Goal: Information Seeking & Learning: Check status

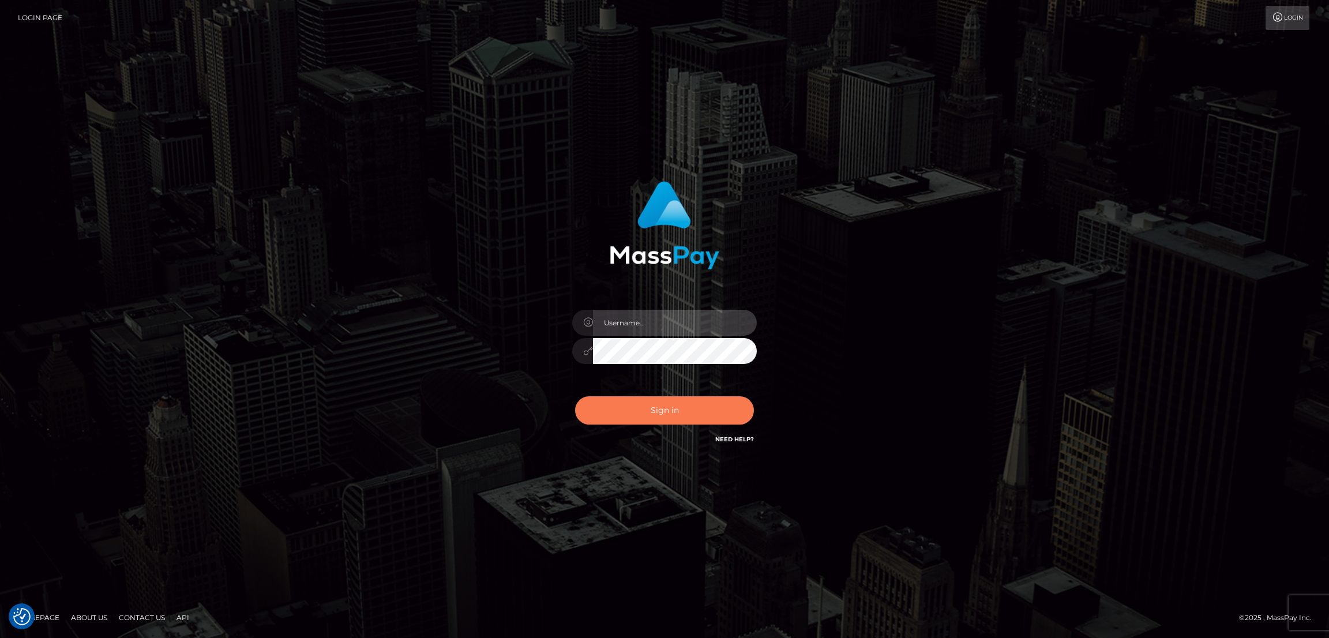
type input "[DOMAIN_NAME]"
click at [671, 411] on button "Sign in" at bounding box center [664, 410] width 179 height 28
click at [682, 411] on button "Sign in" at bounding box center [664, 410] width 179 height 28
type input "[DOMAIN_NAME]"
click at [670, 409] on button "Sign in" at bounding box center [664, 410] width 179 height 28
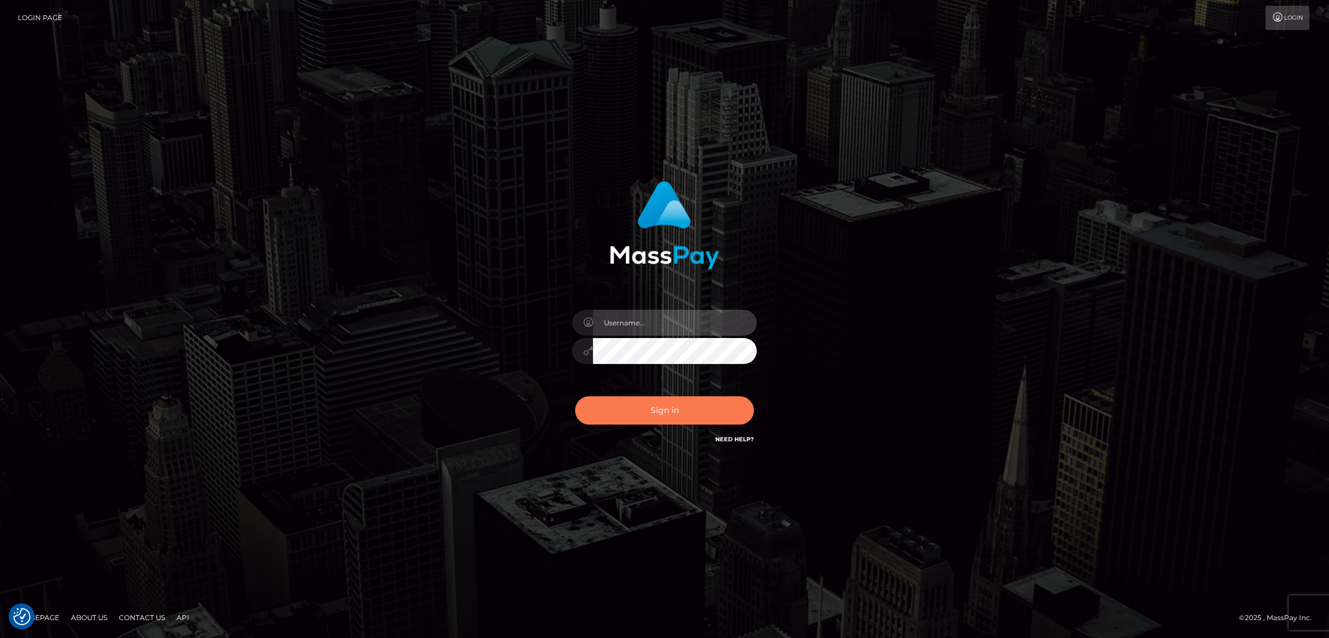
type input "[DOMAIN_NAME]"
click at [657, 406] on button "Sign in" at bounding box center [664, 410] width 179 height 28
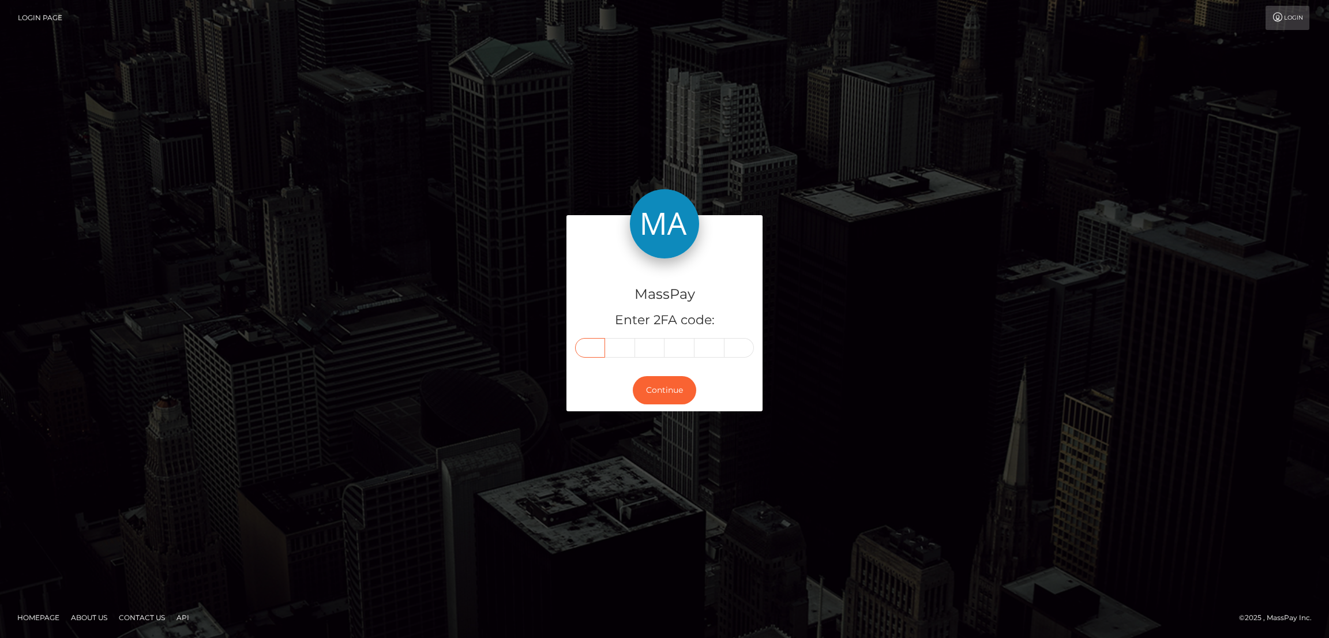
click at [592, 346] on input "text" at bounding box center [590, 348] width 30 height 20
paste input "6"
type input "6"
type input "4"
type input "5"
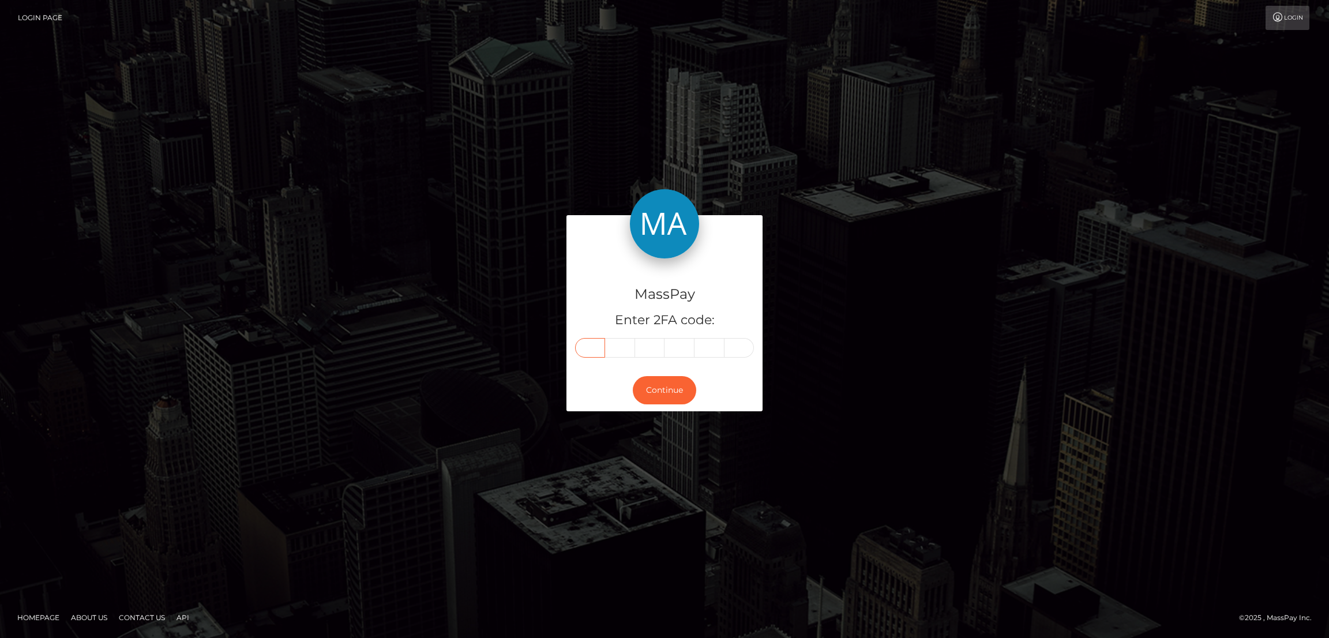
type input "4"
type input "2"
type input "3"
click at [666, 392] on button "Continue" at bounding box center [664, 390] width 63 height 28
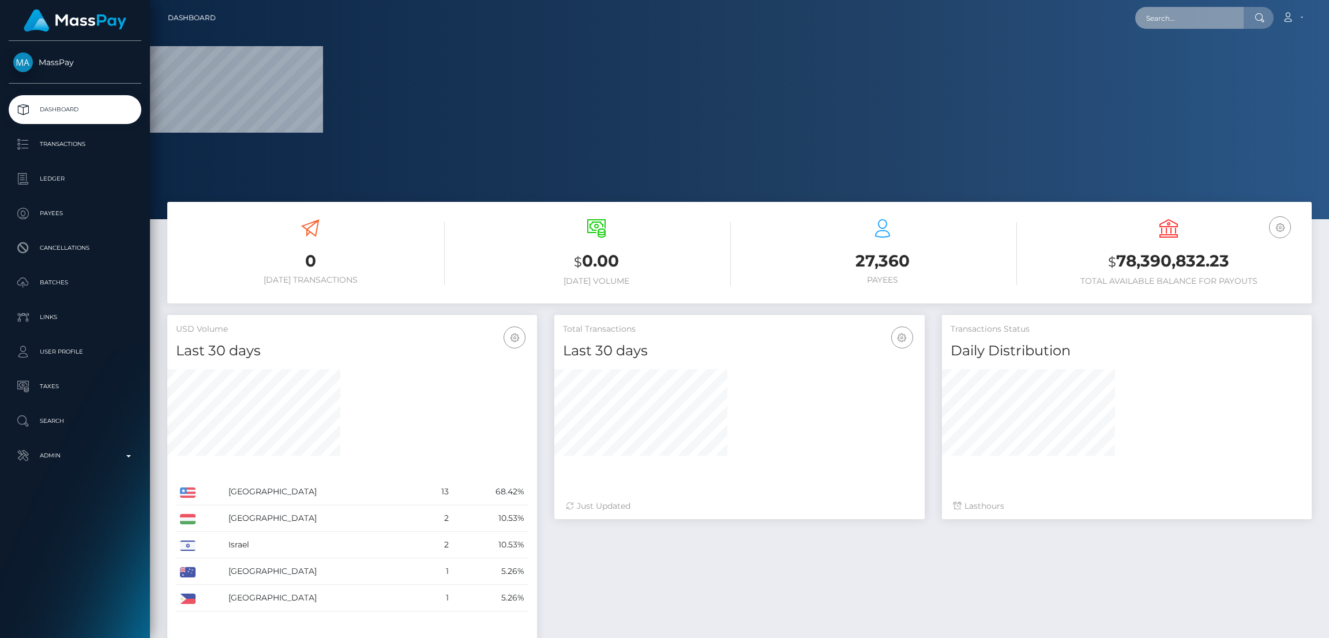
click at [1162, 18] on input "text" at bounding box center [1189, 18] width 108 height 22
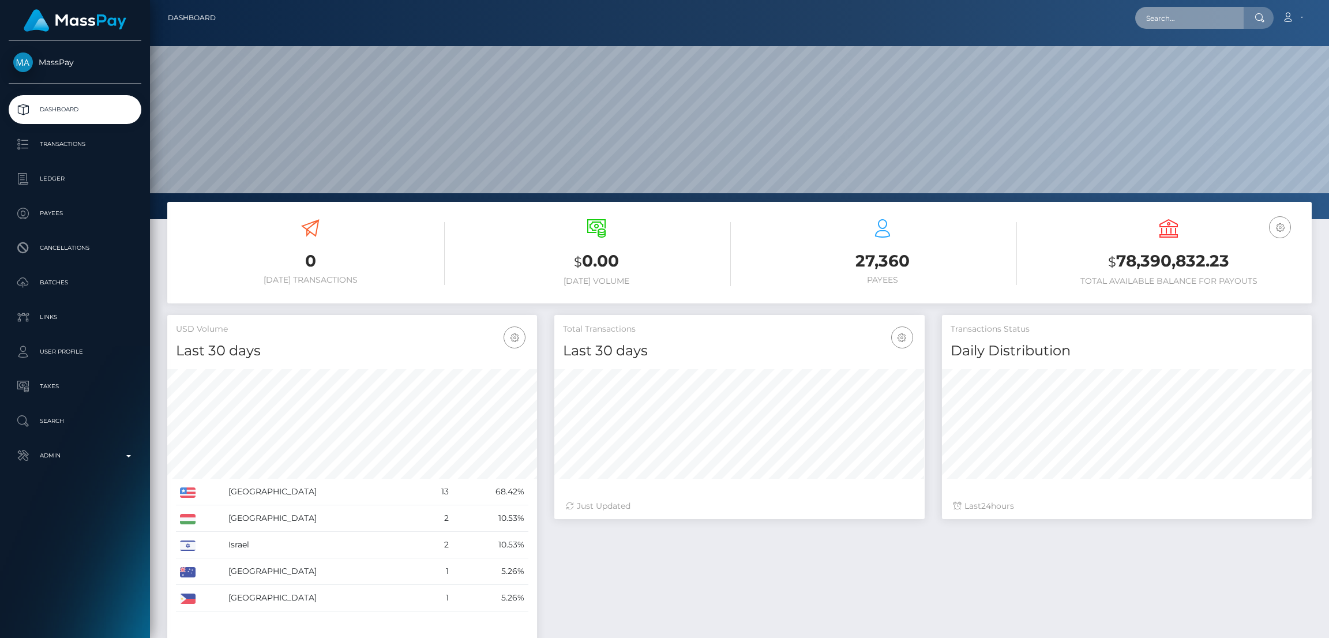
scroll to position [205, 370]
paste input "[EMAIL_ADDRESS][PERSON_NAME][DOMAIN_NAME]"
type input "[EMAIL_ADDRESS][PERSON_NAME][DOMAIN_NAME]"
click at [1164, 58] on link "Jae Woodlock" at bounding box center [1181, 59] width 92 height 21
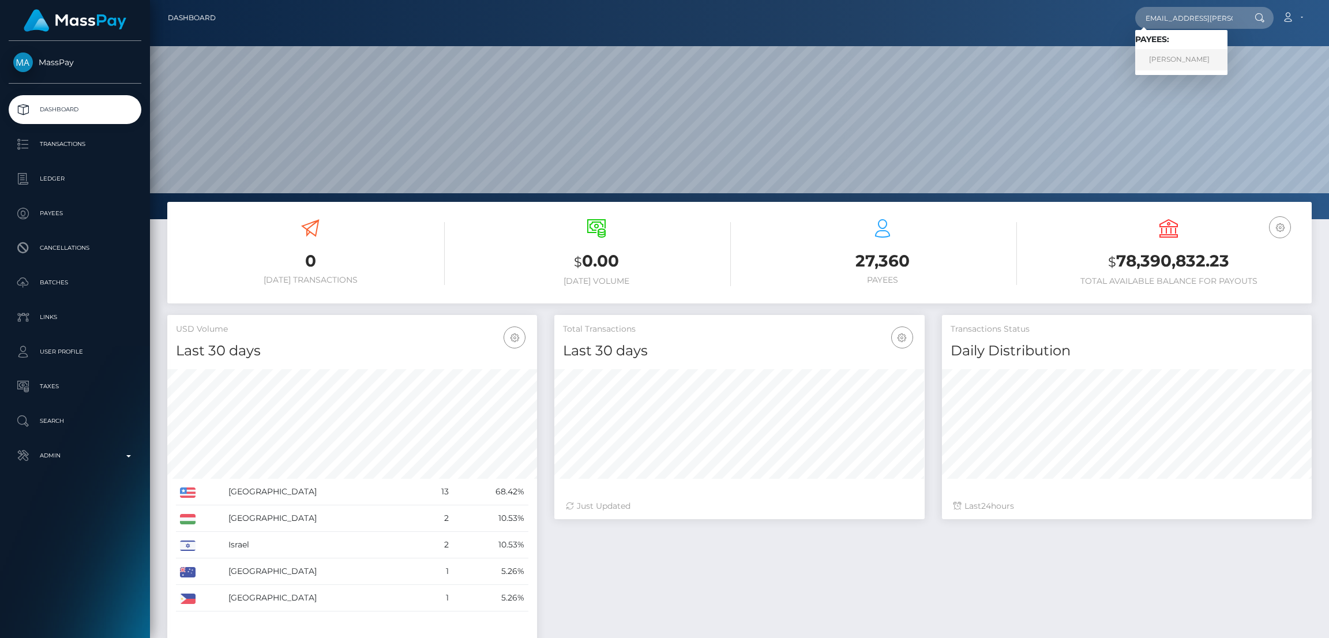
scroll to position [0, 0]
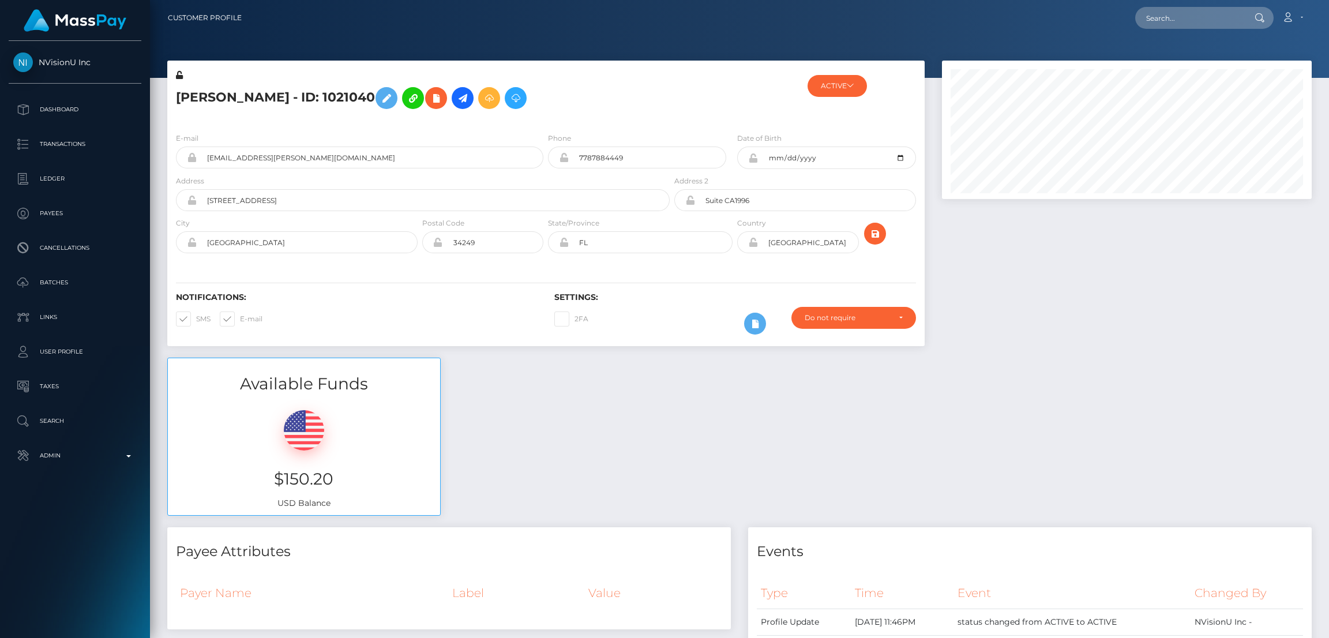
scroll to position [138, 370]
click at [254, 96] on h5 "[PERSON_NAME] - ID: 1021040" at bounding box center [419, 97] width 487 height 33
click at [254, 96] on h5 "Jae Woodlock - ID: 1021040" at bounding box center [419, 97] width 487 height 33
click at [254, 96] on h5 "[PERSON_NAME] - ID: 1021040" at bounding box center [419, 97] width 487 height 33
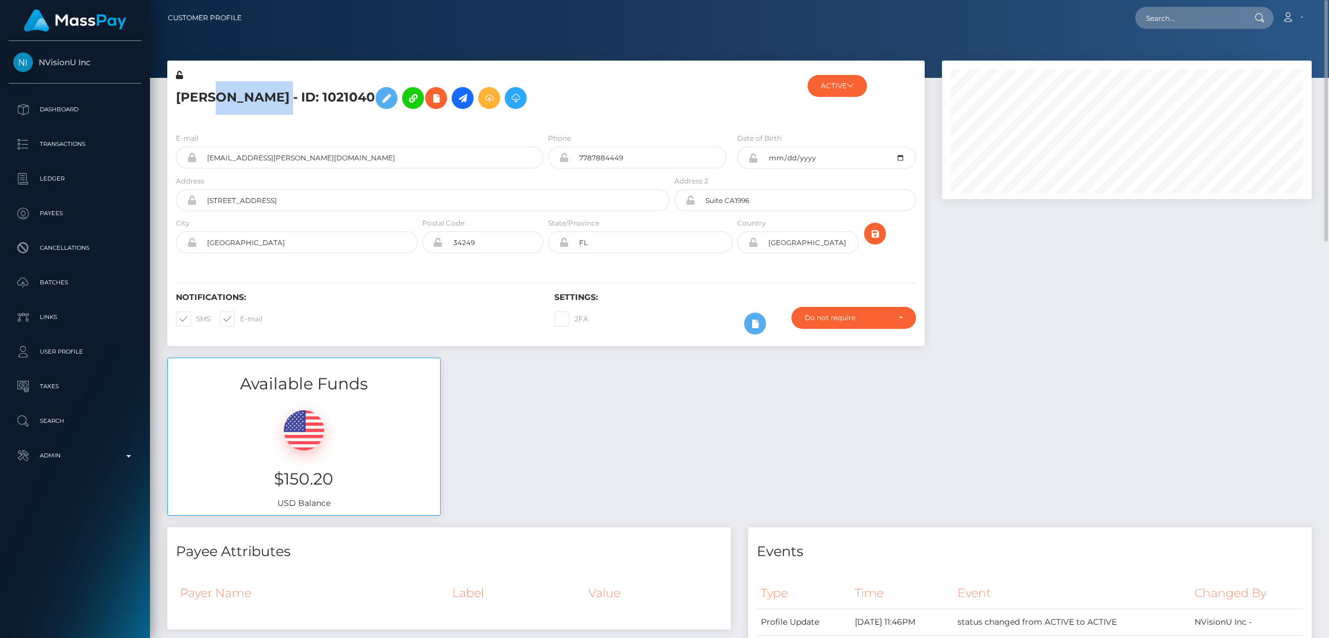
click at [254, 96] on h5 "[PERSON_NAME] - ID: 1021040" at bounding box center [419, 97] width 487 height 33
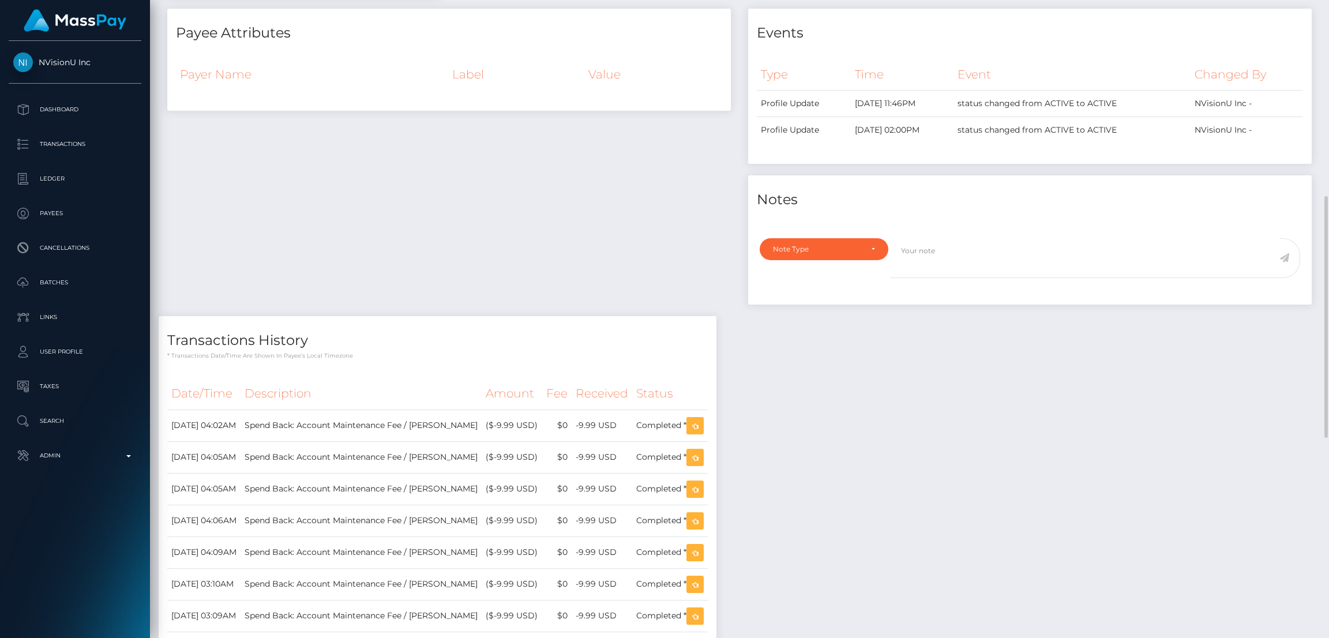
scroll to position [87, 0]
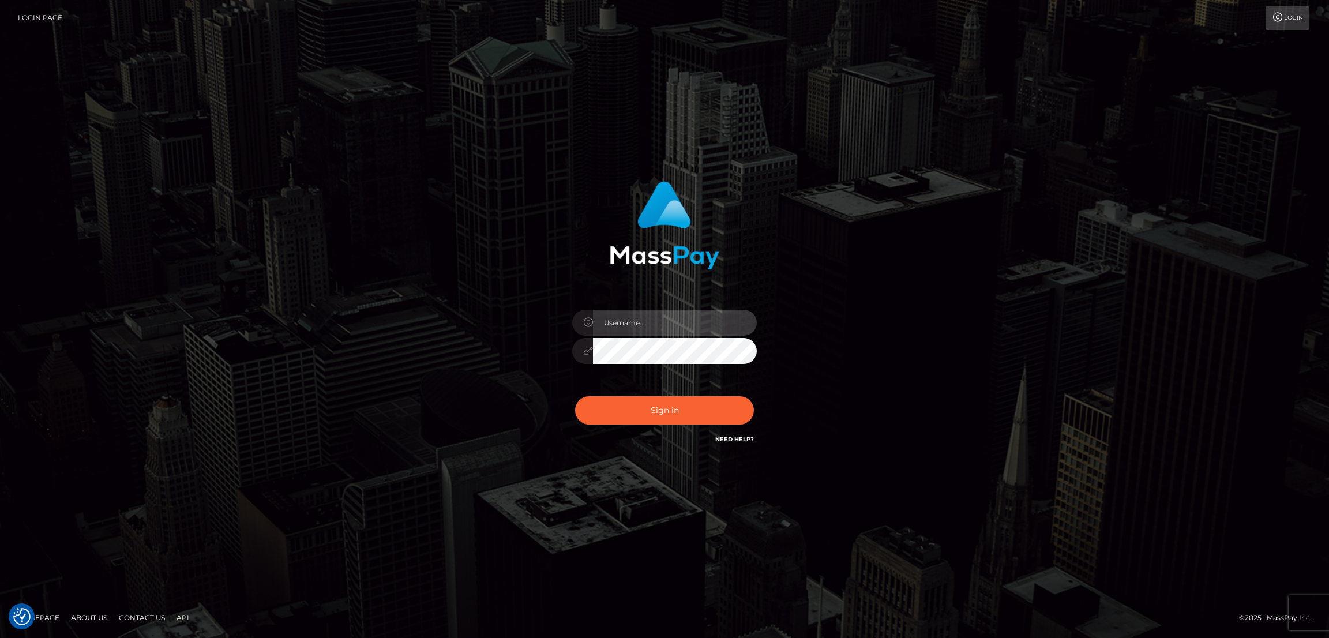
type input "nb.es"
click at [663, 408] on button "Sign in" at bounding box center [664, 410] width 179 height 28
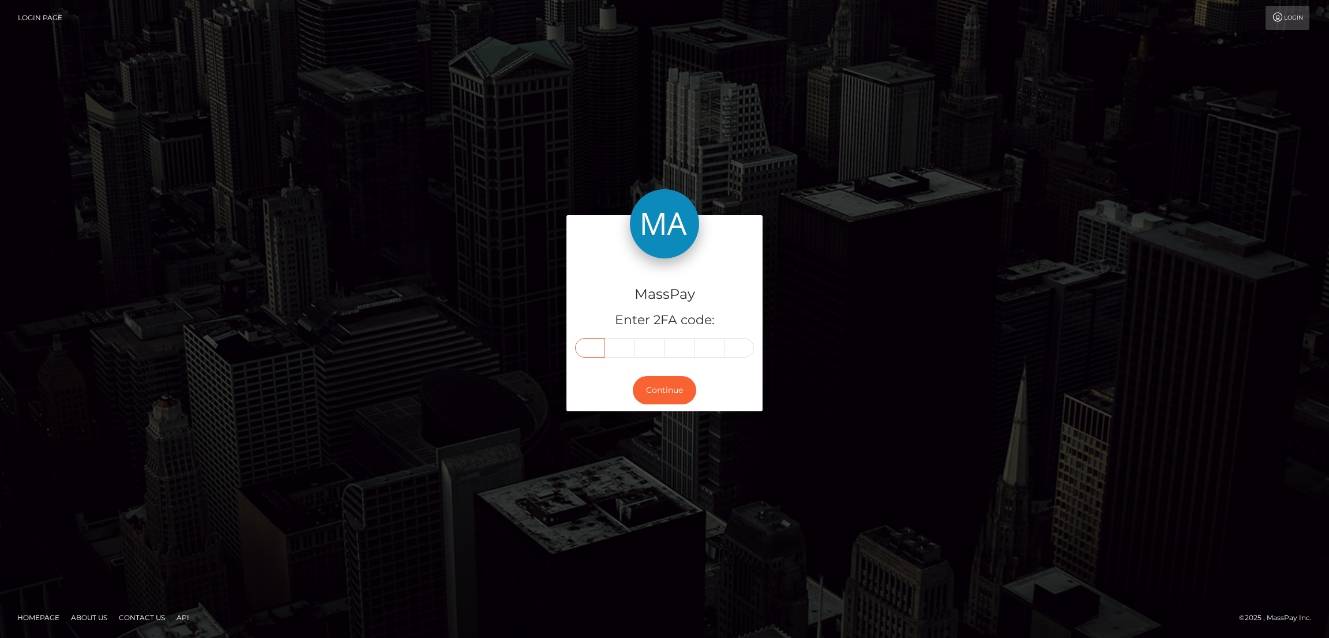
click at [586, 347] on input "text" at bounding box center [590, 348] width 30 height 20
paste input "4"
type input "4"
type input "2"
type input "4"
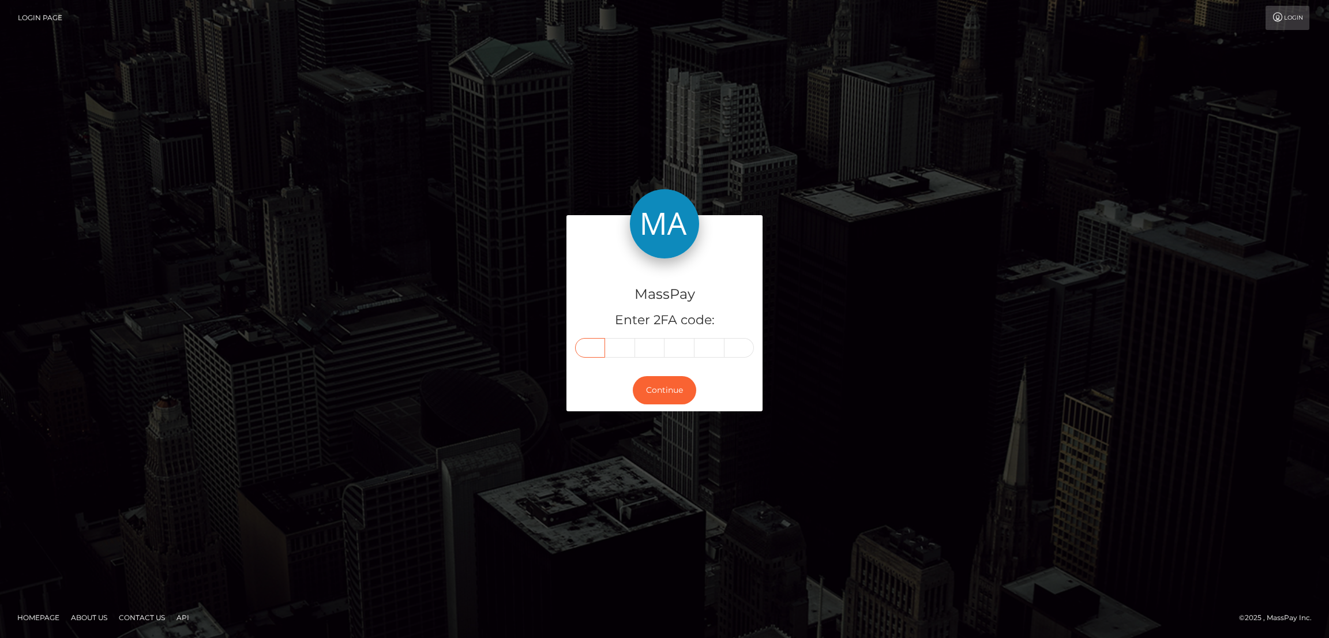
type input "8"
type input "7"
click at [672, 393] on button "Continue" at bounding box center [664, 390] width 63 height 28
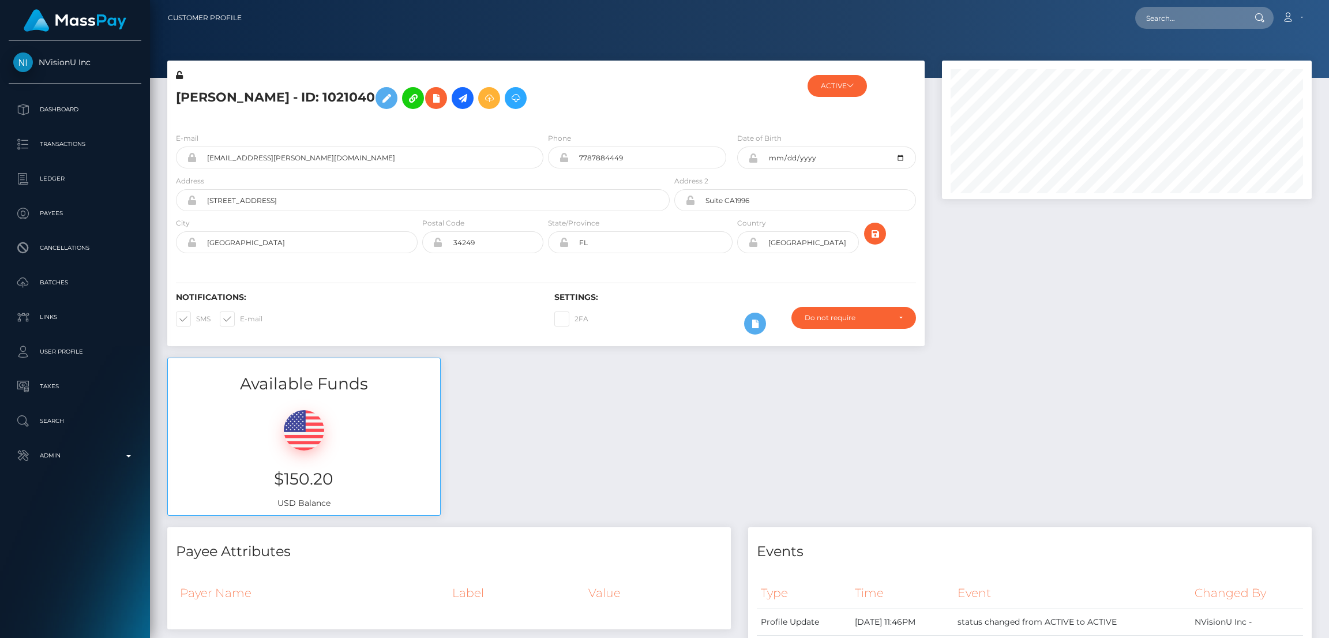
scroll to position [138, 370]
click at [1162, 25] on input "text" at bounding box center [1189, 18] width 108 height 22
paste input "[EMAIL_ADDRESS][DOMAIN_NAME]"
type input "[EMAIL_ADDRESS][DOMAIN_NAME]"
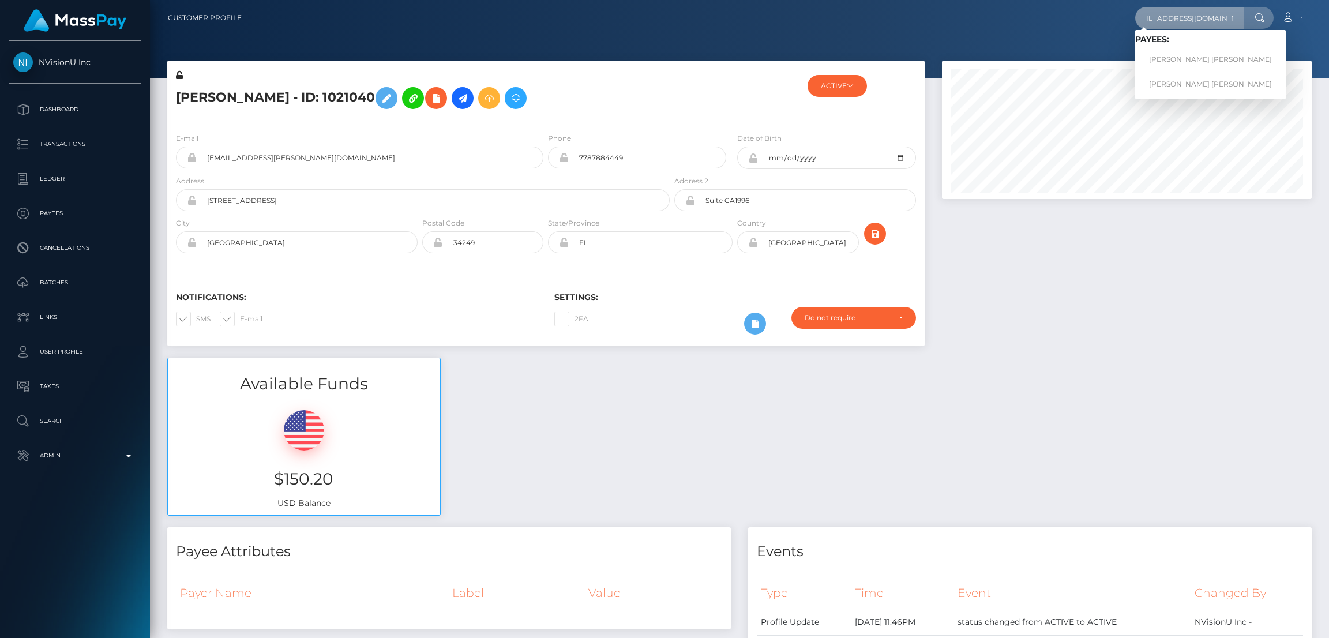
scroll to position [0, 0]
click at [1195, 59] on link "[PERSON_NAME] [PERSON_NAME]" at bounding box center [1210, 59] width 151 height 21
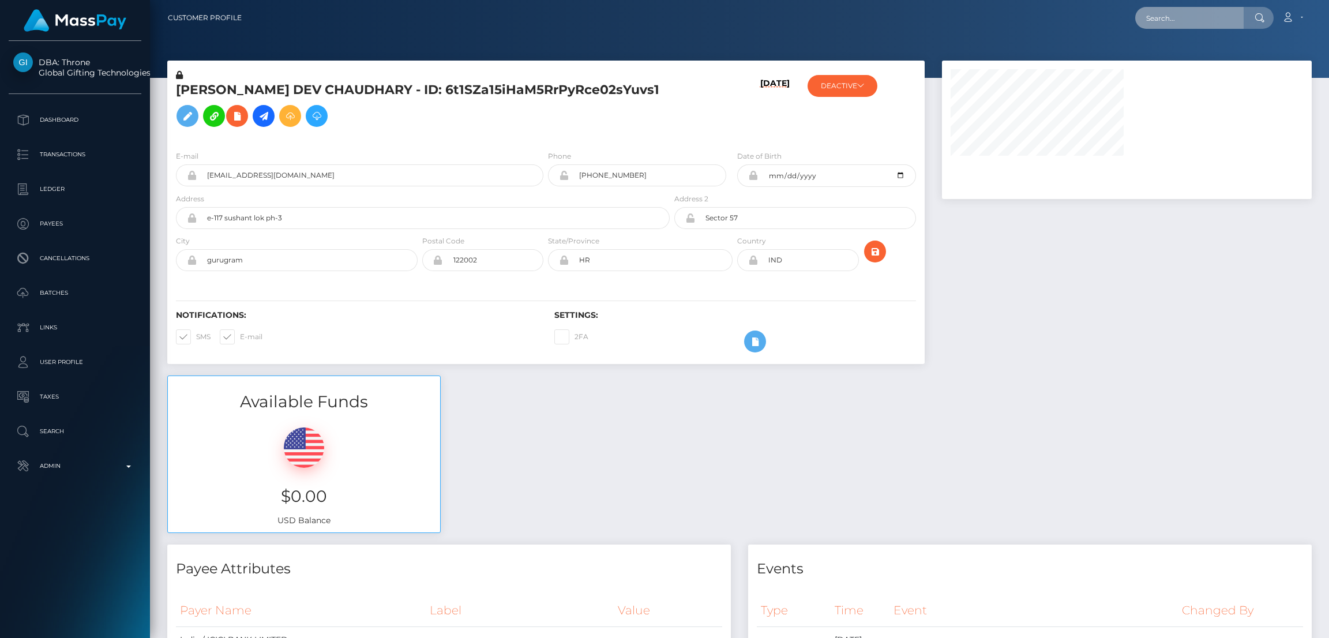
click at [1171, 12] on input "text" at bounding box center [1189, 18] width 108 height 22
paste input "superman69cake@gmail.com"
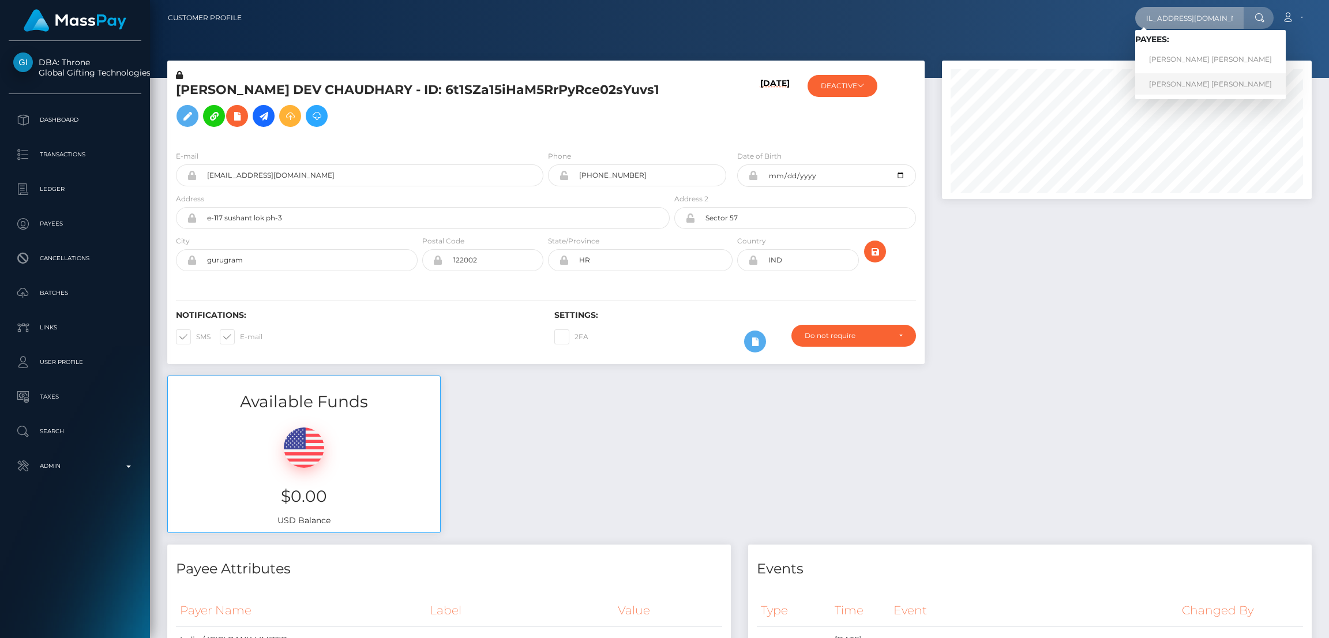
type input "superman69cake@gmail.com"
click at [1212, 80] on link "DEVANSHU DEV CHAUDHARY" at bounding box center [1210, 83] width 151 height 21
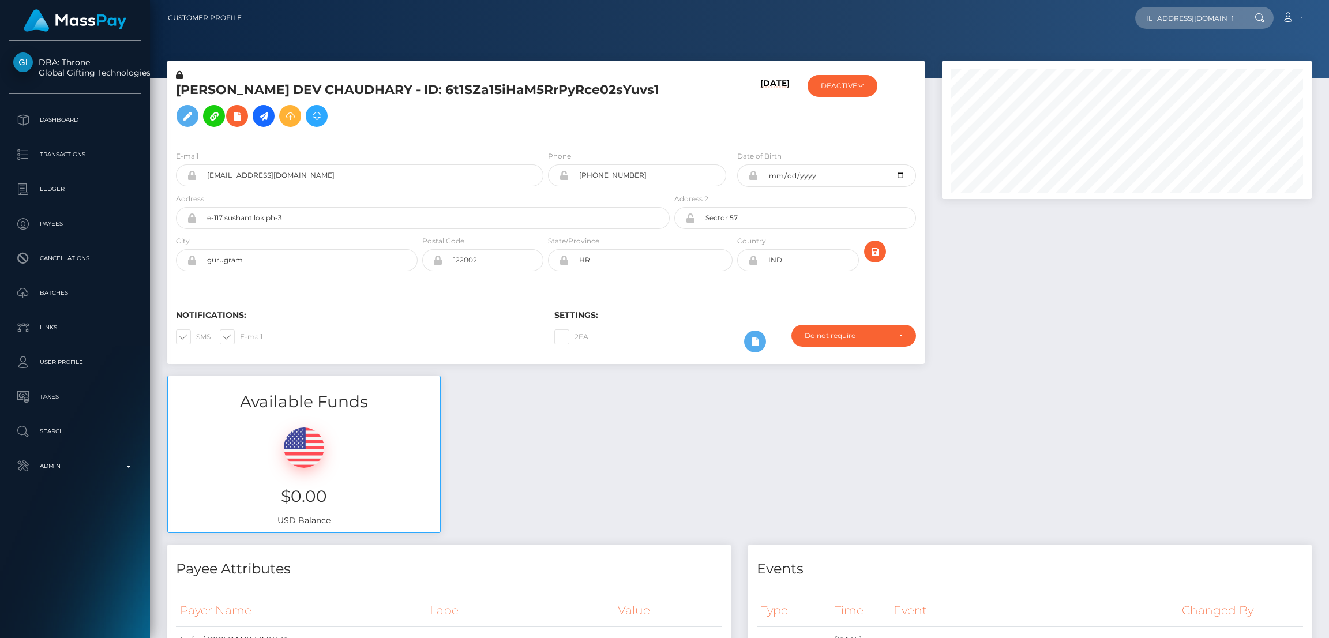
scroll to position [0, 0]
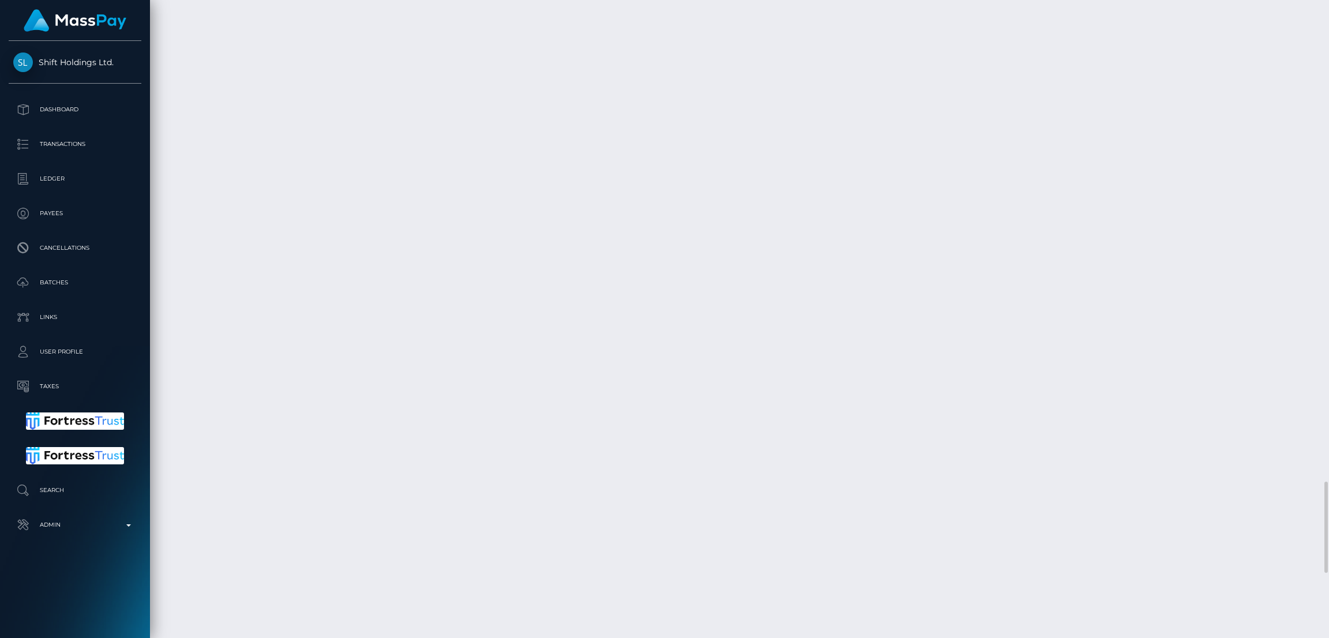
scroll to position [3287, 0]
drag, startPoint x: 951, startPoint y: 307, endPoint x: 1003, endPoint y: 519, distance: 217.9
copy td "$1,353.43 USD"
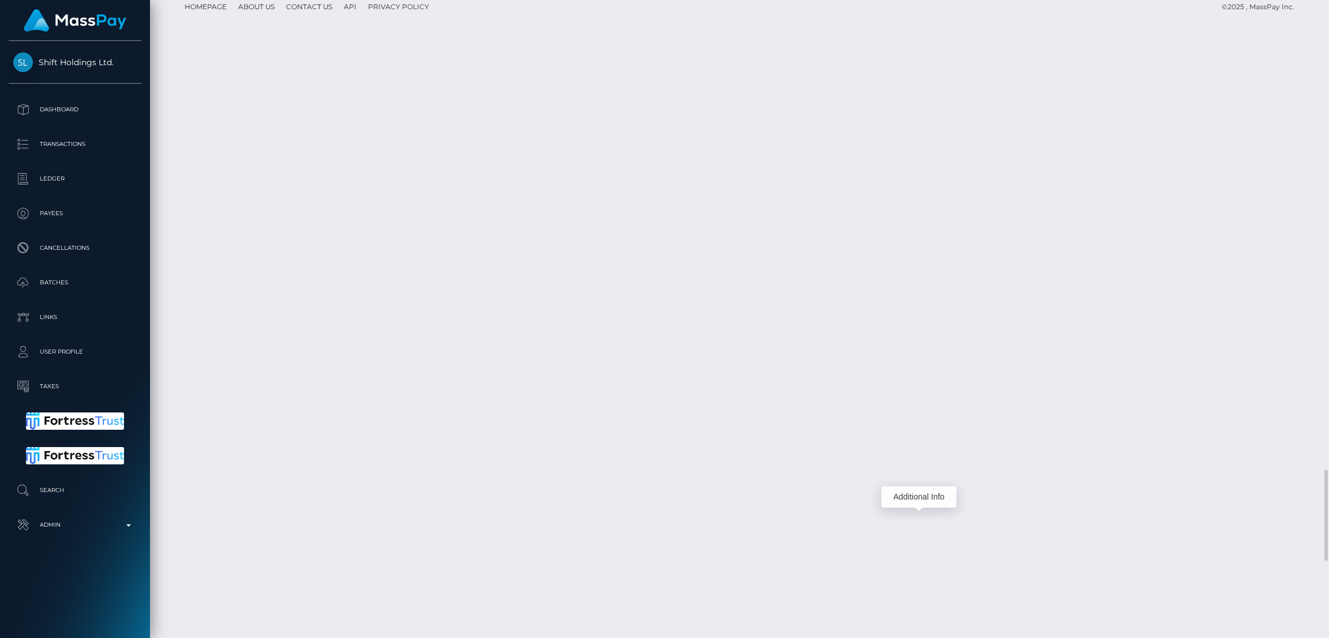
click at [923, 498] on div "Additional Info" at bounding box center [918, 496] width 75 height 21
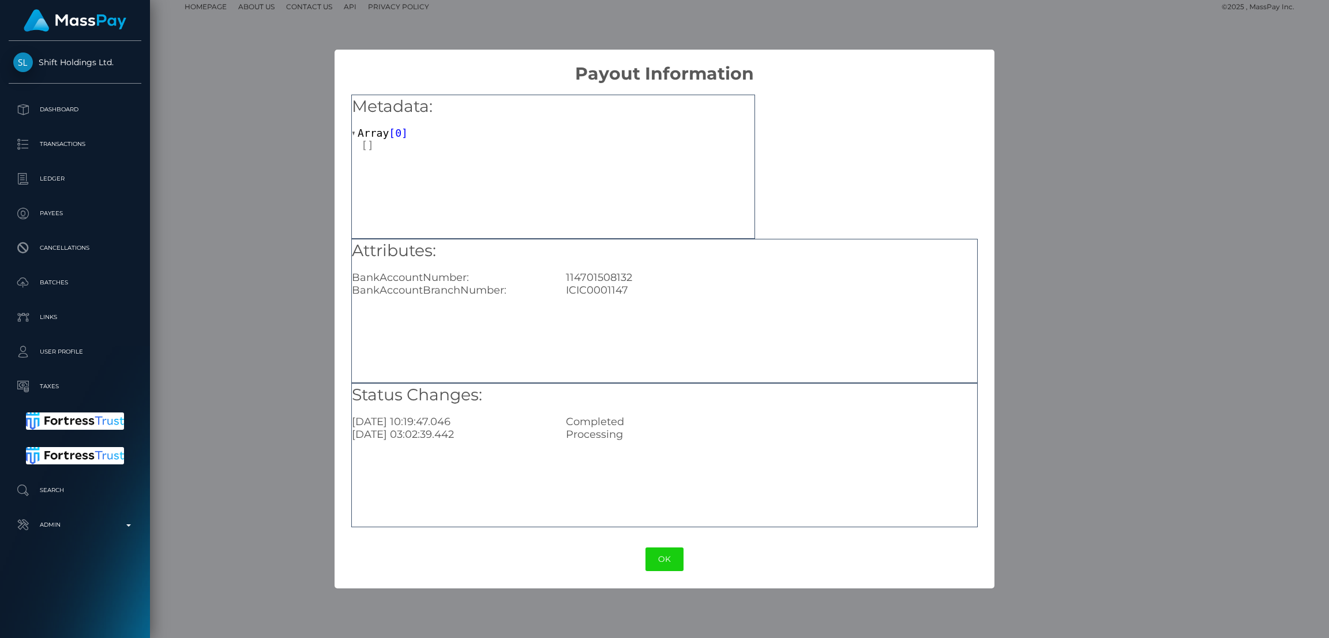
click at [319, 464] on div "× Payout Information Metadata: Array [ 0 ] Attributes: BankAccountNumber: 11470…" at bounding box center [664, 319] width 1329 height 638
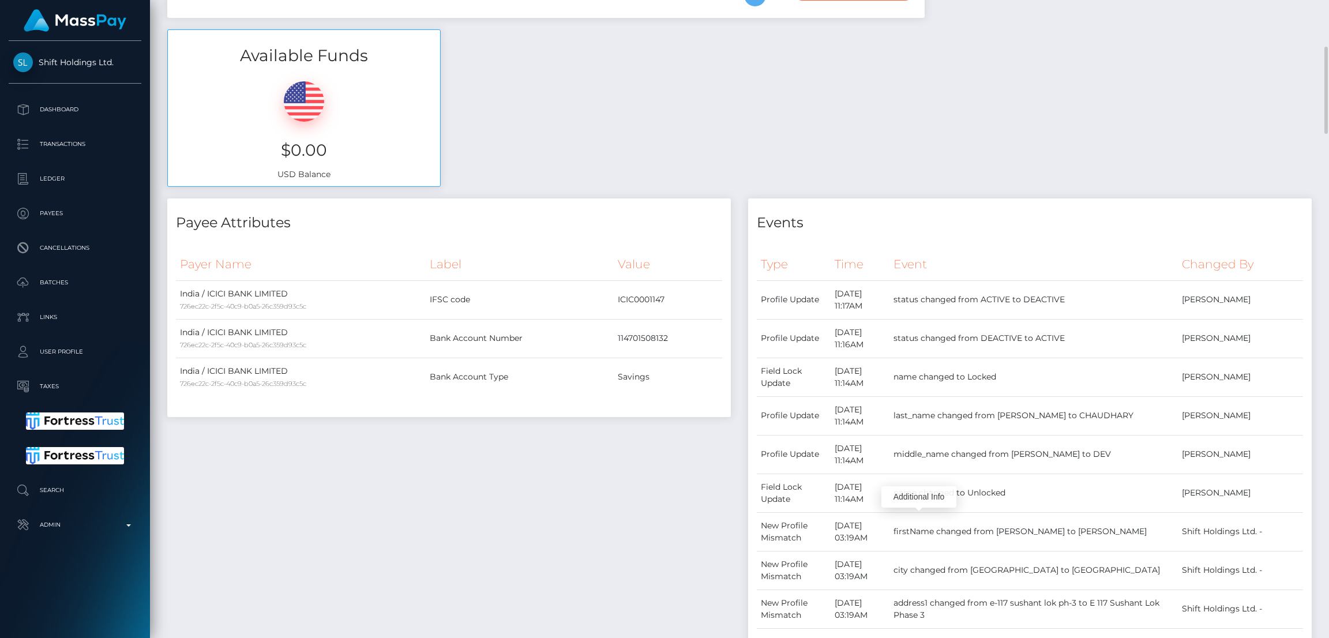
scroll to position [0, 0]
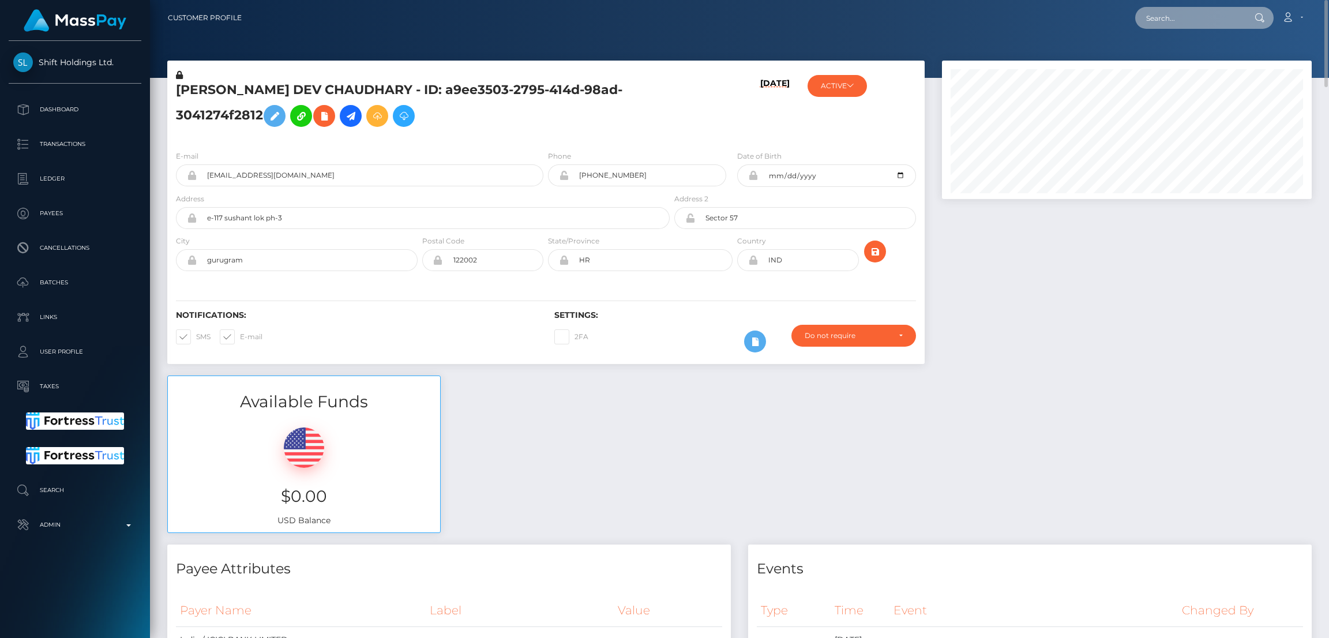
click at [1170, 24] on input "text" at bounding box center [1189, 18] width 108 height 22
paste input "heenanivy@gmail.com"
type input "heenanivy@gmail.com"
click at [1191, 55] on link "IVY MICHELLE HEENAN" at bounding box center [1181, 59] width 92 height 21
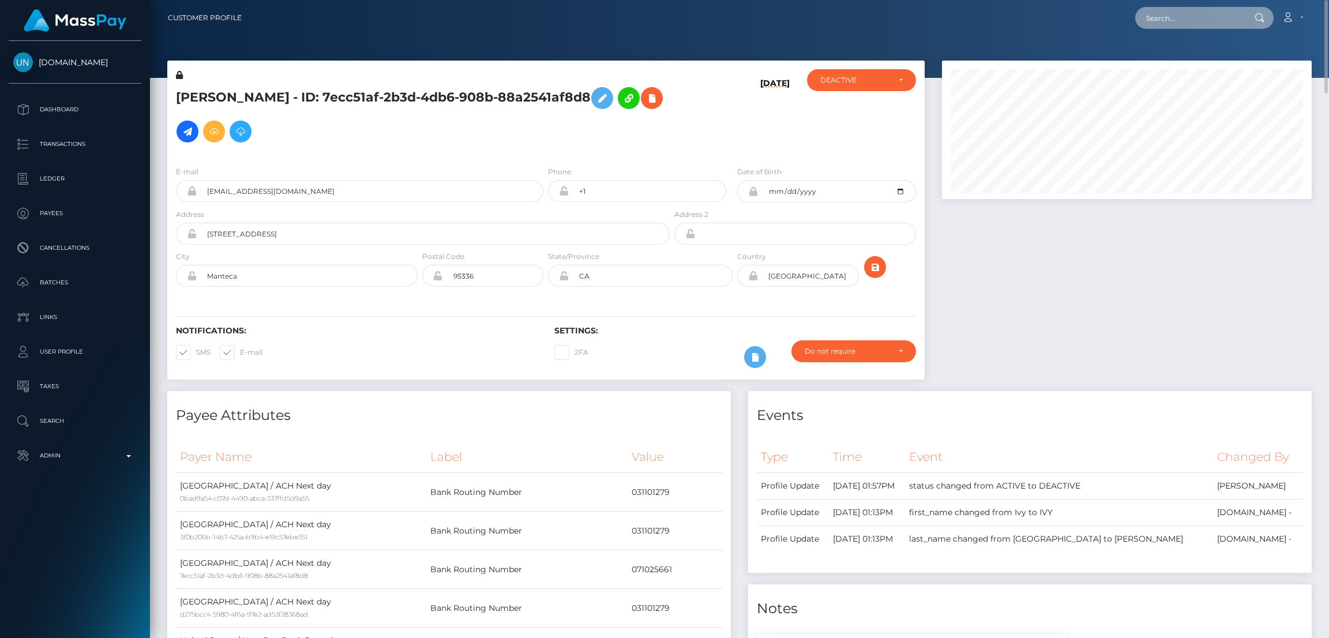
click at [1185, 16] on input "text" at bounding box center [1189, 18] width 108 height 22
paste input "[EMAIL_ADDRESS][DOMAIN_NAME]"
type input "[EMAIL_ADDRESS][DOMAIN_NAME]"
click at [1181, 61] on link "YULIIA SHTANKO" at bounding box center [1181, 59] width 92 height 21
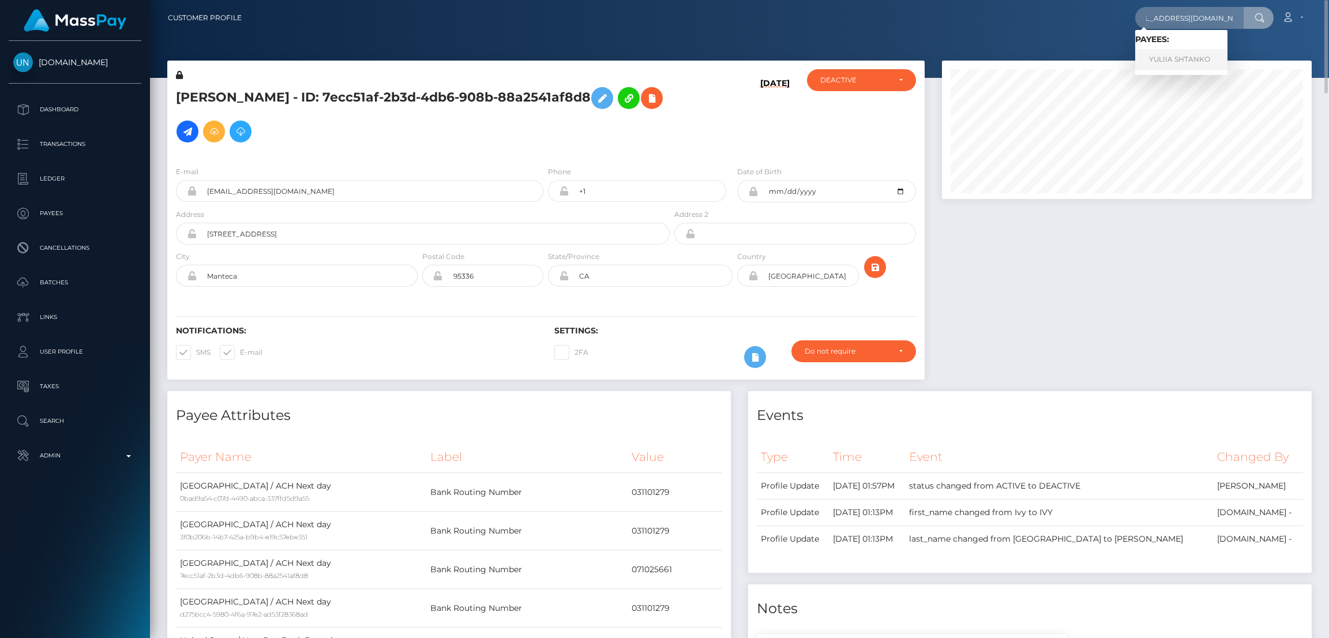
scroll to position [0, 0]
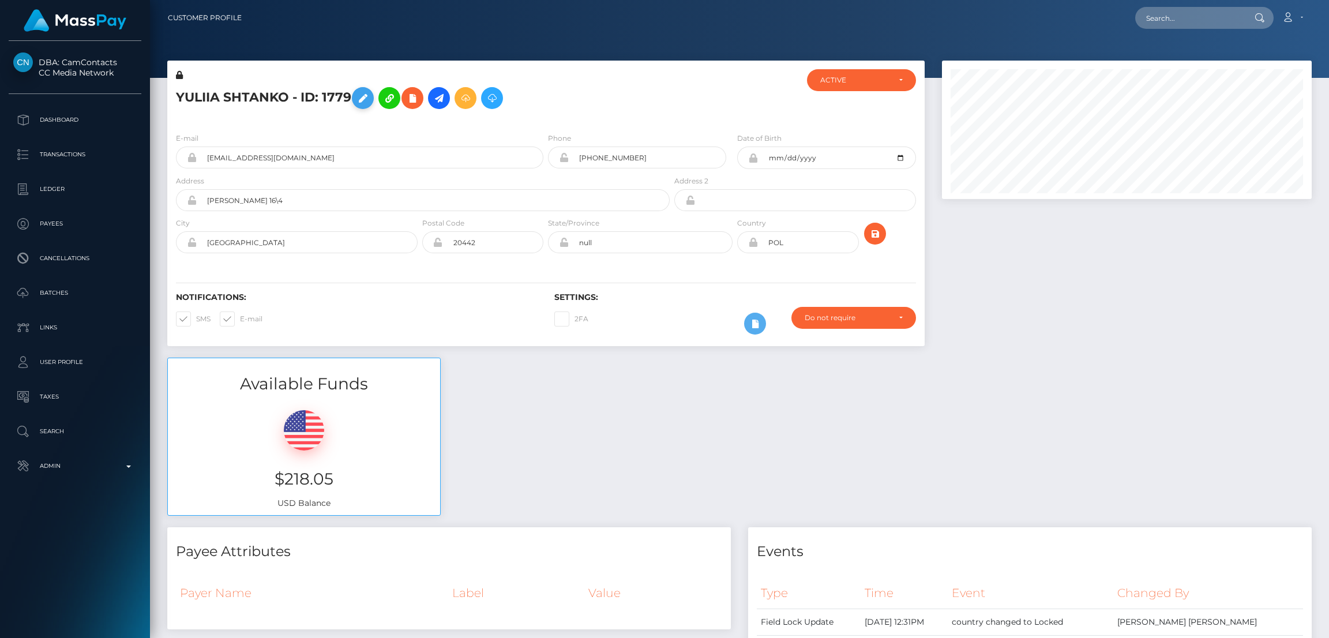
scroll to position [138, 370]
click at [364, 100] on icon at bounding box center [363, 98] width 14 height 14
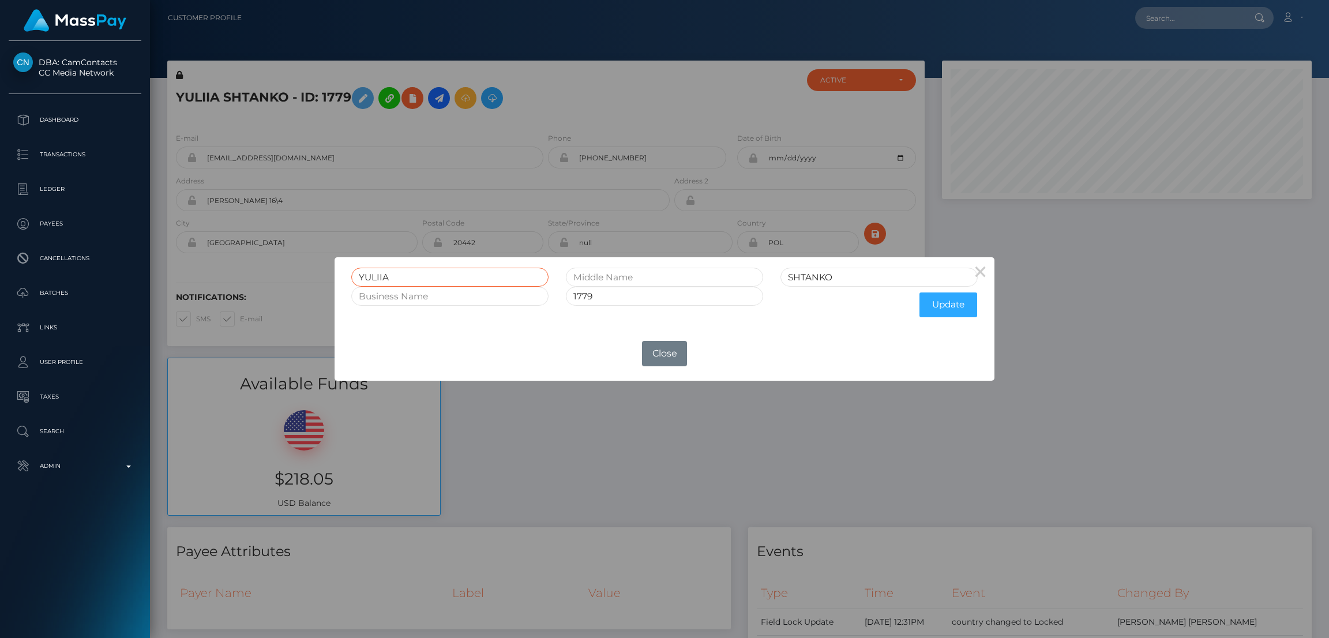
click at [373, 273] on input "YULIIA" at bounding box center [449, 277] width 197 height 19
click at [659, 351] on button "Close" at bounding box center [664, 353] width 45 height 25
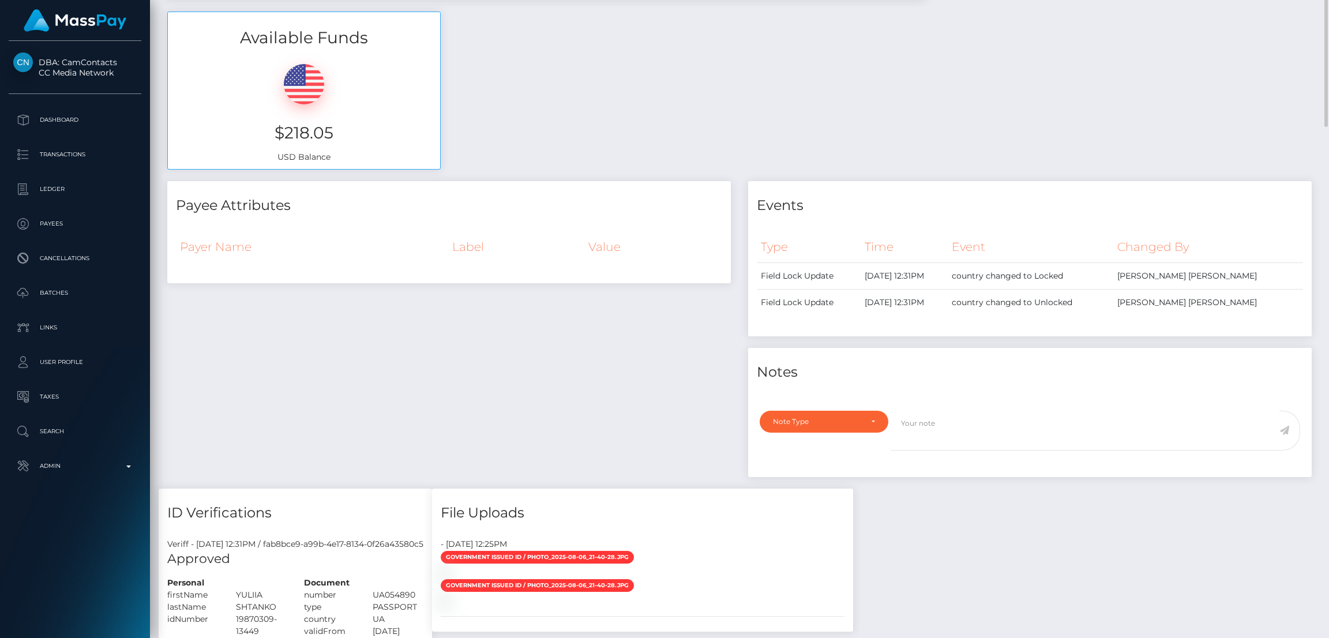
scroll to position [0, 0]
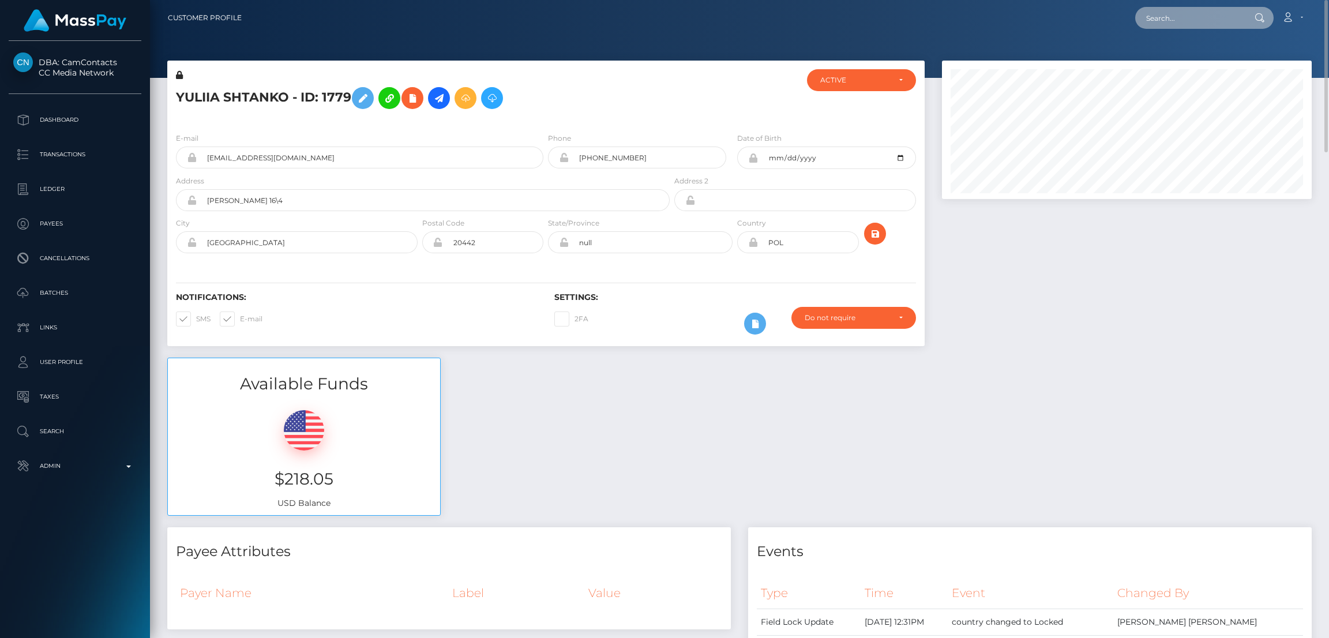
click at [1146, 19] on input "text" at bounding box center [1189, 18] width 108 height 22
paste input "vsoles10@gmail.com"
type input "vsoles10@gmail.com"
click at [1166, 62] on link "Emma Bird" at bounding box center [1181, 59] width 92 height 21
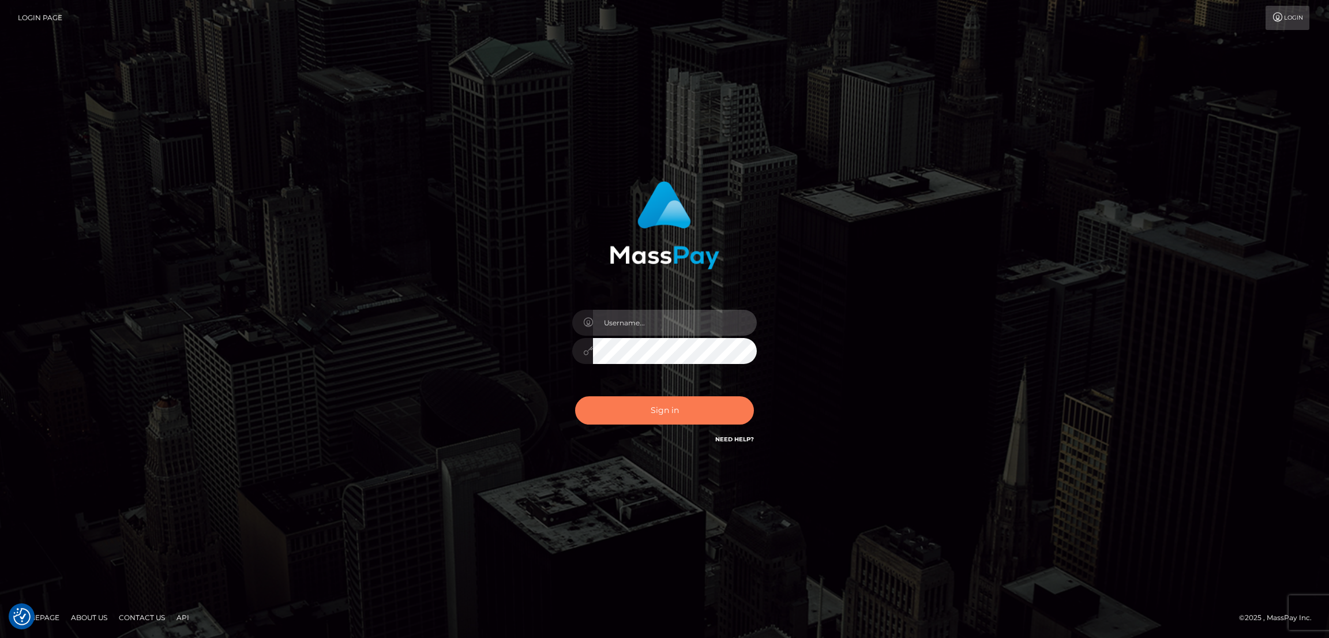
type input "[DOMAIN_NAME]"
click at [678, 409] on button "Sign in" at bounding box center [664, 410] width 179 height 28
type input "nb.es"
click at [674, 411] on button "Sign in" at bounding box center [664, 410] width 179 height 28
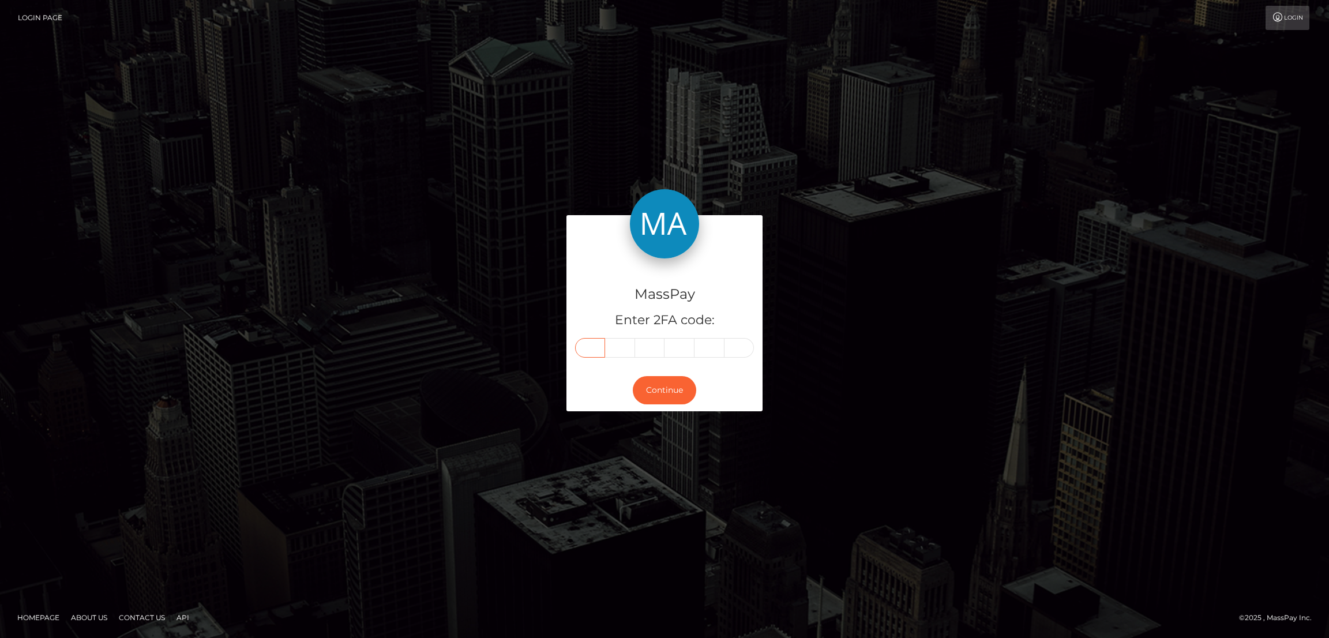
click at [591, 344] on input "text" at bounding box center [590, 348] width 30 height 20
paste input "2"
type input "2"
type input "5"
type input "3"
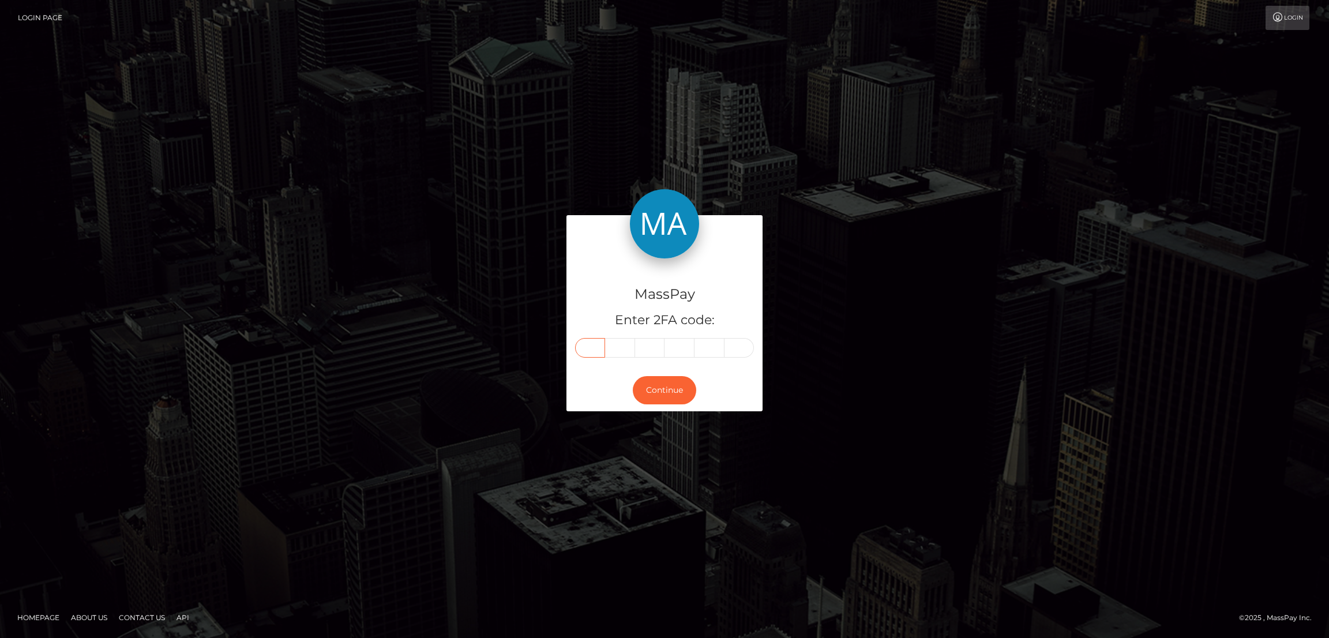
type input "4"
type input "7"
type input "0"
click at [663, 387] on button "Continue" at bounding box center [664, 390] width 63 height 28
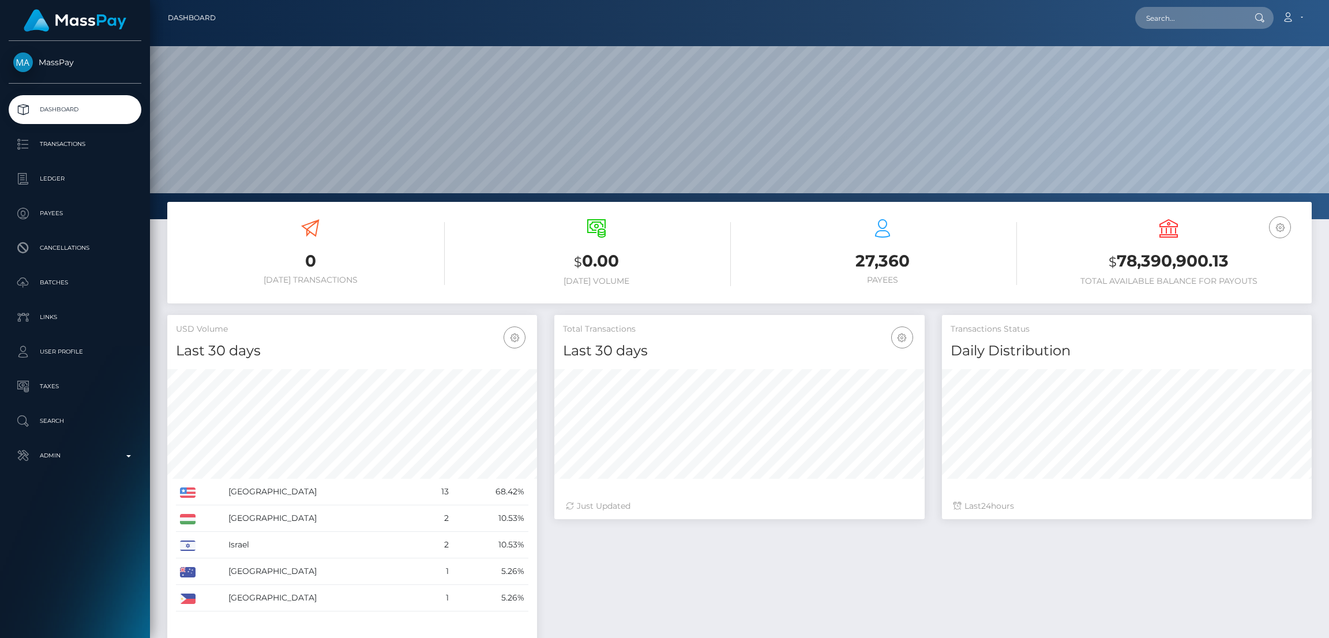
scroll to position [205, 370]
click at [1188, 16] on input "text" at bounding box center [1189, 18] width 108 height 22
paste input "[EMAIL_ADDRESS][DOMAIN_NAME]"
type input "[EMAIL_ADDRESS][DOMAIN_NAME]"
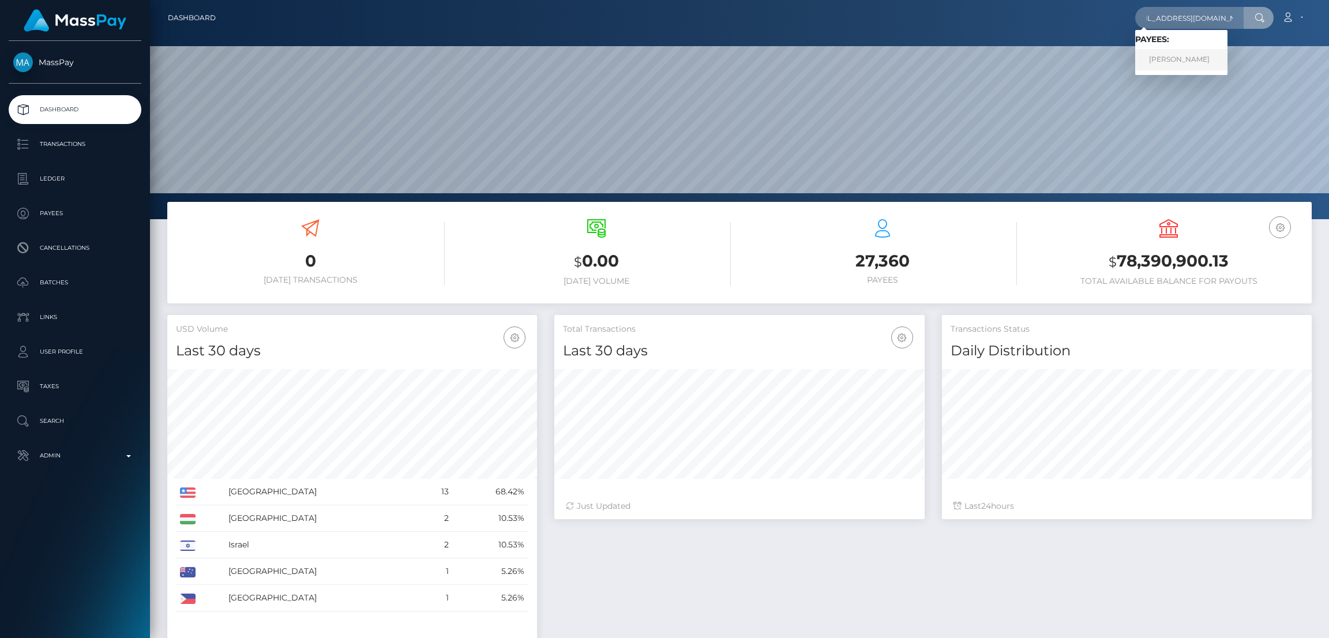
click at [1177, 57] on link "[PERSON_NAME]" at bounding box center [1181, 59] width 92 height 21
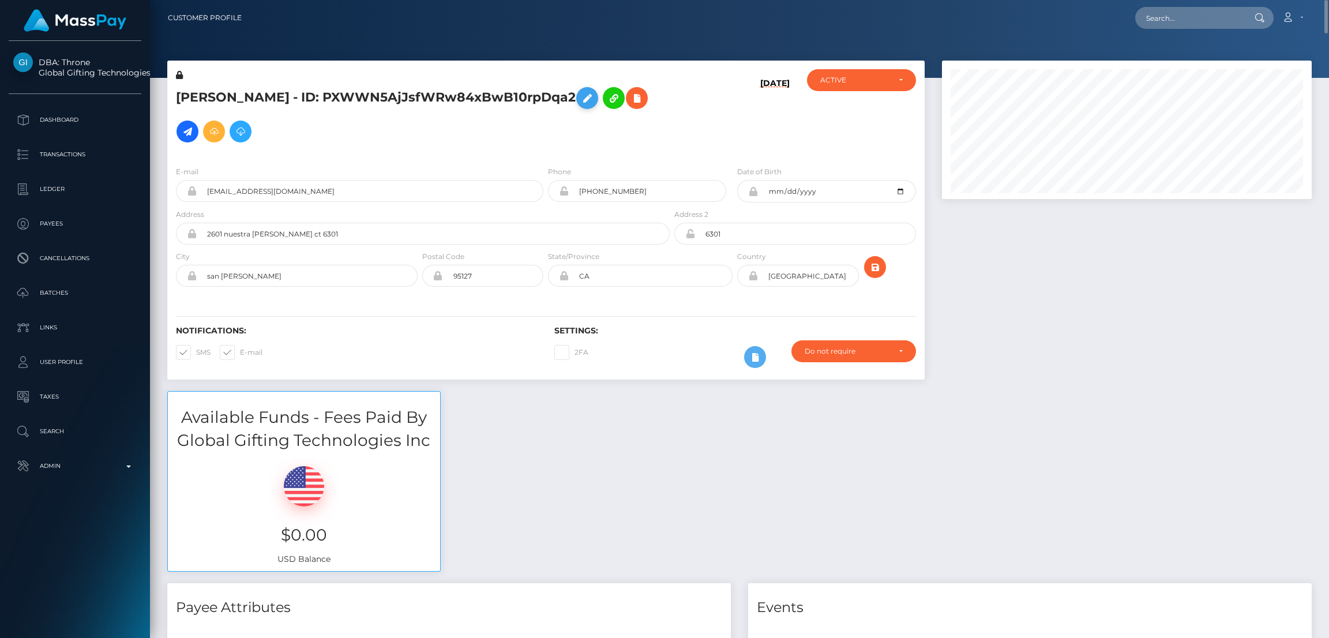
click at [594, 100] on icon at bounding box center [587, 98] width 14 height 14
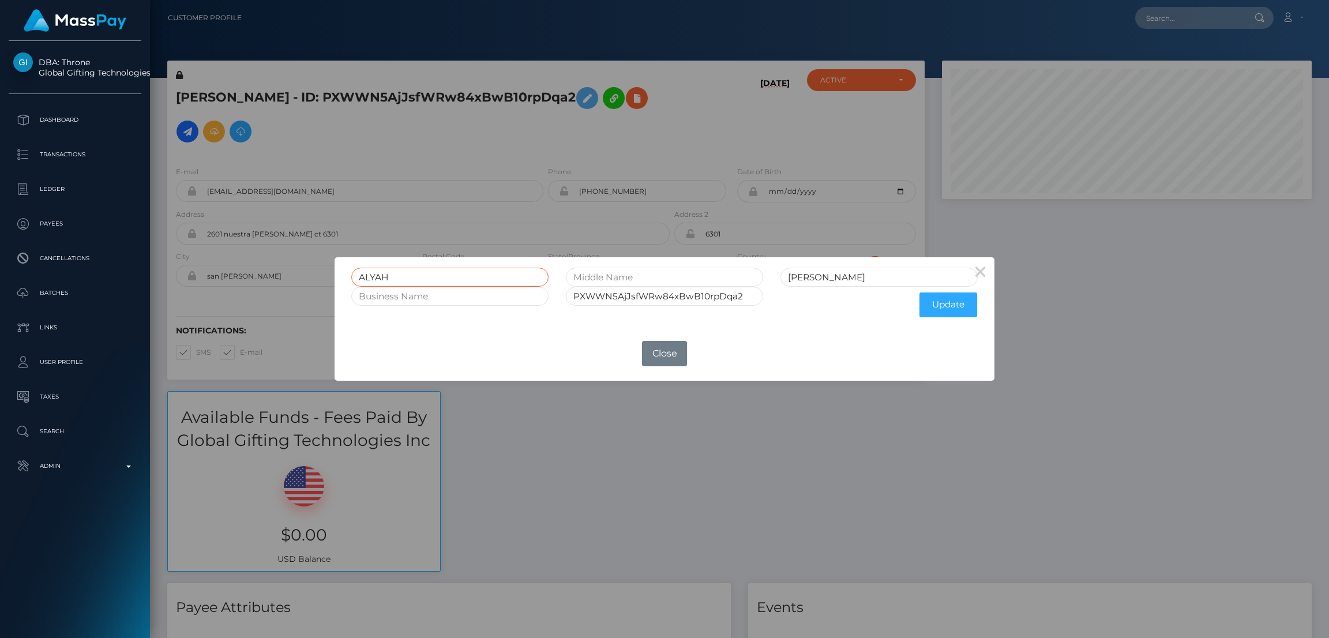
click at [380, 276] on input "ALYAH" at bounding box center [449, 277] width 197 height 19
click at [682, 359] on button "Close" at bounding box center [664, 353] width 45 height 25
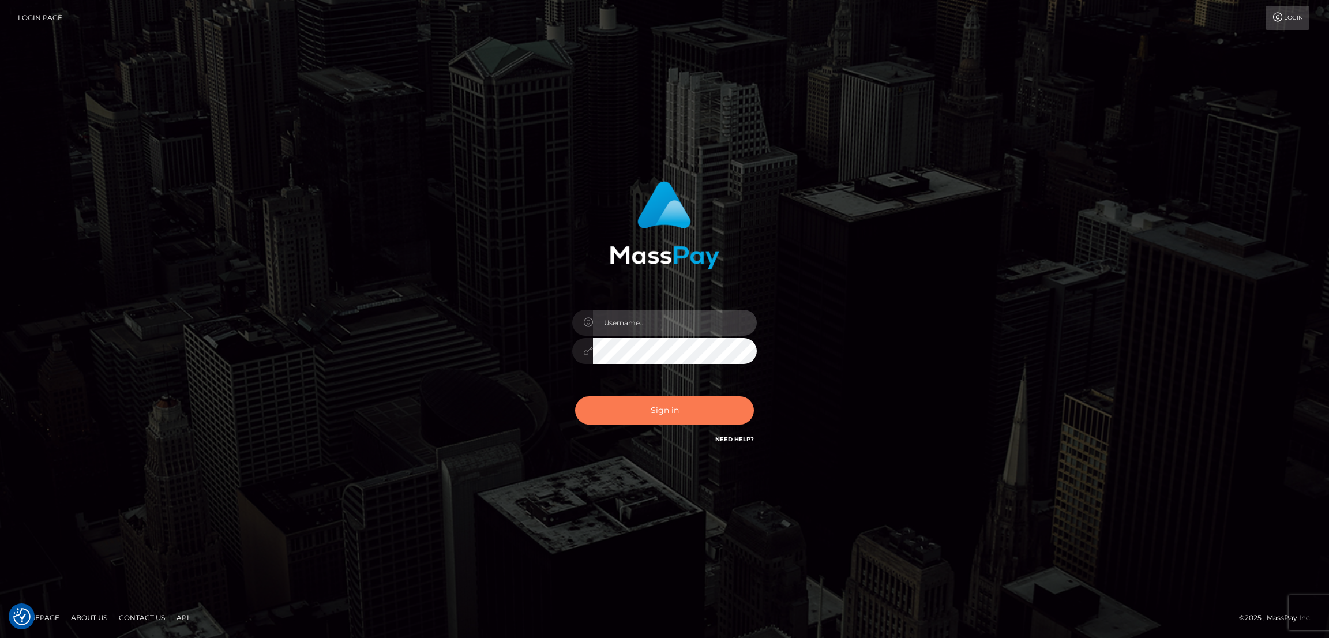
type input "[DOMAIN_NAME]"
click at [688, 407] on button "Sign in" at bounding box center [664, 410] width 179 height 28
type input "[DOMAIN_NAME]"
click at [662, 412] on button "Sign in" at bounding box center [664, 410] width 179 height 28
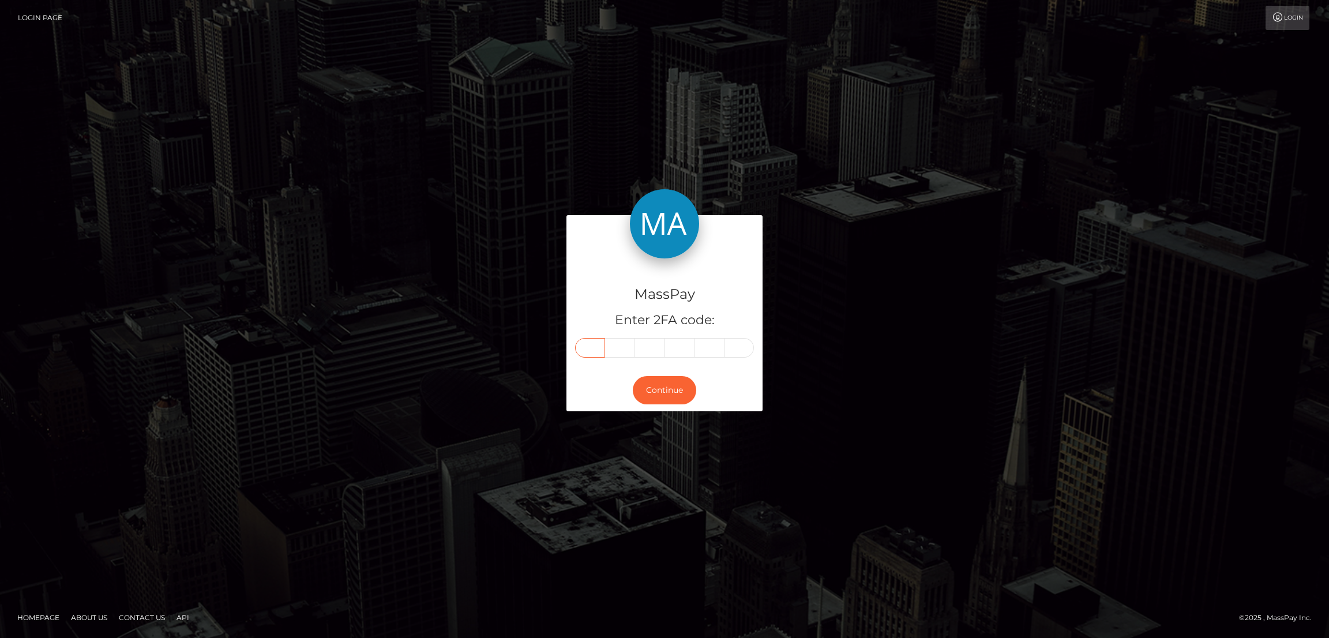
click at [588, 347] on input "text" at bounding box center [590, 348] width 30 height 20
paste input "3"
type input "3"
type input "5"
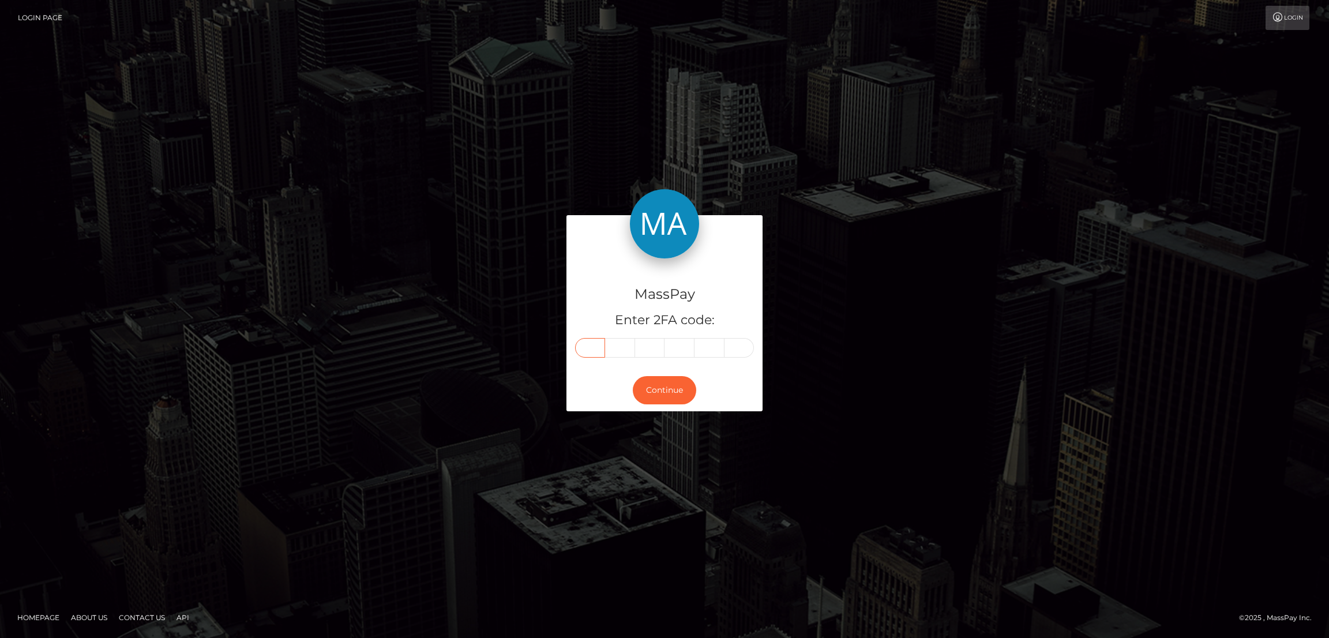
type input "6"
type input "8"
type input "0"
click at [666, 392] on button "Continue" at bounding box center [664, 390] width 63 height 28
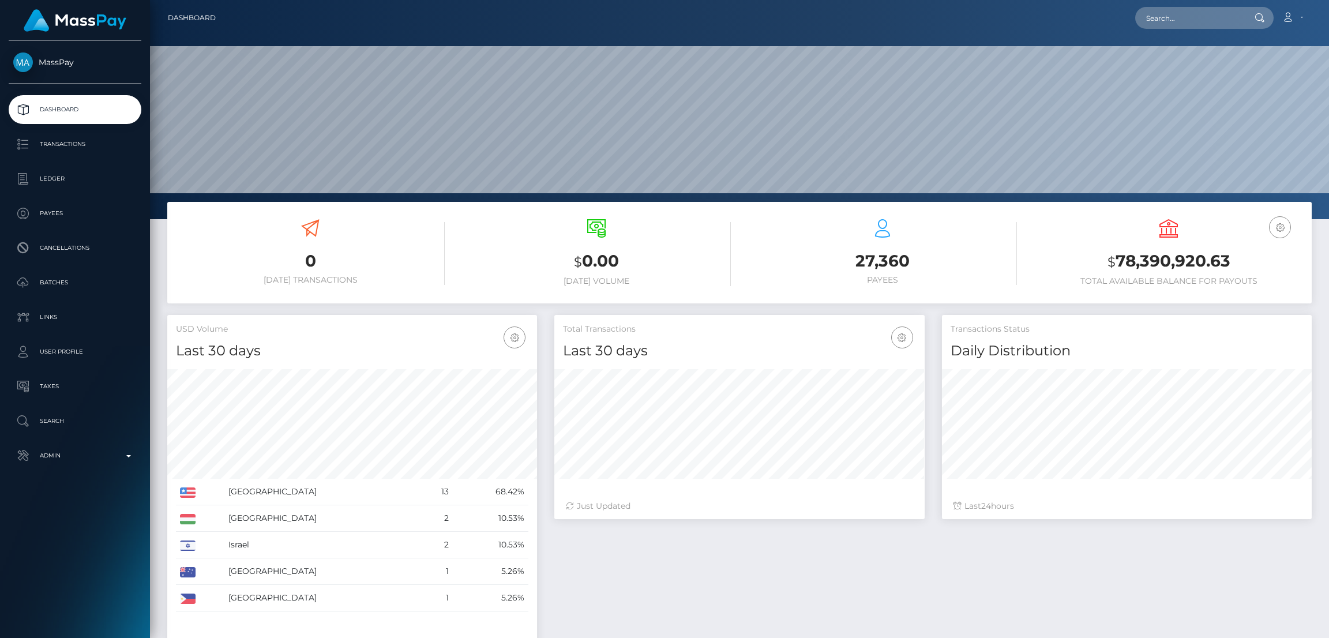
scroll to position [205, 370]
click at [1167, 14] on input "text" at bounding box center [1189, 18] width 108 height 22
paste input "[DOMAIN_NAME][EMAIL_ADDRESS][DOMAIN_NAME]"
type input "[DOMAIN_NAME][EMAIL_ADDRESS][DOMAIN_NAME]"
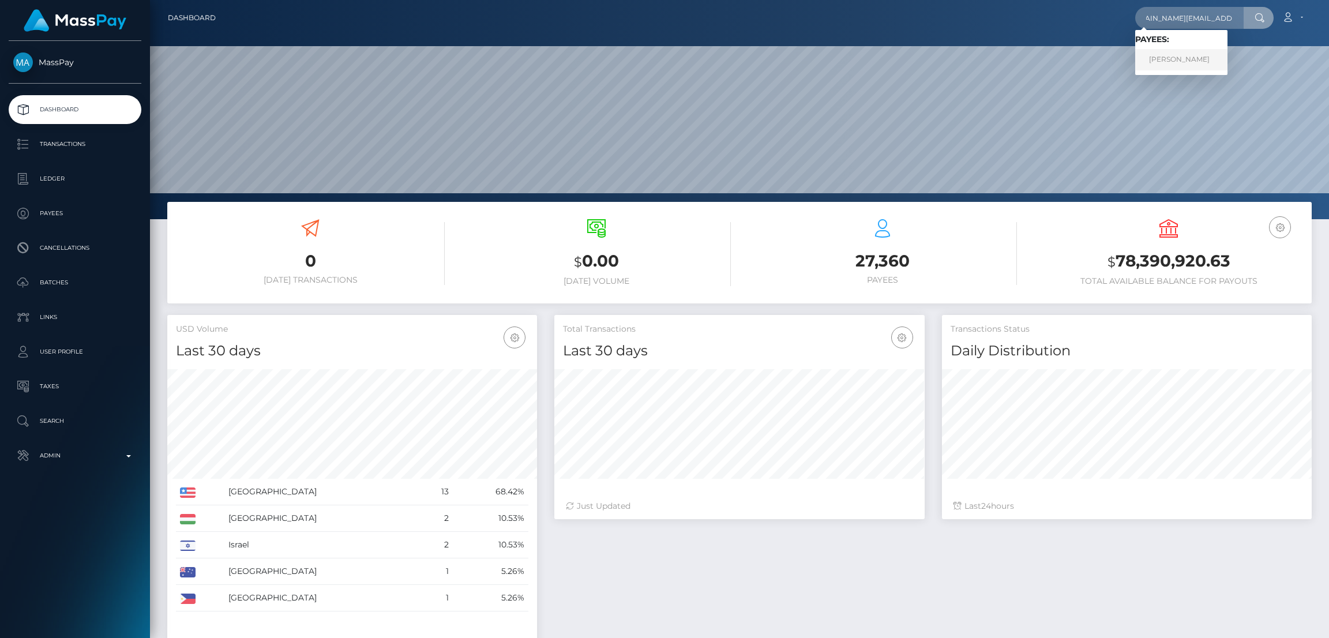
click at [1175, 58] on link "Natalia Alvarez" at bounding box center [1181, 59] width 92 height 21
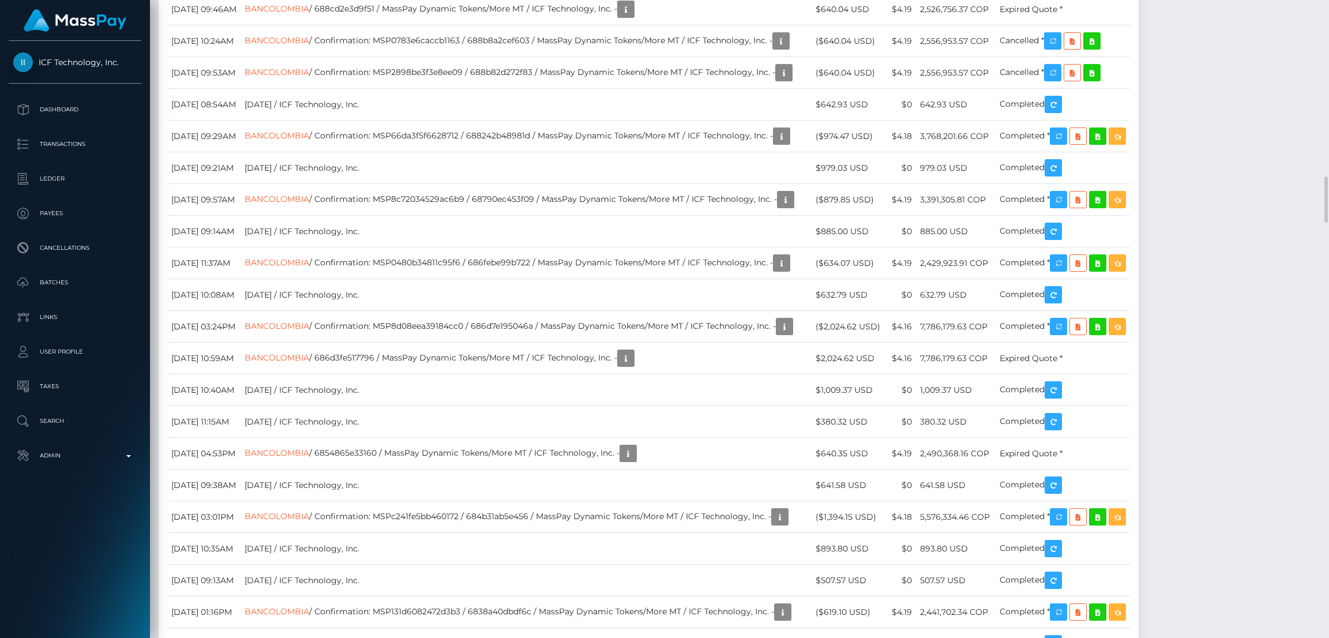
scroll to position [138, 370]
drag, startPoint x: 873, startPoint y: 261, endPoint x: 922, endPoint y: 260, distance: 48.5
copy td "$629.85 USD"
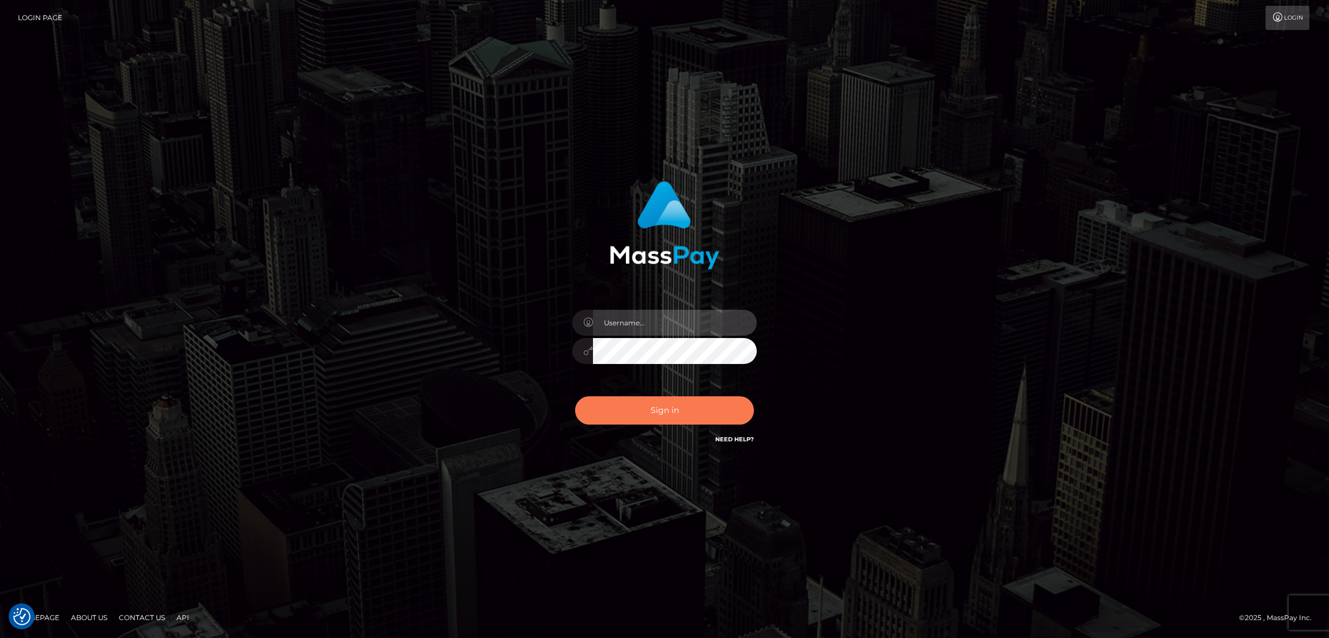
type input "[DOMAIN_NAME]"
click at [693, 409] on button "Sign in" at bounding box center [664, 410] width 179 height 28
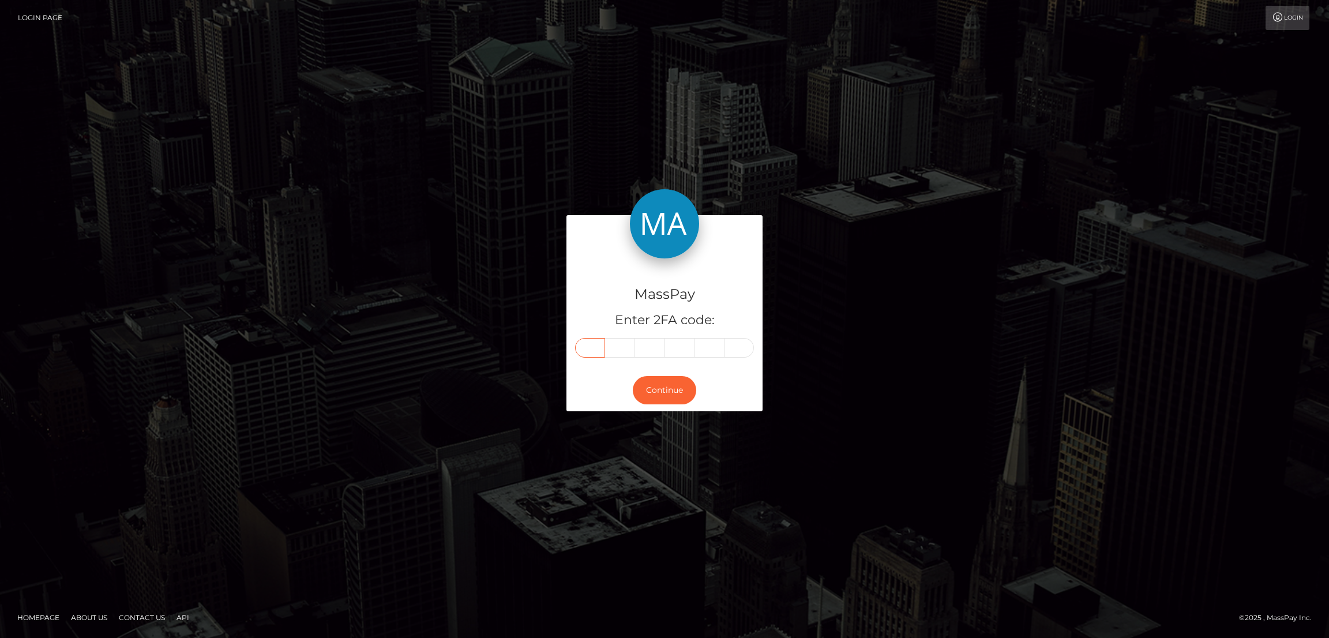
click at [595, 344] on input "text" at bounding box center [590, 348] width 30 height 20
paste input "5"
type input "5"
type input "1"
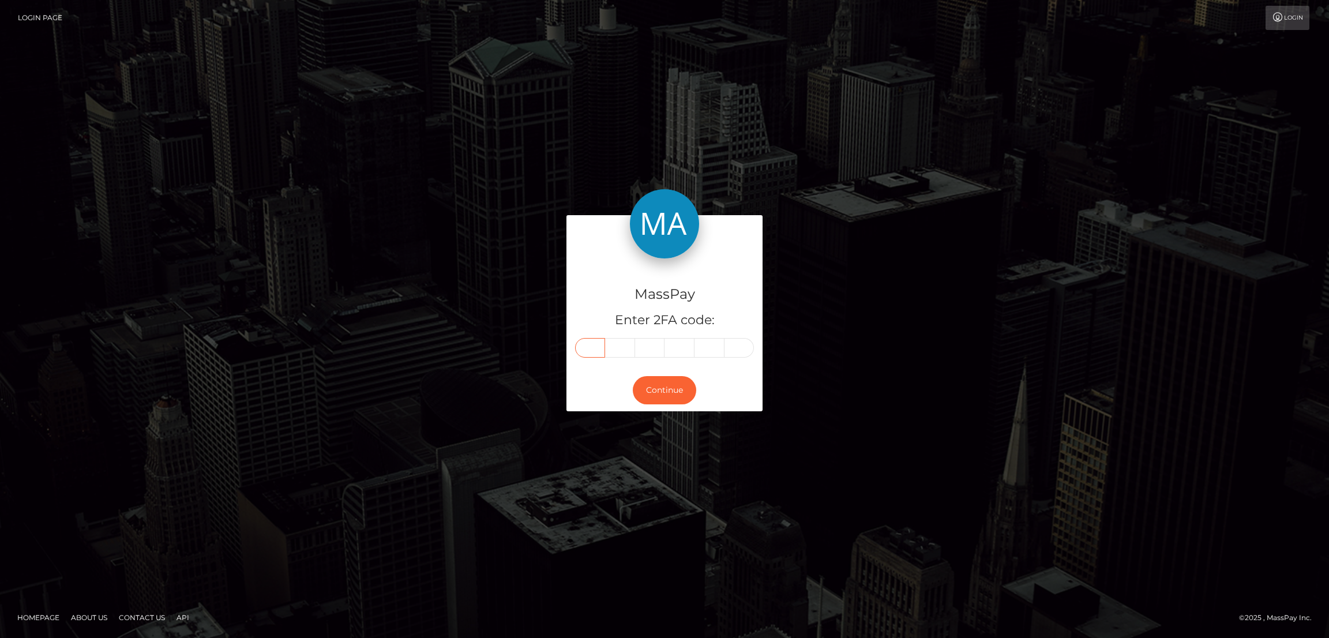
type input "5"
type input "3"
type input "9"
click at [666, 401] on button "Continue" at bounding box center [664, 390] width 63 height 28
click at [666, 397] on button "Continue" at bounding box center [664, 390] width 63 height 28
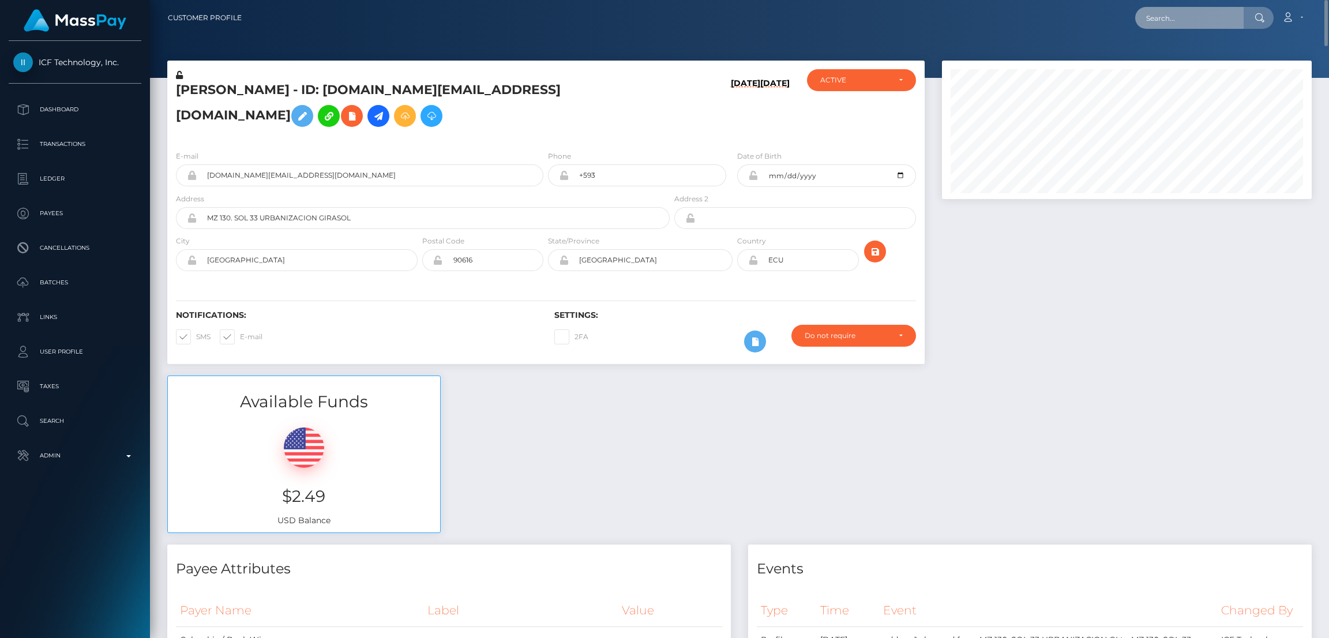
click at [1154, 17] on input "text" at bounding box center [1189, 18] width 108 height 22
paste input "[PERSON_NAME][EMAIL_ADDRESS][DOMAIN_NAME]"
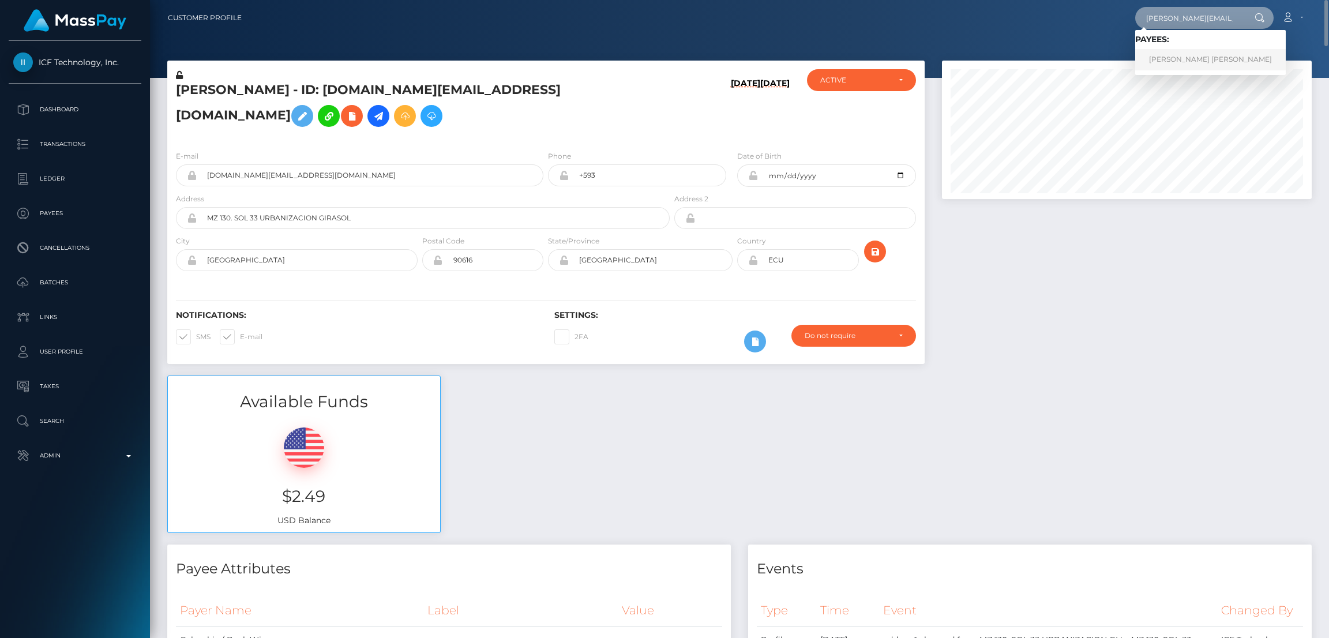
type input "[PERSON_NAME][EMAIL_ADDRESS][DOMAIN_NAME]"
click at [1185, 62] on link "JORDAN BRICE EATON" at bounding box center [1210, 59] width 151 height 21
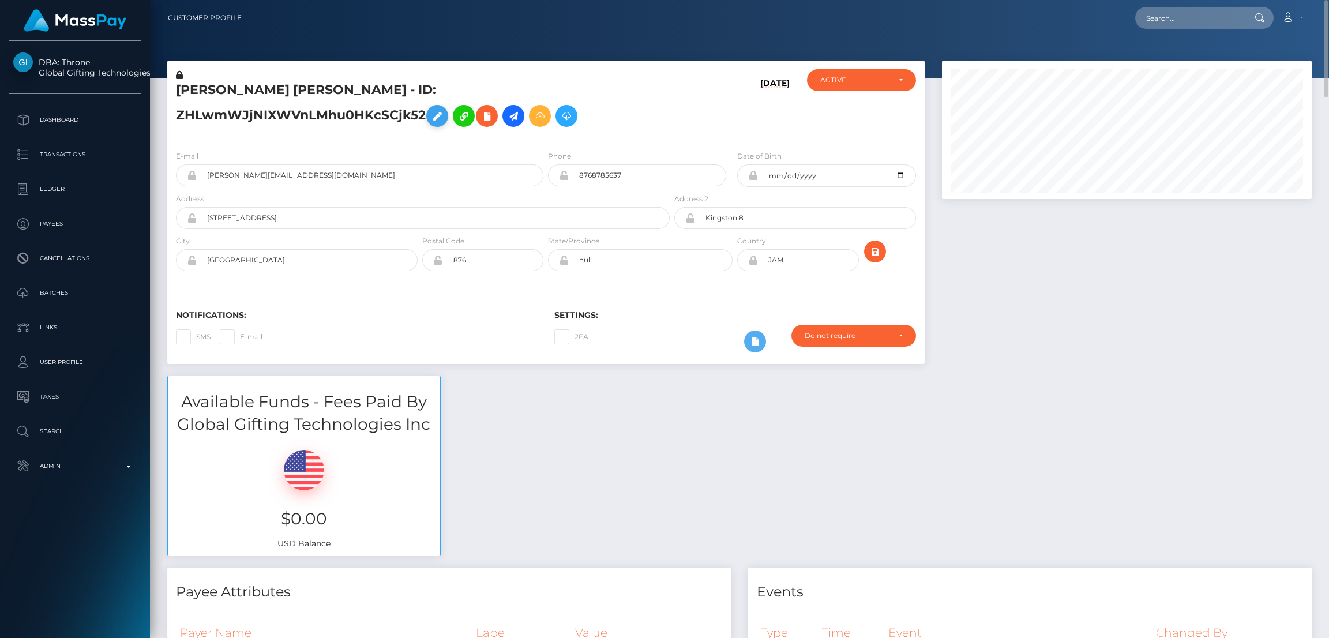
click at [448, 105] on button at bounding box center [437, 116] width 22 height 22
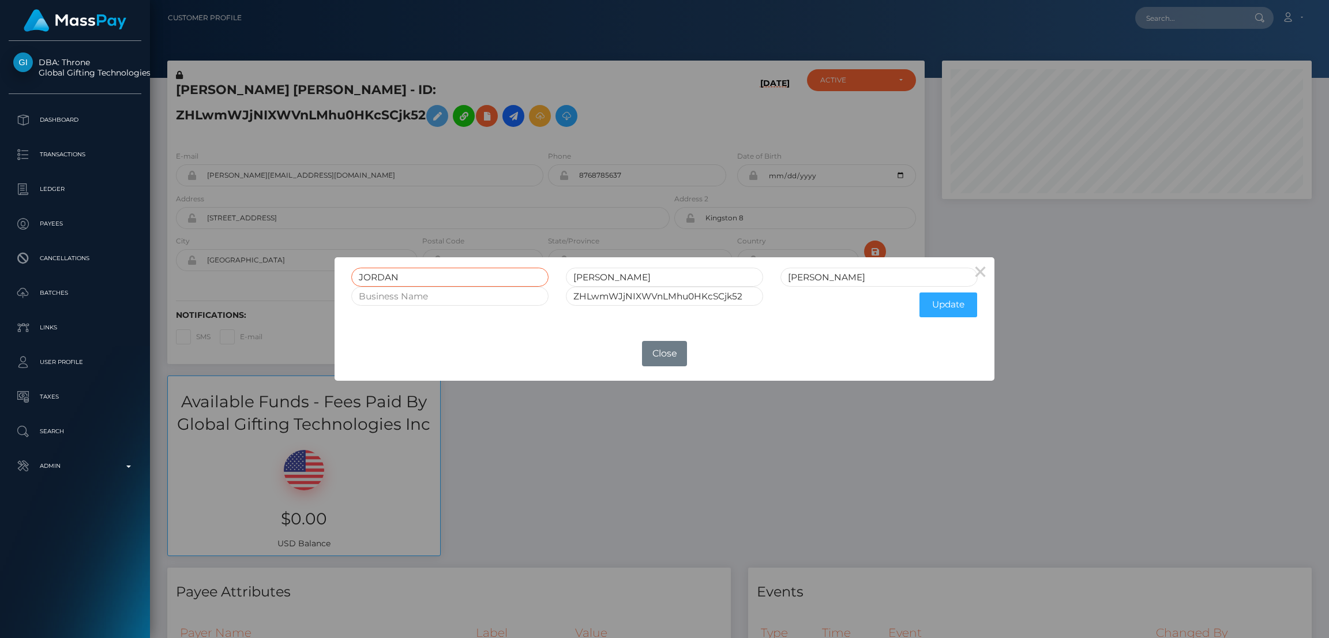
click at [381, 275] on input "JORDAN" at bounding box center [449, 277] width 197 height 19
click at [382, 275] on input "JORDAN" at bounding box center [449, 277] width 197 height 19
drag, startPoint x: 382, startPoint y: 275, endPoint x: 373, endPoint y: 276, distance: 8.8
click at [373, 276] on input "JORDAN" at bounding box center [449, 277] width 197 height 19
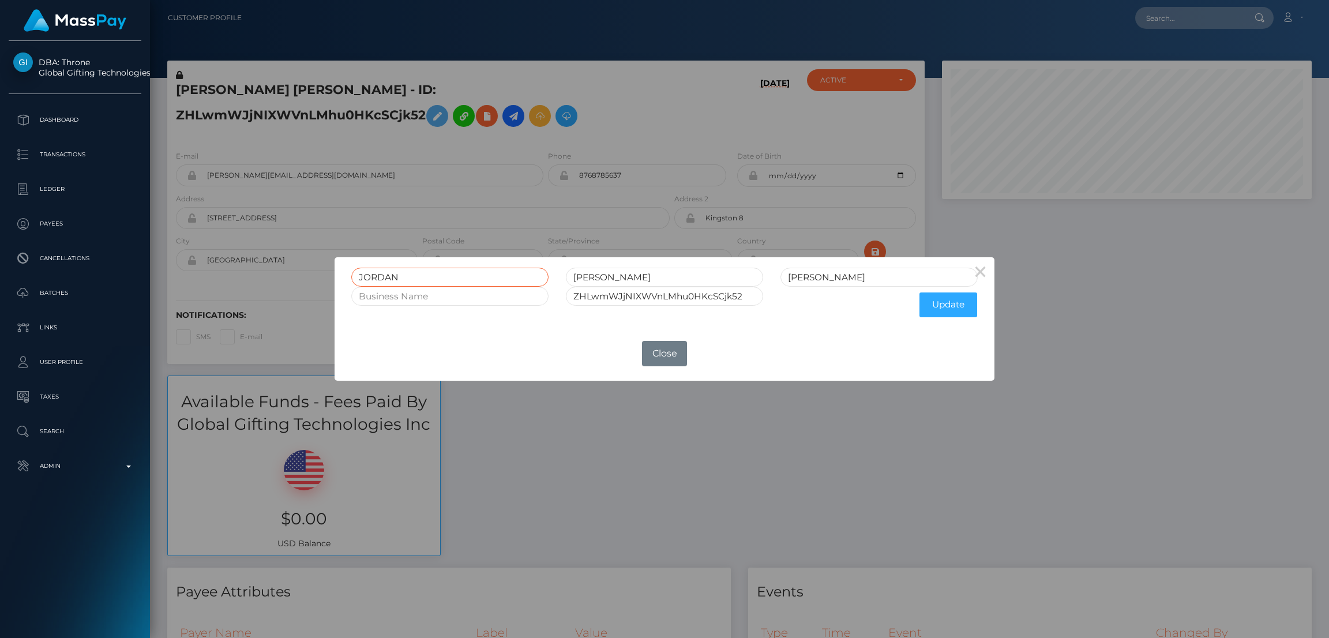
click at [373, 276] on input "JORDAN" at bounding box center [449, 277] width 197 height 19
click at [660, 356] on button "Close" at bounding box center [664, 353] width 45 height 25
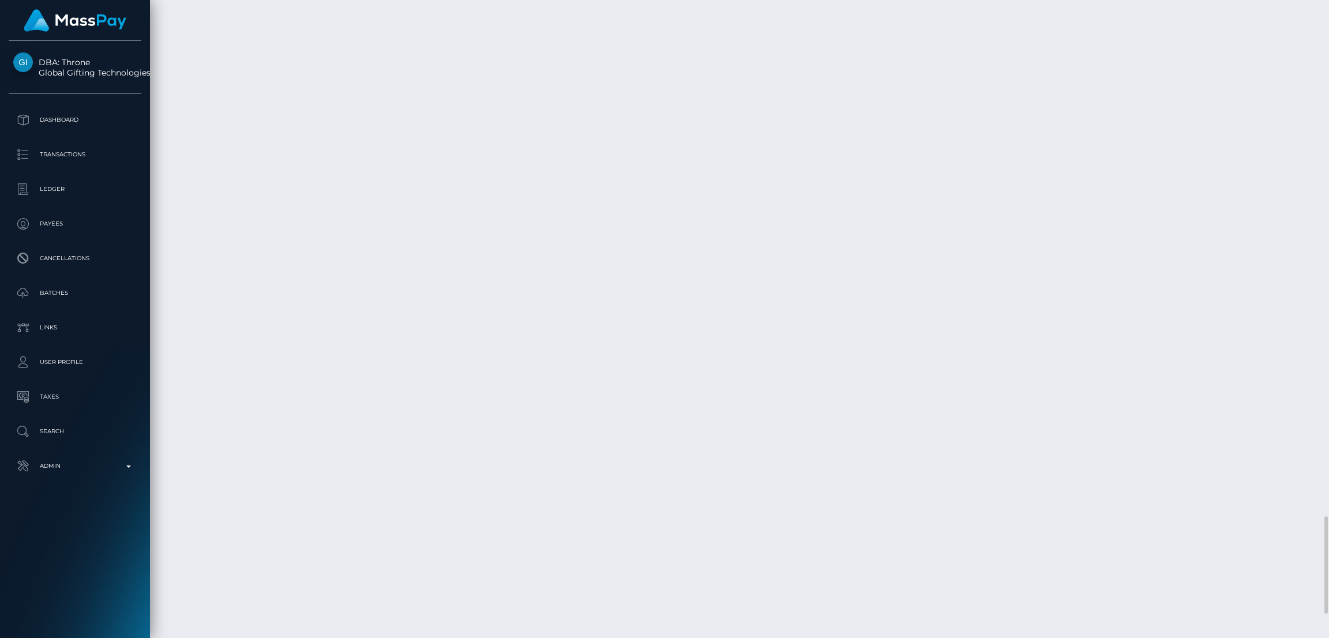
scroll to position [3532, 0]
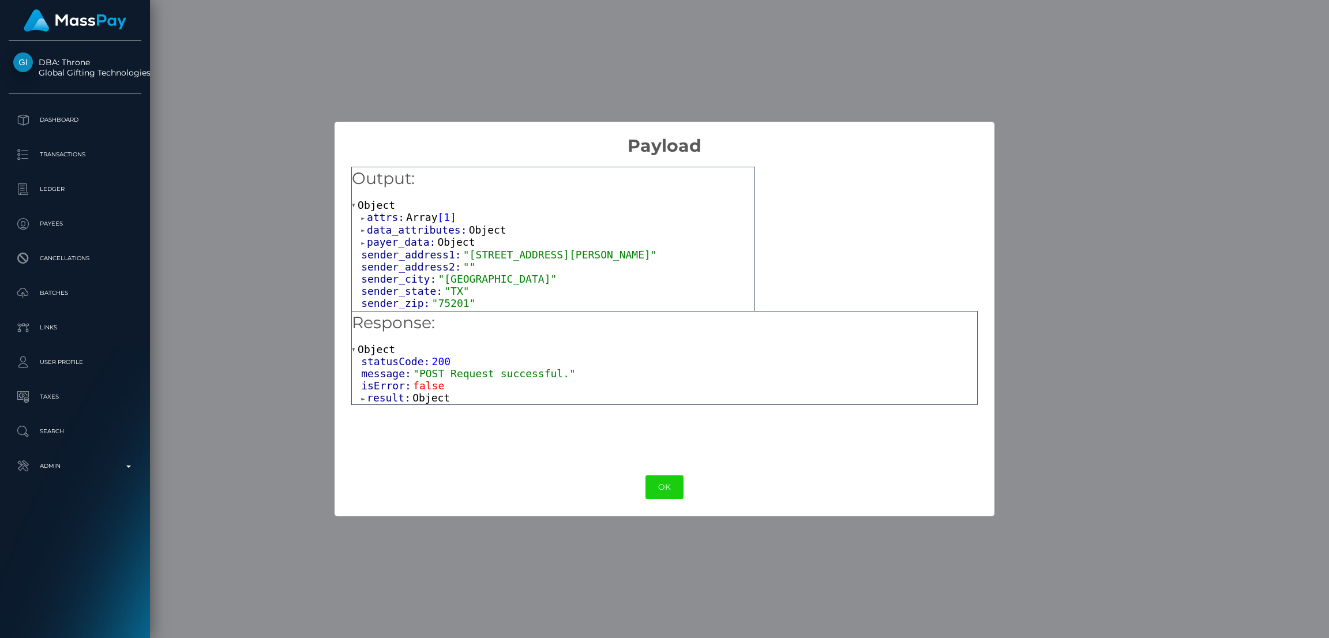
scroll to position [87, 0]
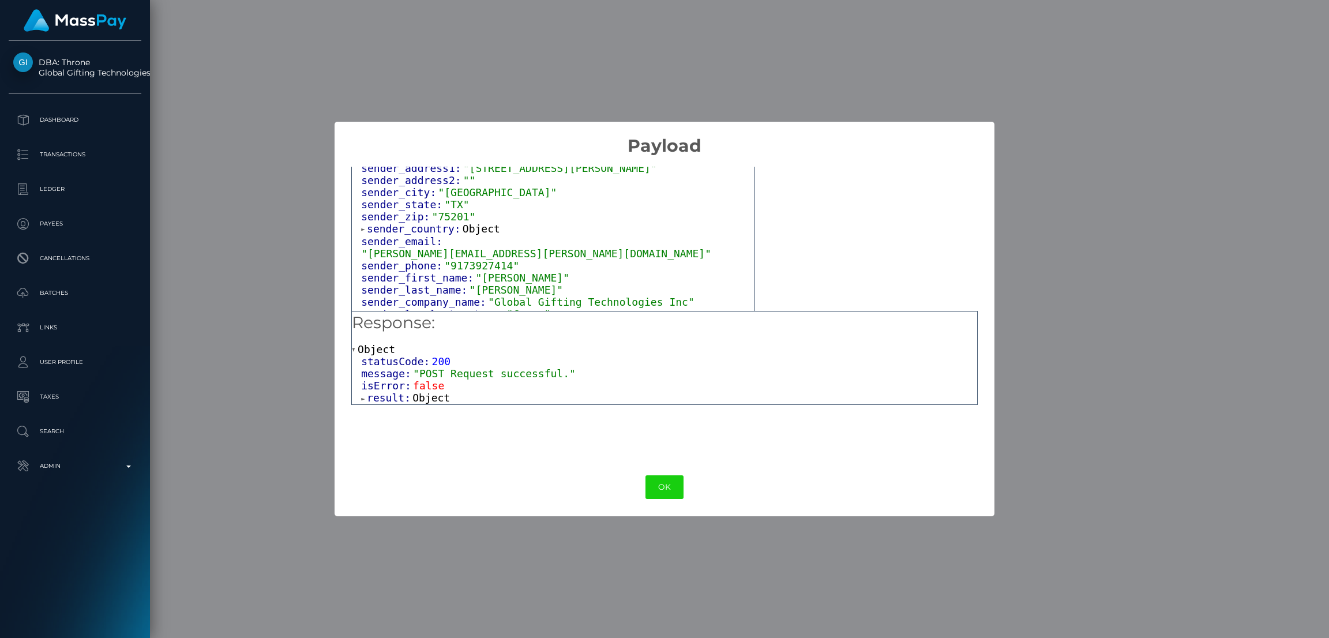
click at [469, 231] on span "Object" at bounding box center [481, 229] width 37 height 12
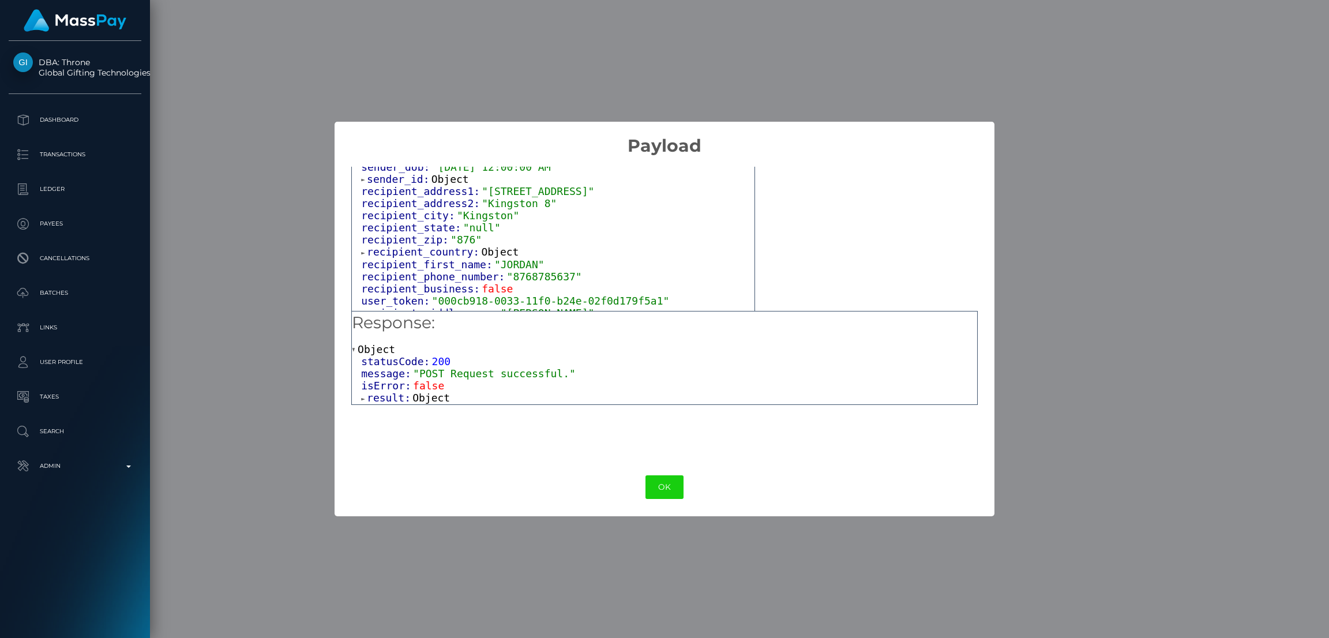
scroll to position [346, 0]
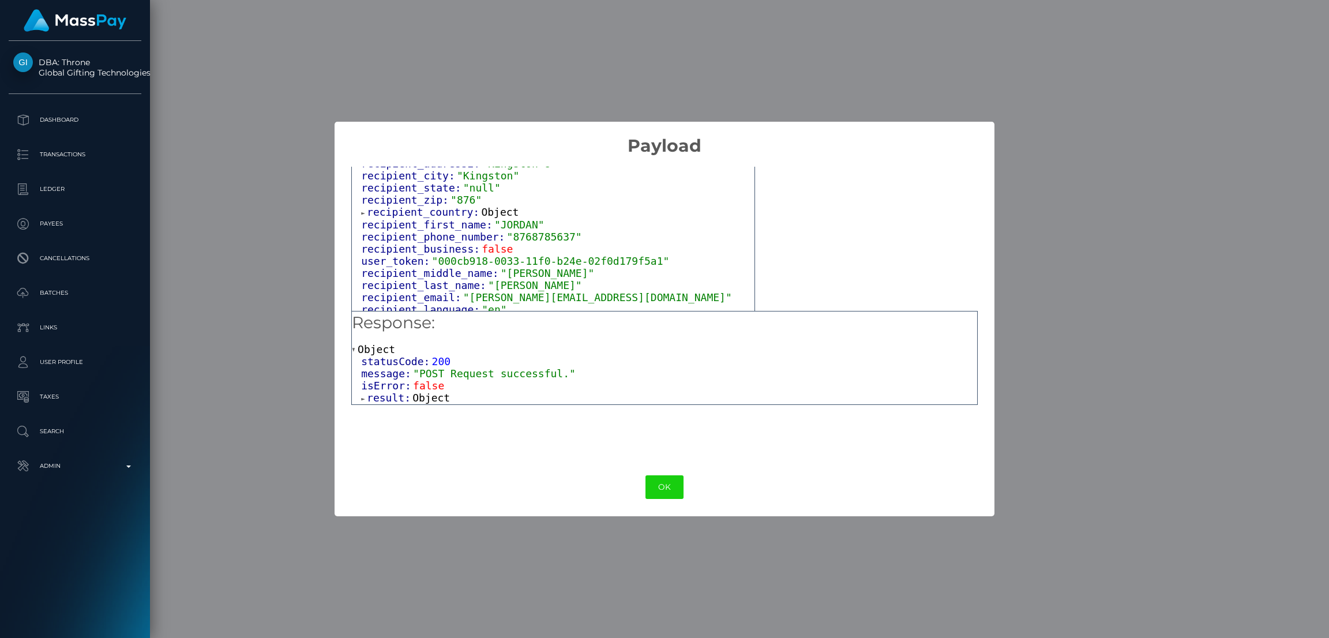
click at [487, 211] on span "Object" at bounding box center [499, 212] width 37 height 12
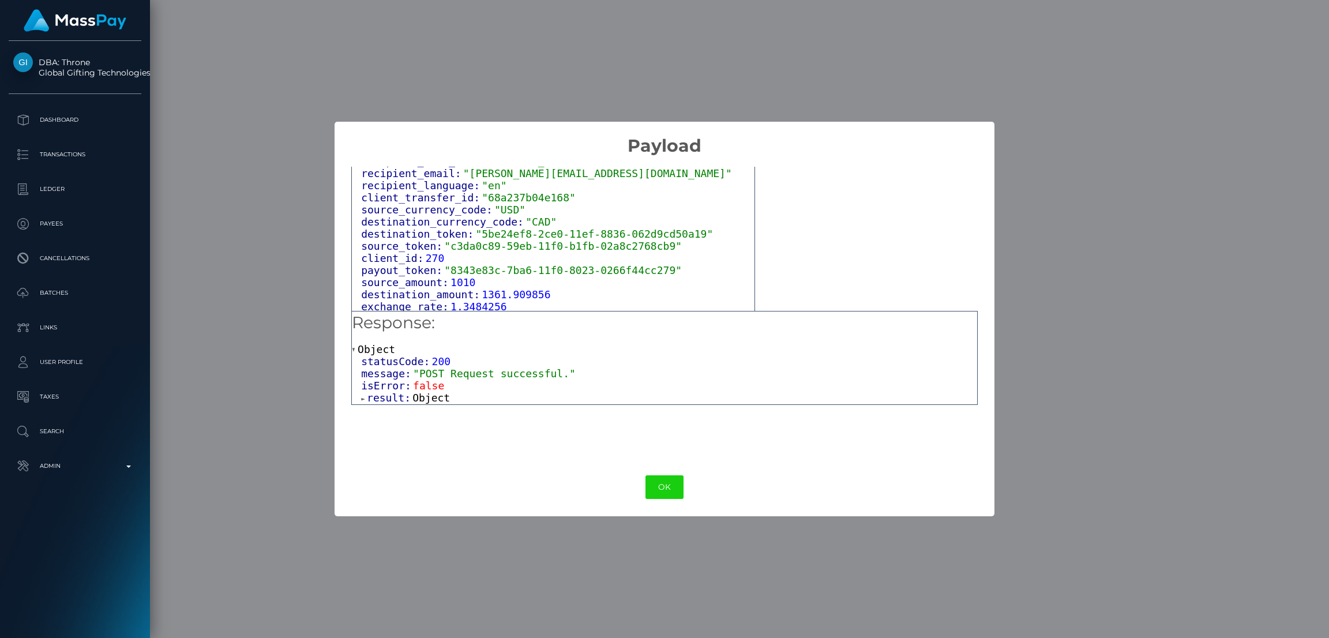
scroll to position [432, 0]
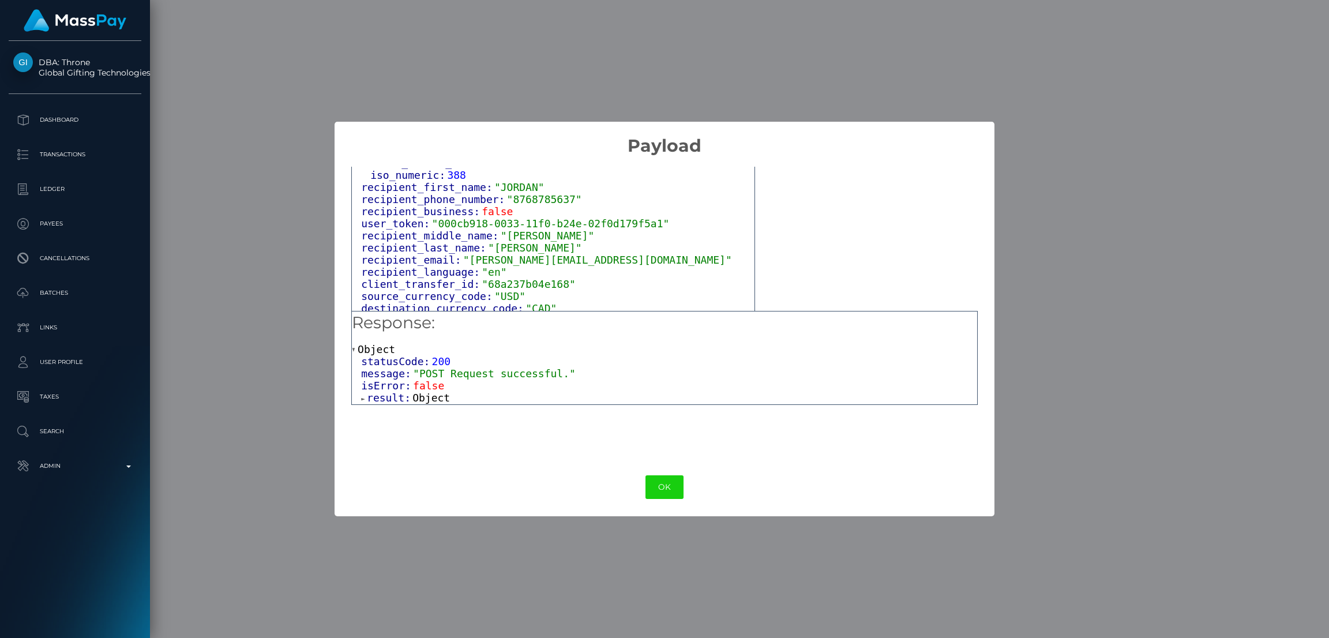
click at [508, 195] on span ""8768785637"" at bounding box center [544, 199] width 75 height 12
click at [520, 197] on span ""8768785637"" at bounding box center [544, 199] width 75 height 12
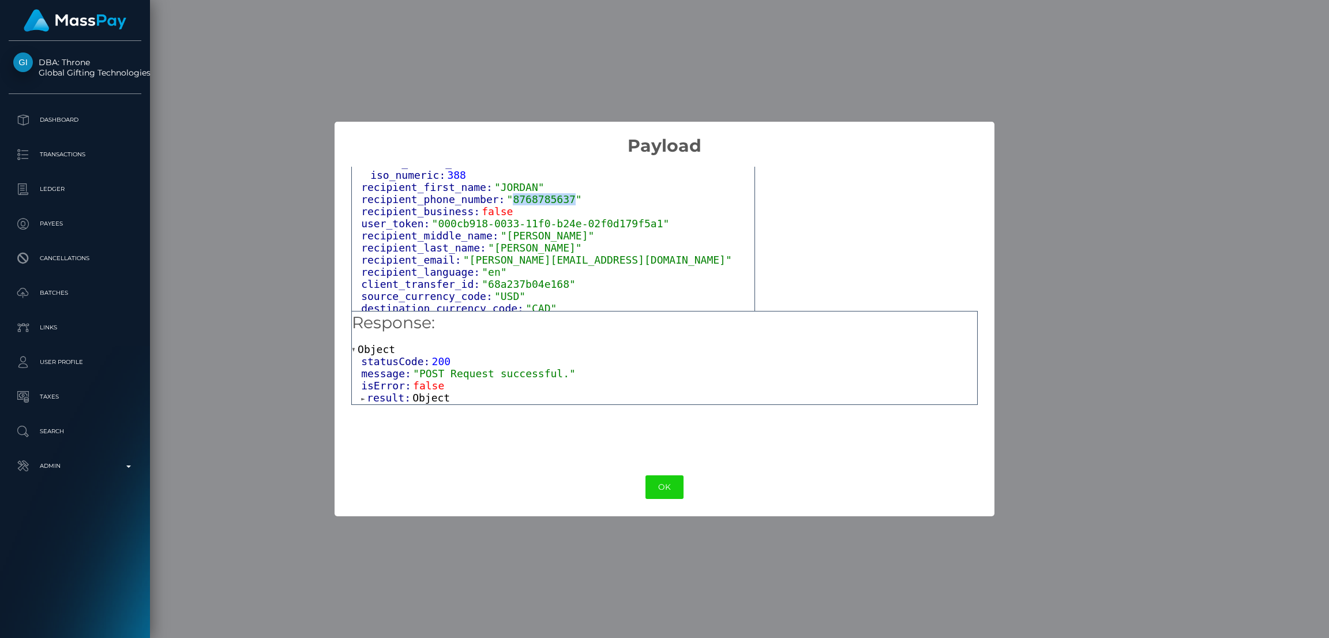
click at [520, 197] on span ""8768785637"" at bounding box center [544, 199] width 75 height 12
copy span "8768785637"
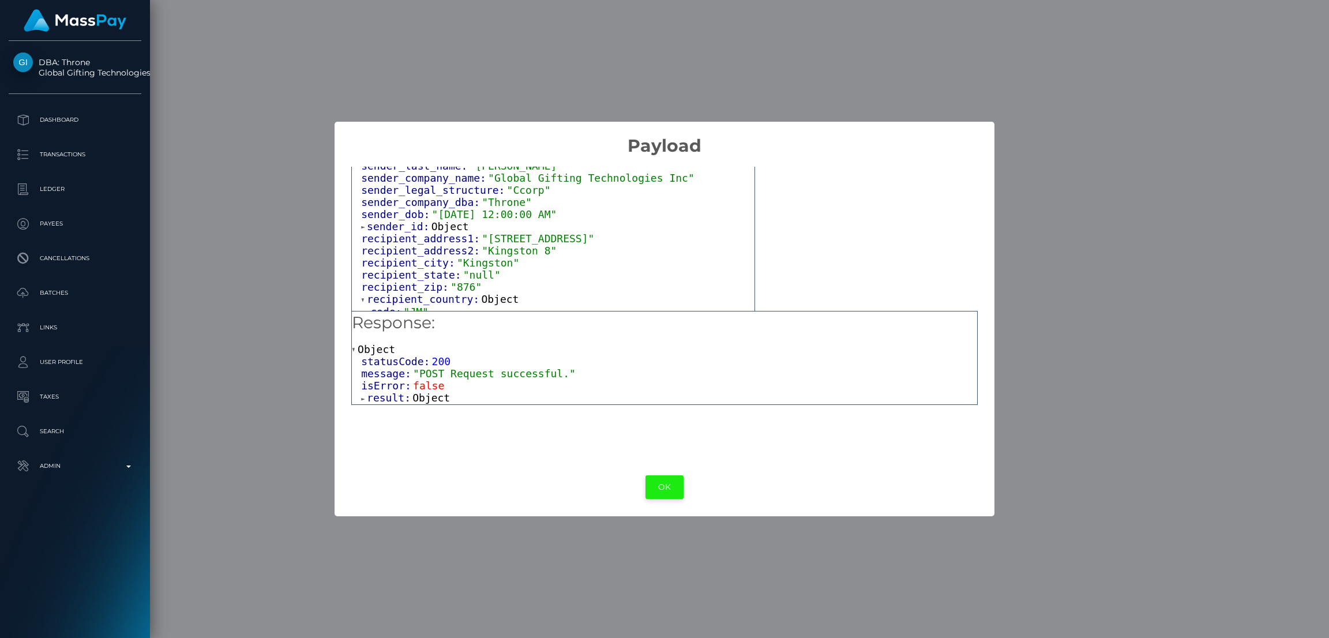
click at [669, 489] on button "OK" at bounding box center [664, 487] width 38 height 24
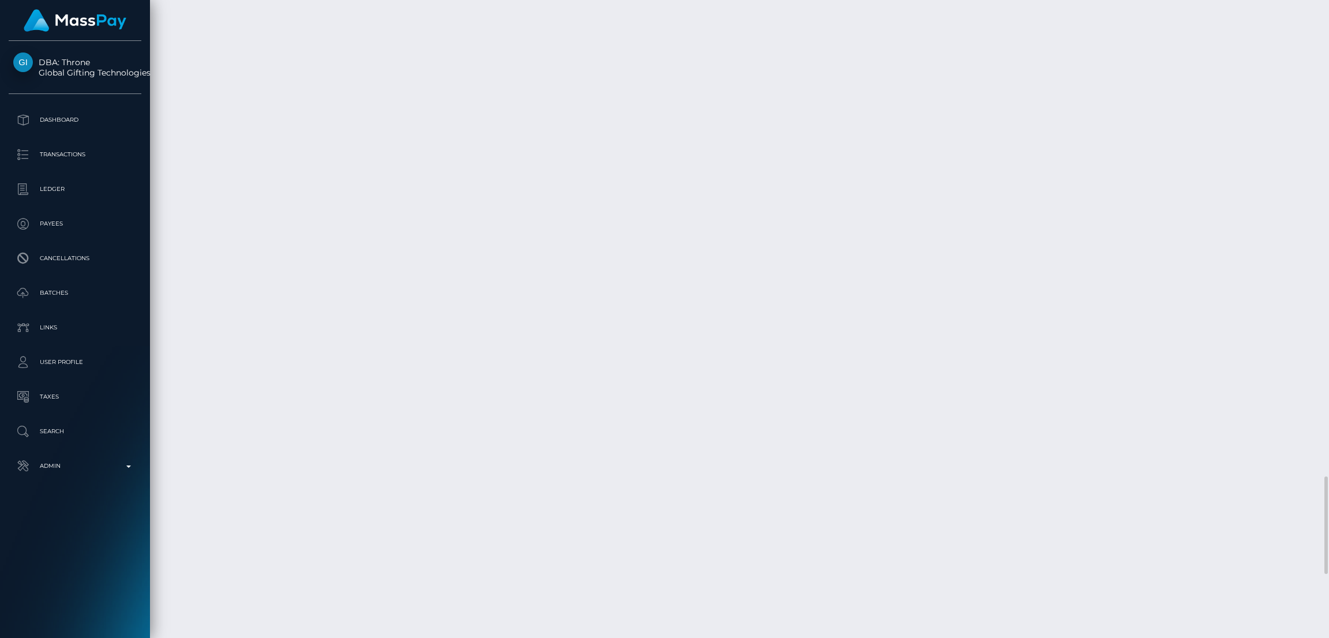
scroll to position [3532, 0]
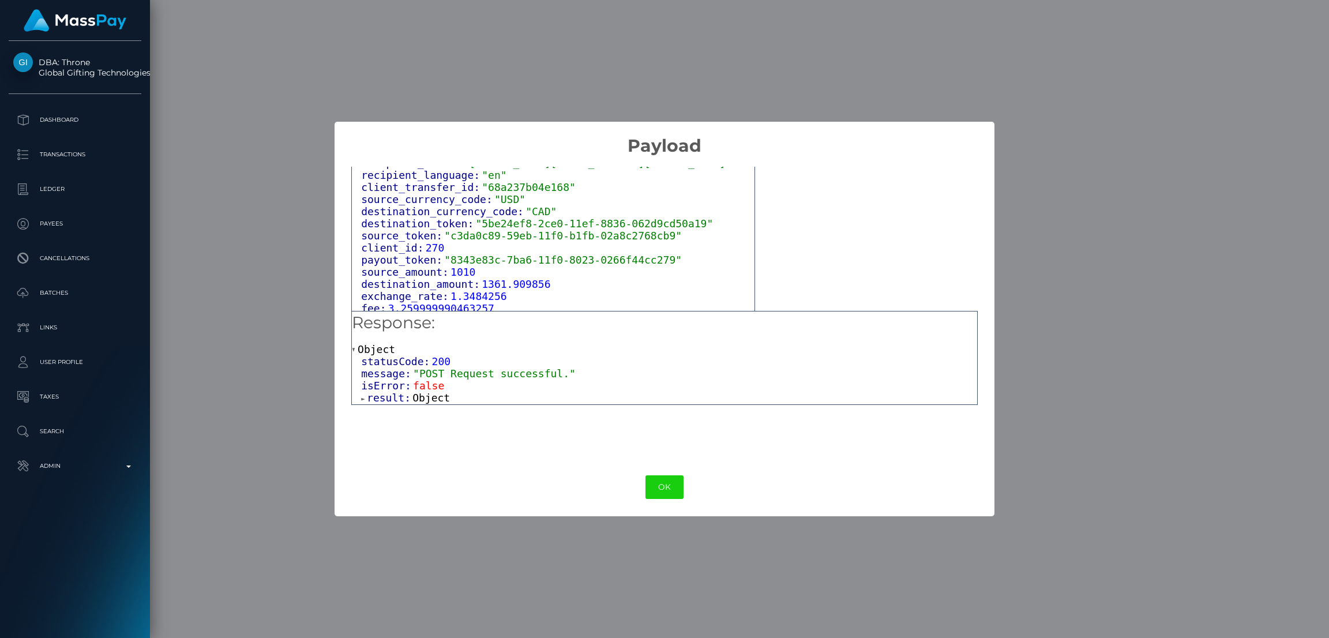
scroll to position [519, 0]
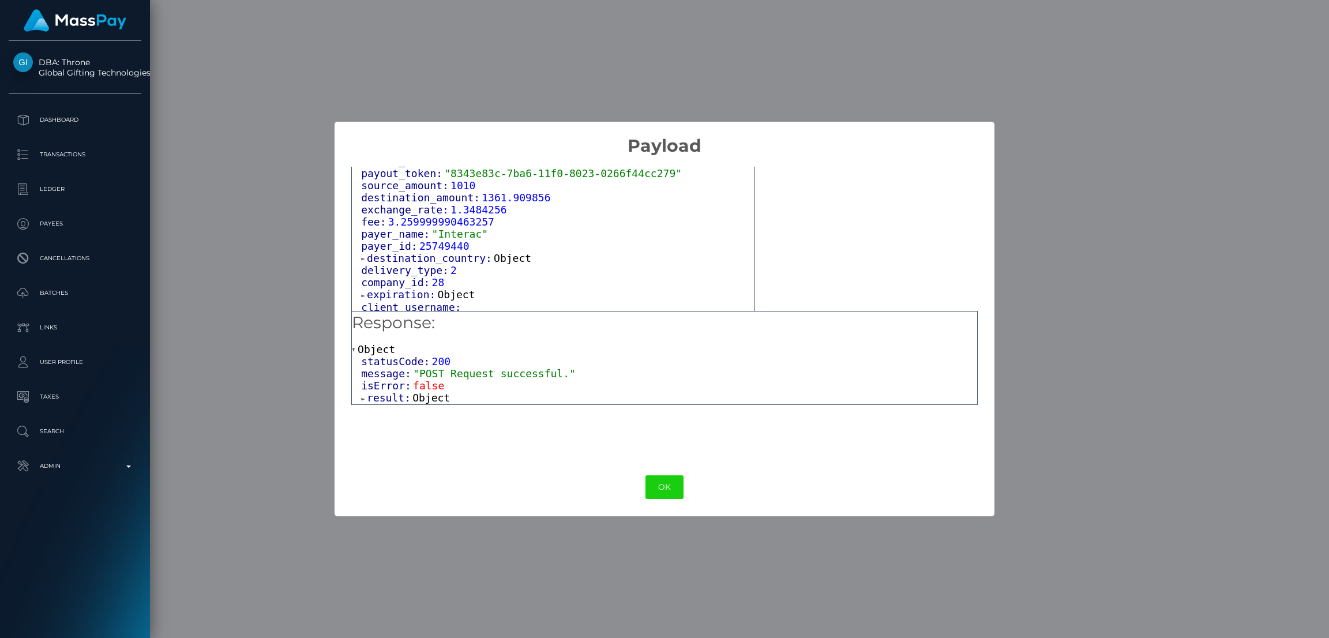
click at [501, 260] on span "Object" at bounding box center [512, 258] width 37 height 12
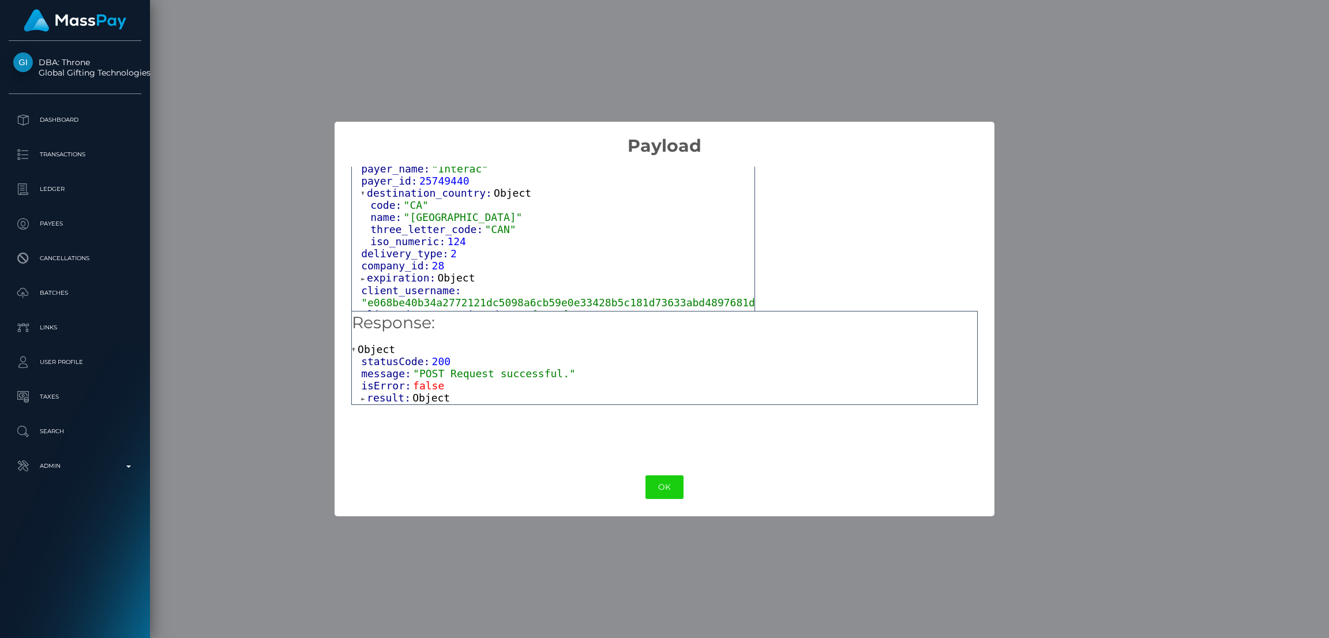
scroll to position [606, 0]
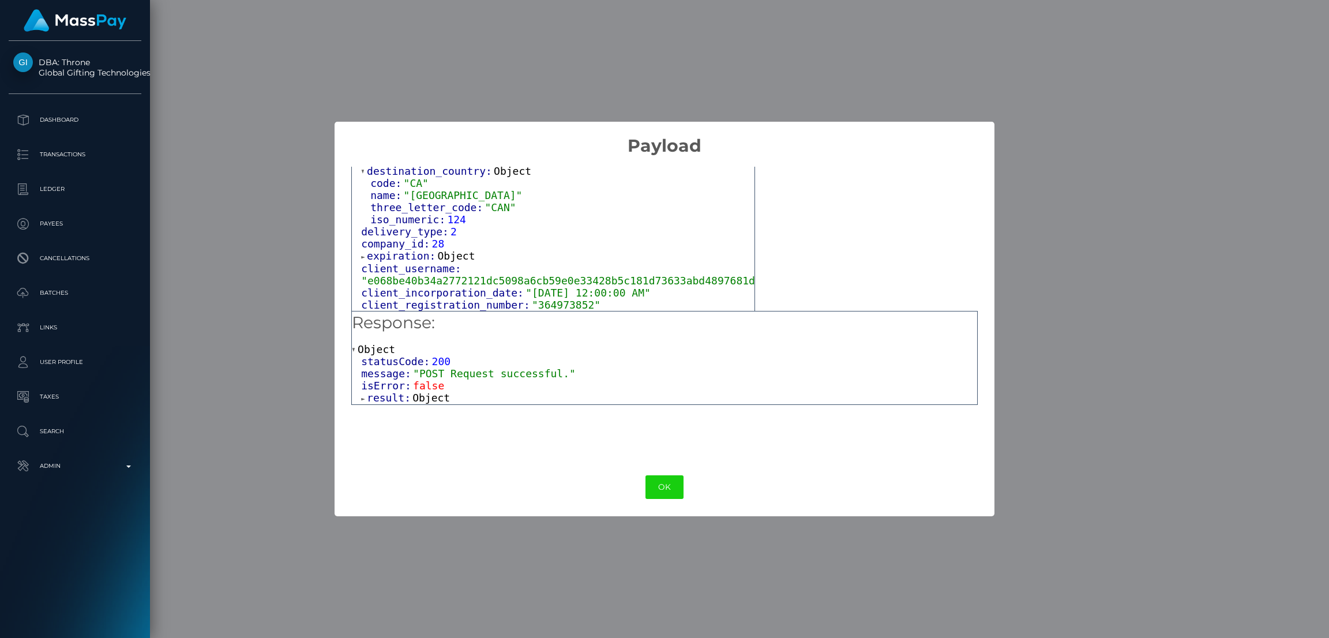
click at [457, 262] on span "Object" at bounding box center [456, 256] width 37 height 12
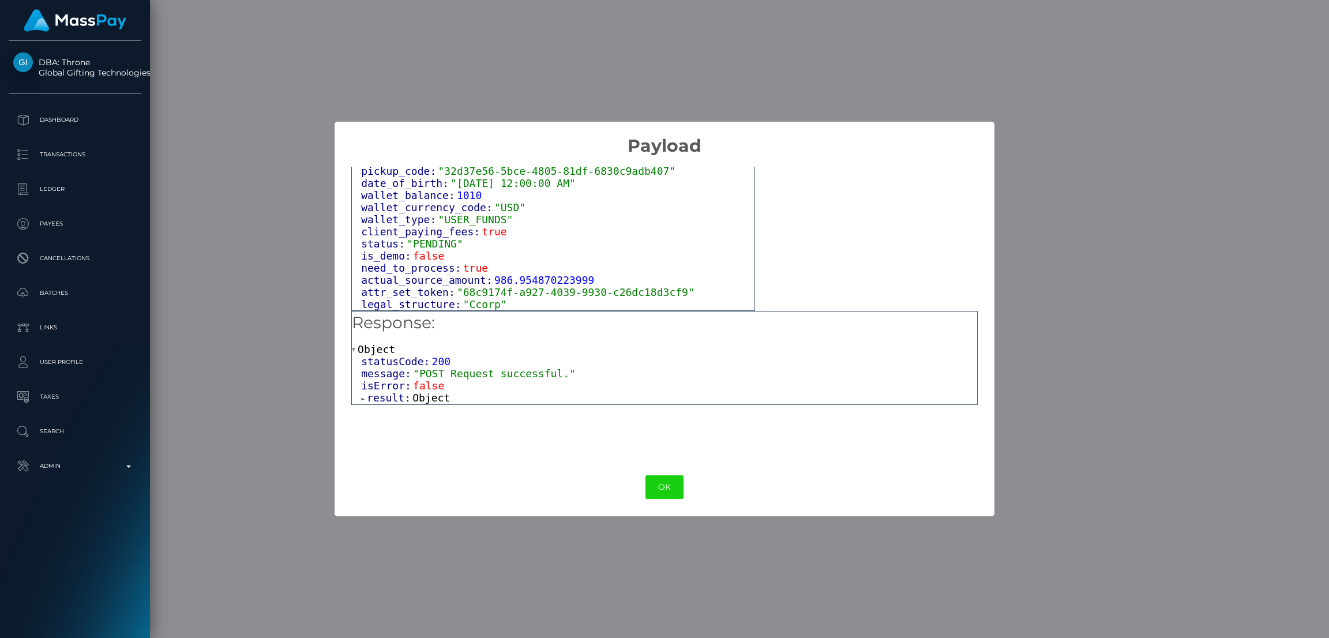
scroll to position [788, 0]
click at [434, 396] on span "Object" at bounding box center [430, 398] width 37 height 12
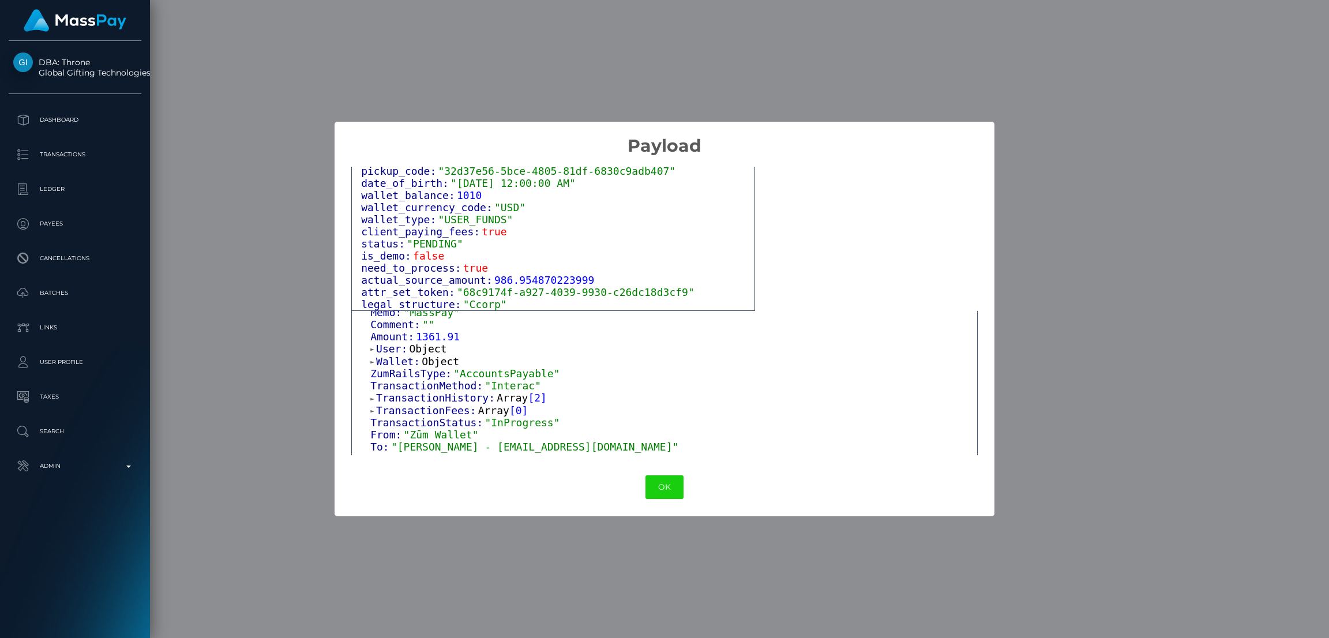
scroll to position [238, 0]
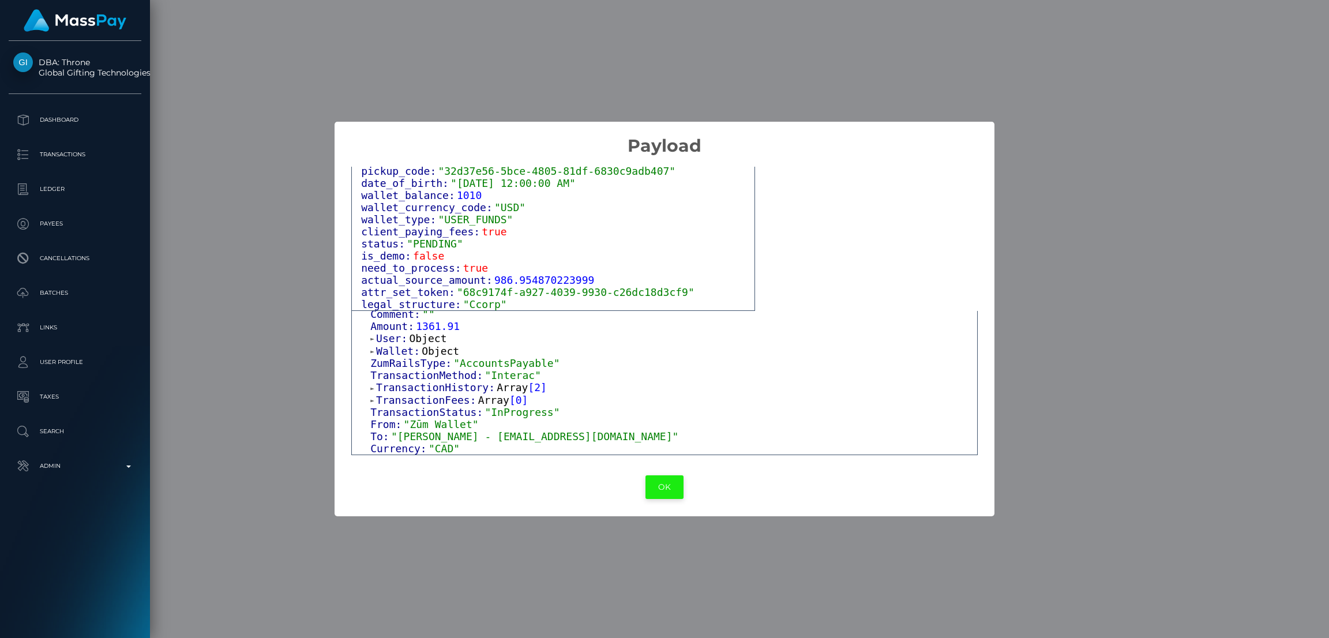
click at [663, 483] on button "OK" at bounding box center [664, 487] width 38 height 24
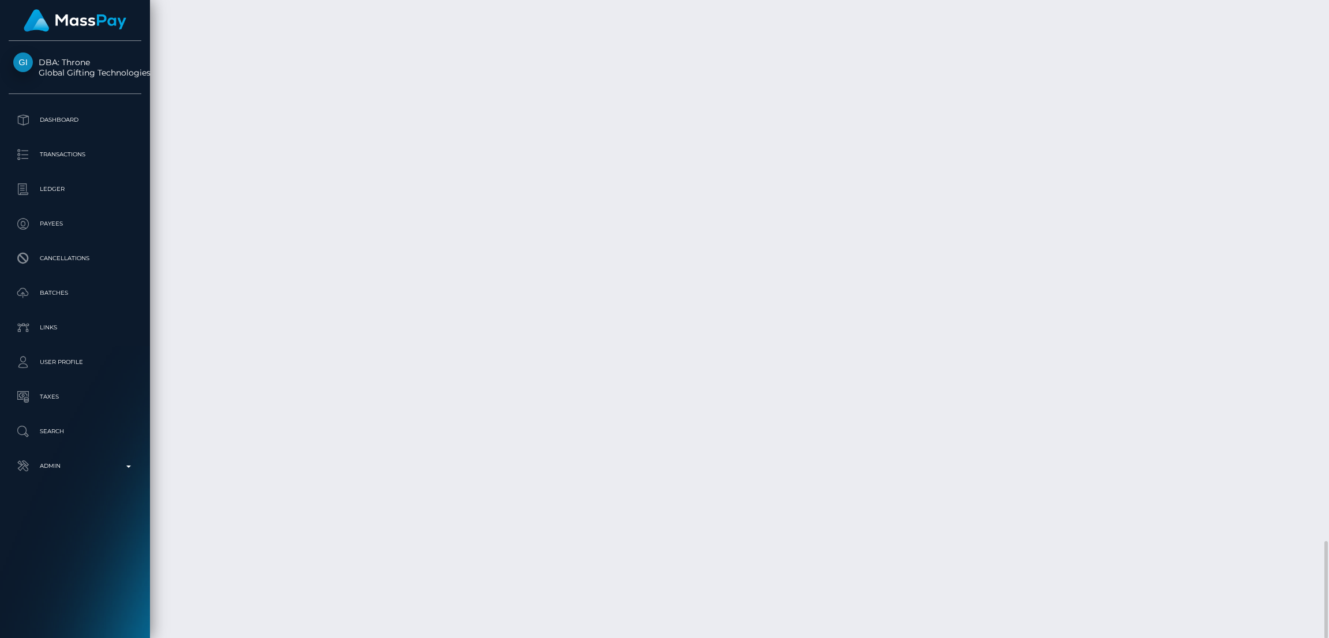
scroll to position [138, 370]
click at [904, 445] on div "Additional Info" at bounding box center [906, 439] width 75 height 21
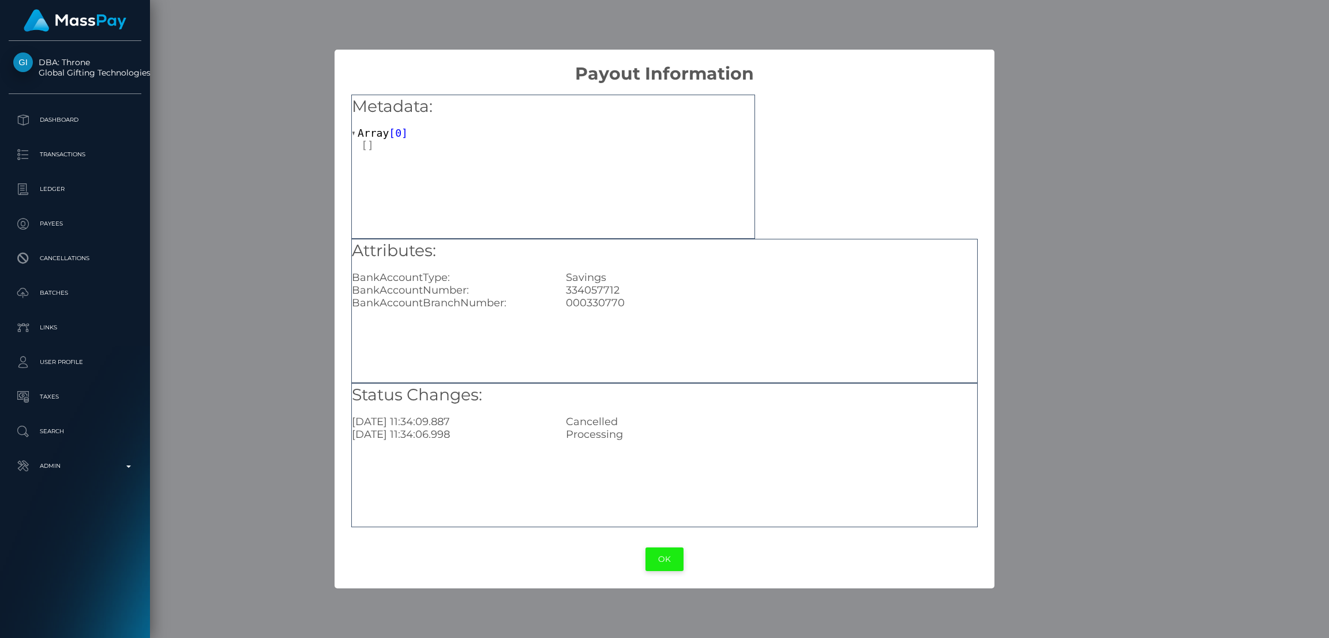
click at [662, 550] on button "OK" at bounding box center [664, 559] width 38 height 24
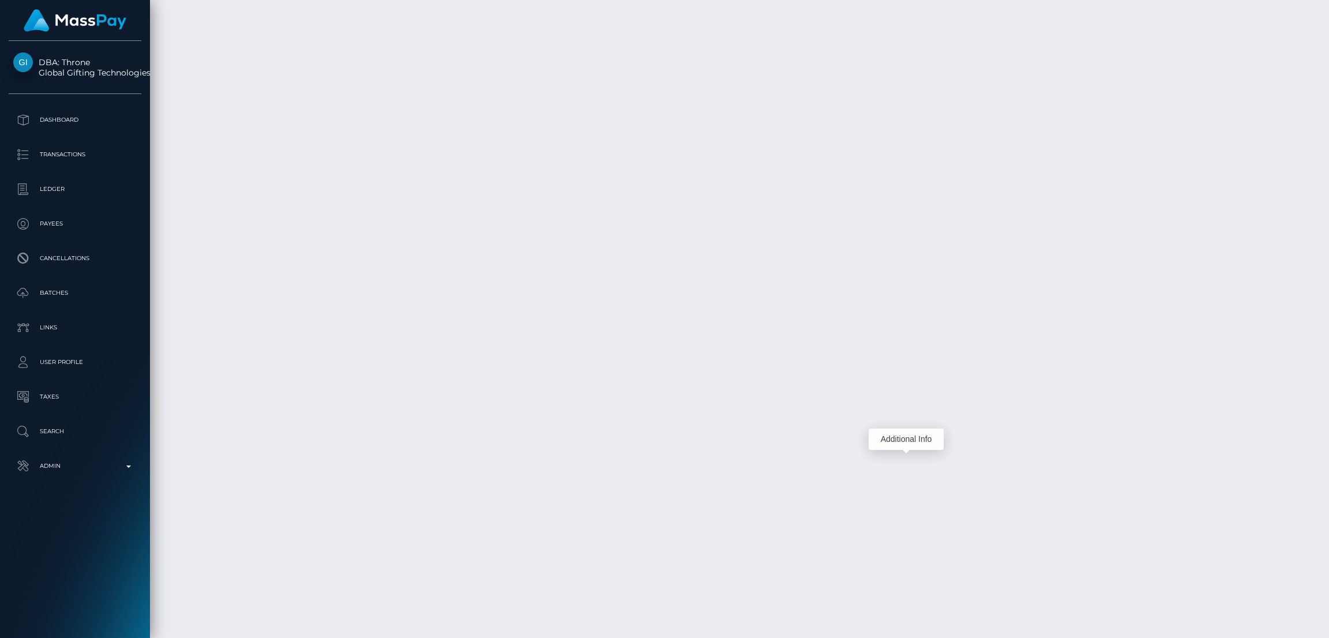
click at [933, 425] on div "Additional Info" at bounding box center [906, 439] width 75 height 29
click at [929, 401] on div "Additional Info" at bounding box center [932, 404] width 75 height 21
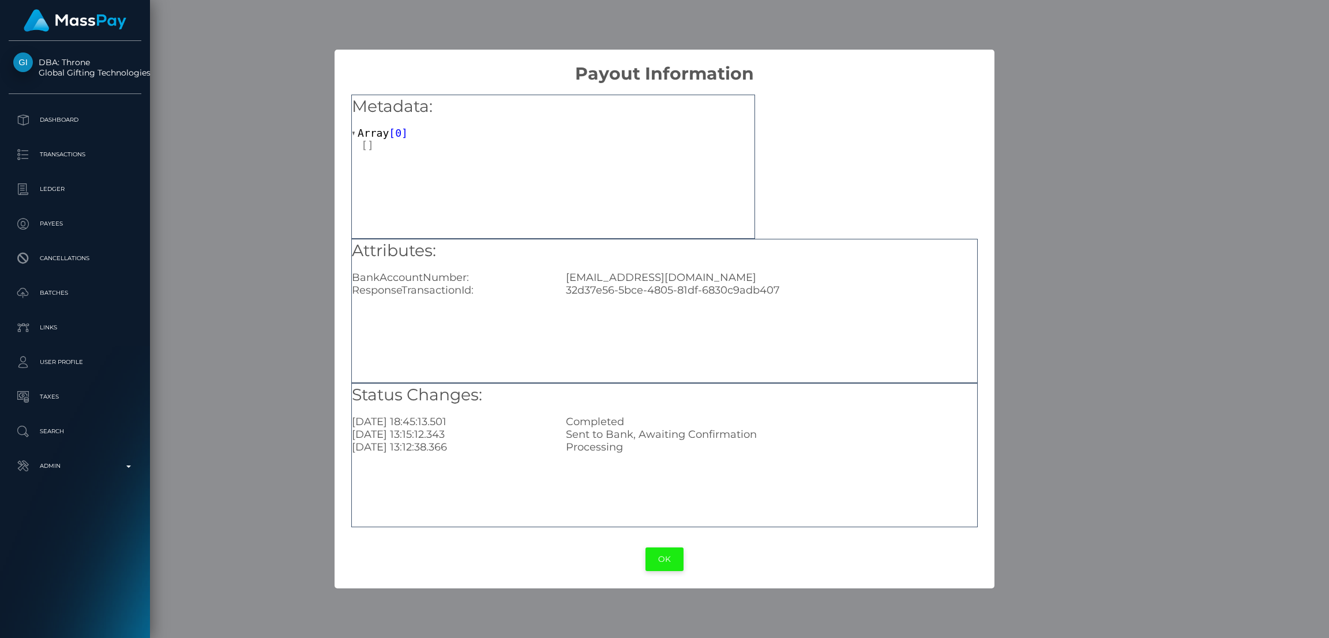
click at [669, 557] on button "OK" at bounding box center [664, 559] width 38 height 24
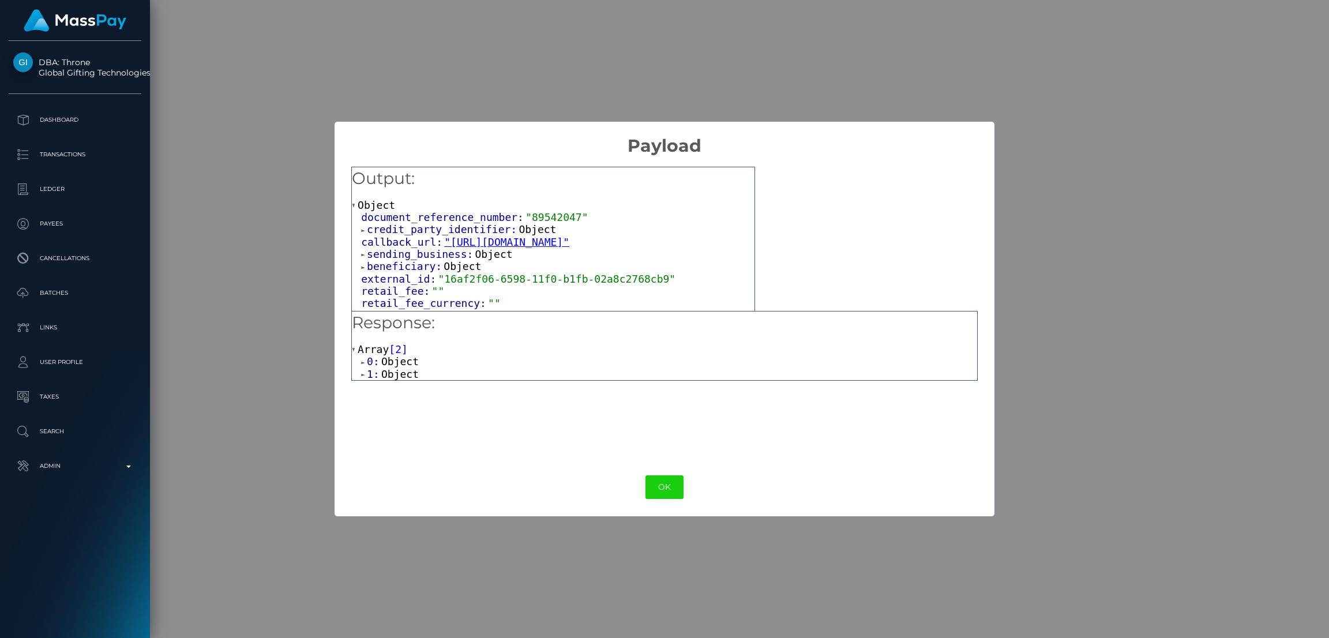
scroll to position [27, 0]
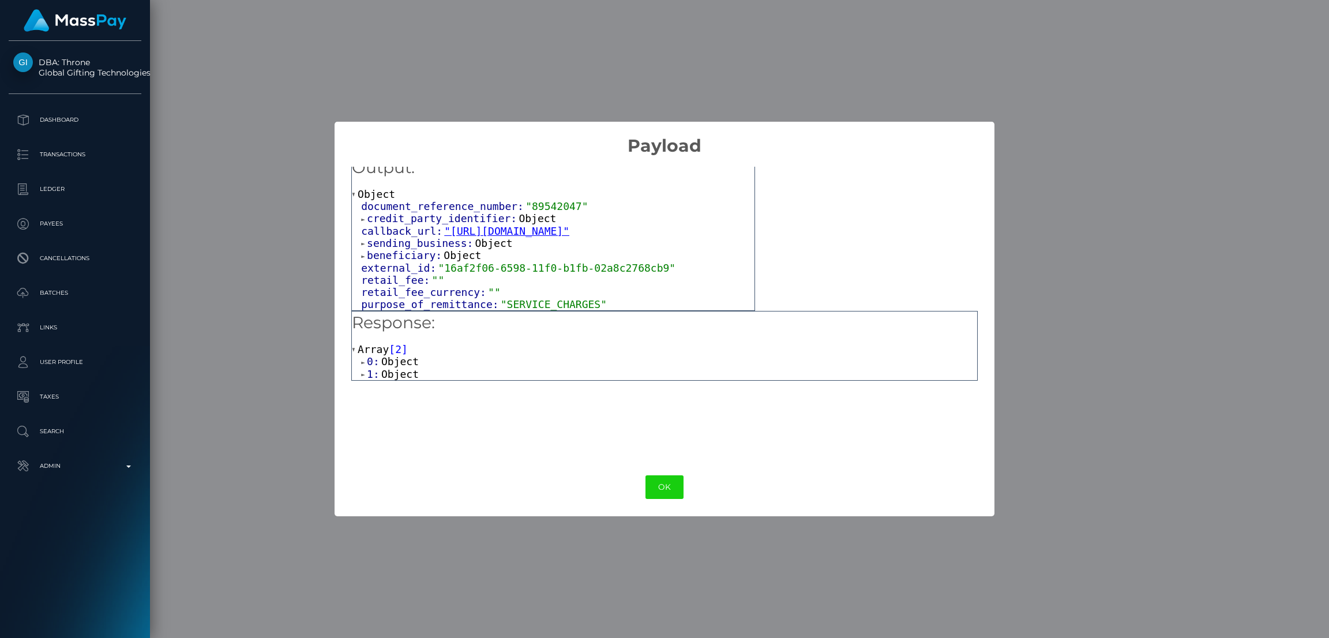
click at [484, 242] on span "Object" at bounding box center [493, 243] width 37 height 12
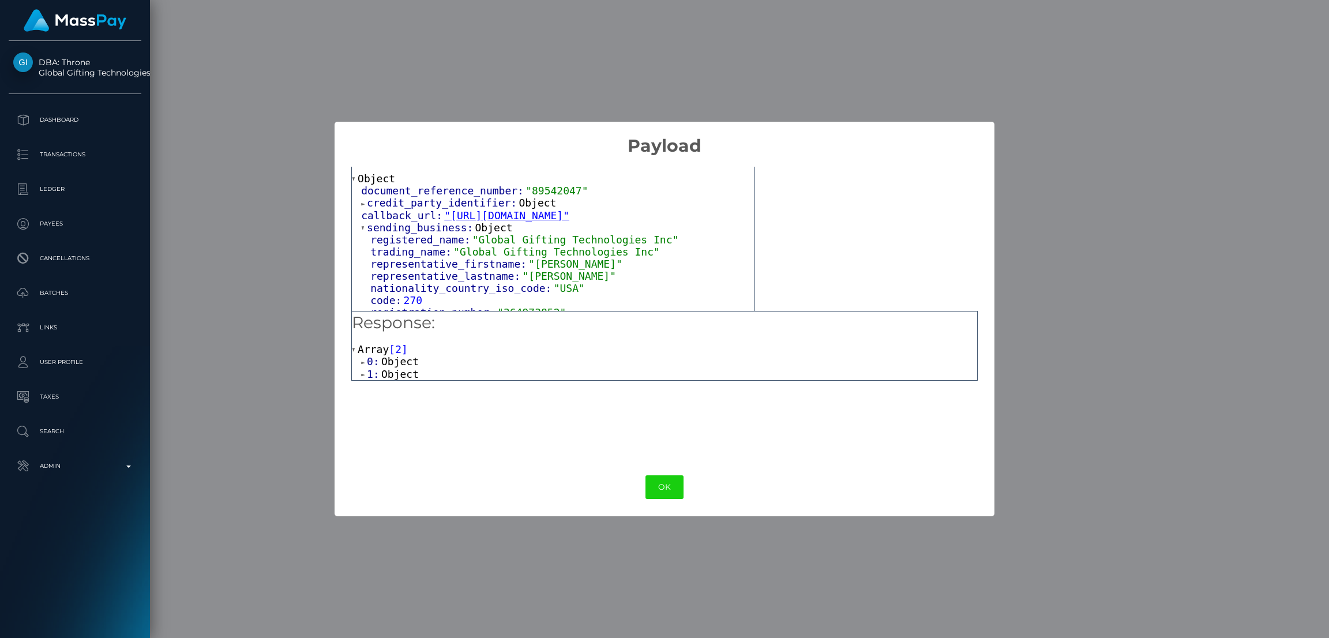
click at [519, 197] on span "Object" at bounding box center [537, 203] width 37 height 12
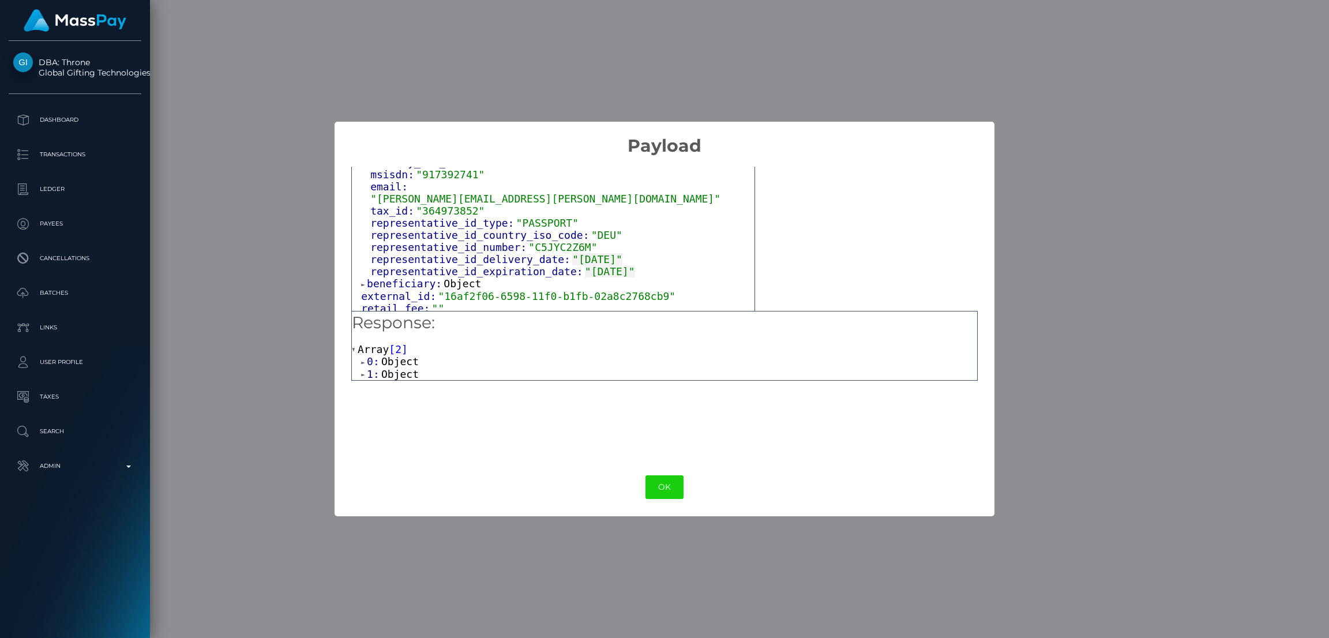
scroll to position [286, 0]
click at [335, 221] on div "Output: Object document_reference_number: "89542047" credit_party_identifier: O…" at bounding box center [664, 307] width 659 height 302
click at [314, 216] on div "× Payload Output: Object document_reference_number: "89542047" credit_party_ide…" at bounding box center [664, 319] width 1329 height 638
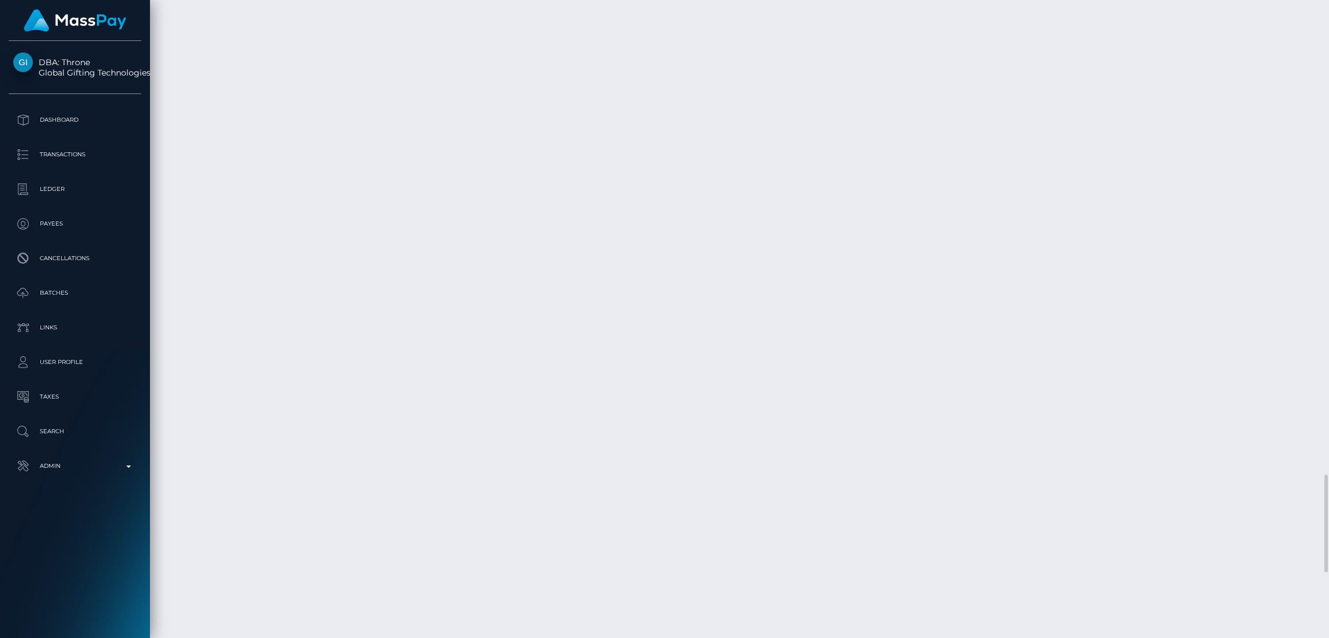
scroll to position [3532, 0]
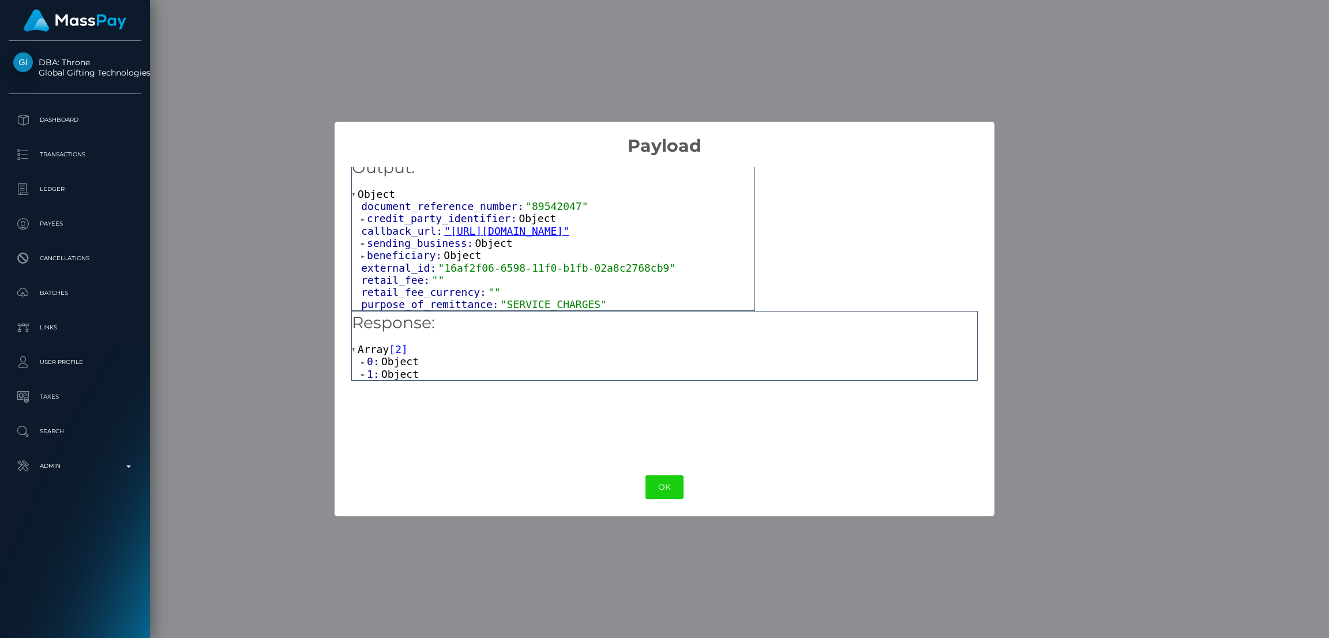
scroll to position [27, 0]
click at [482, 242] on span "Object" at bounding box center [493, 243] width 37 height 12
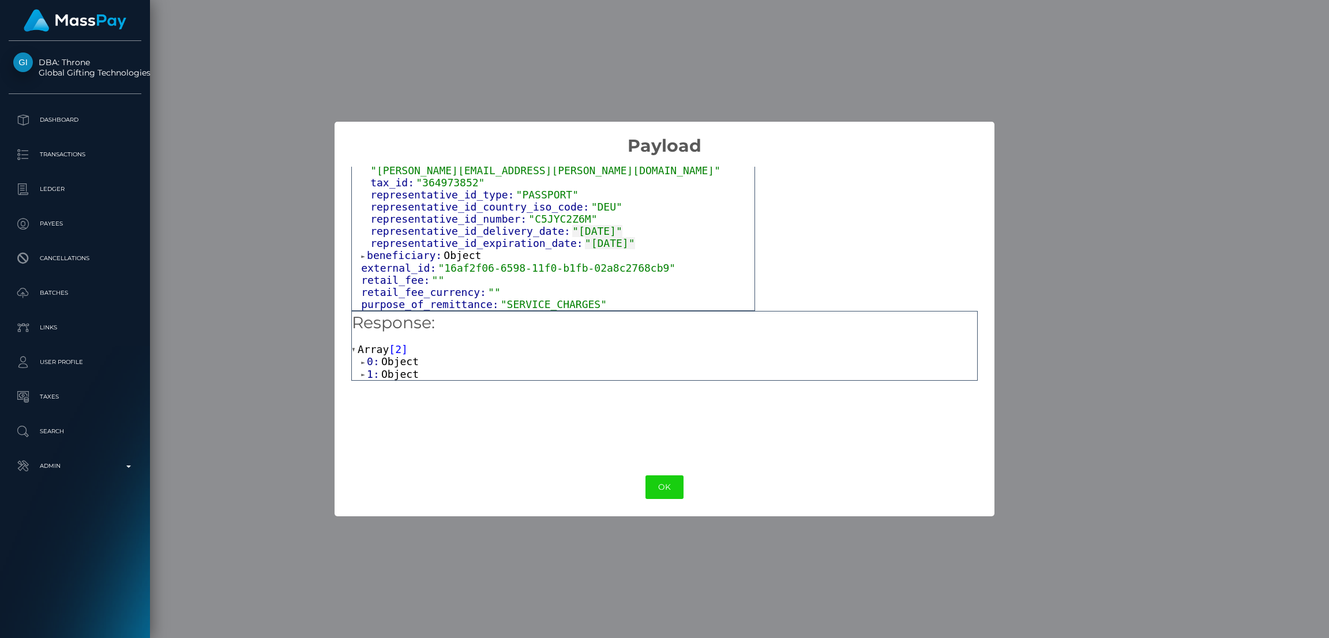
scroll to position [288, 0]
click at [457, 251] on span "Object" at bounding box center [462, 255] width 37 height 12
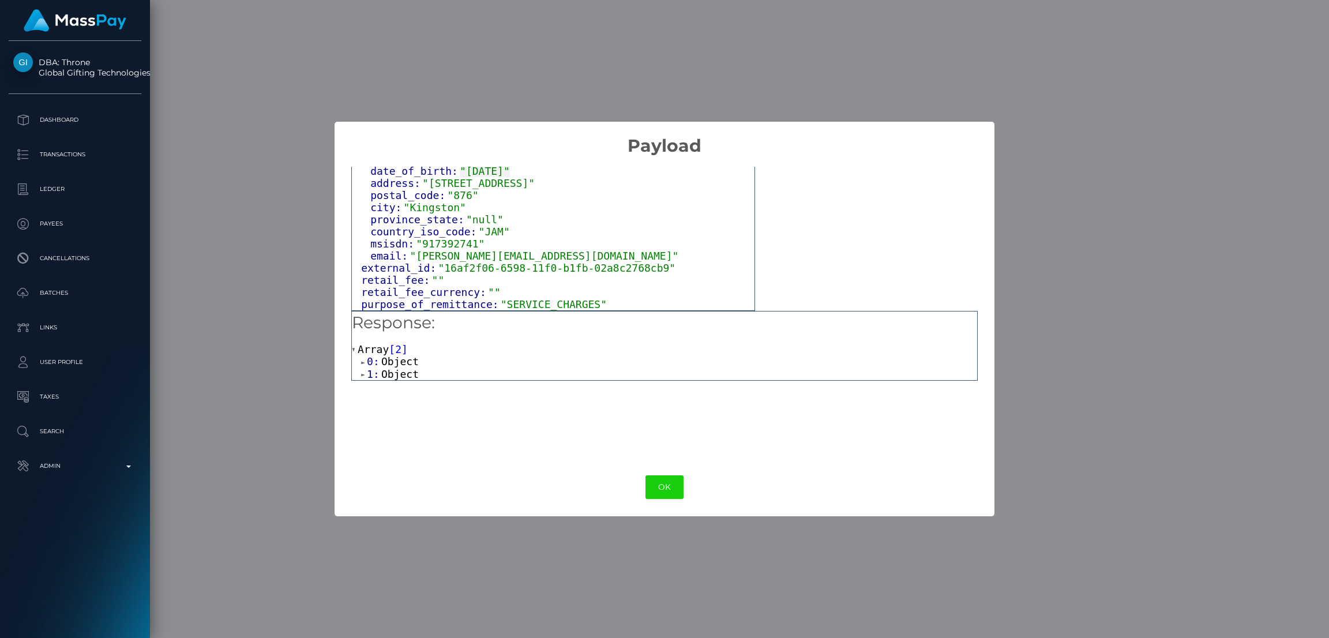
scroll to position [463, 0]
click at [396, 365] on span "Object" at bounding box center [399, 361] width 37 height 12
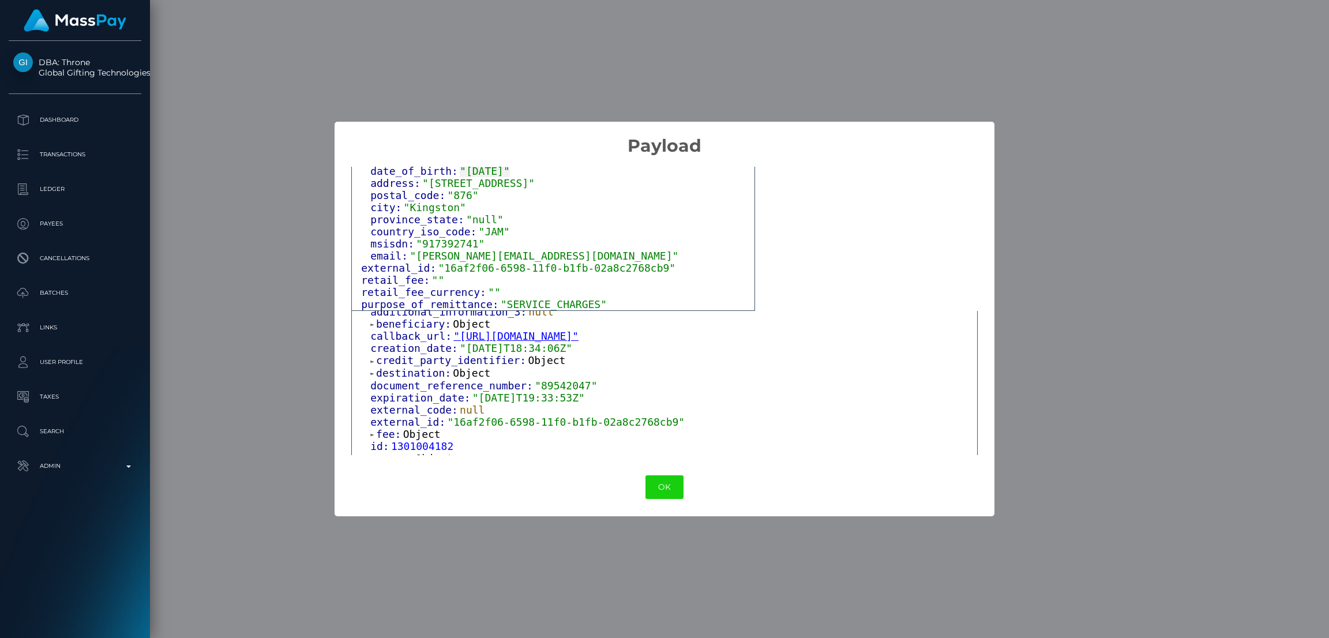
scroll to position [173, 0]
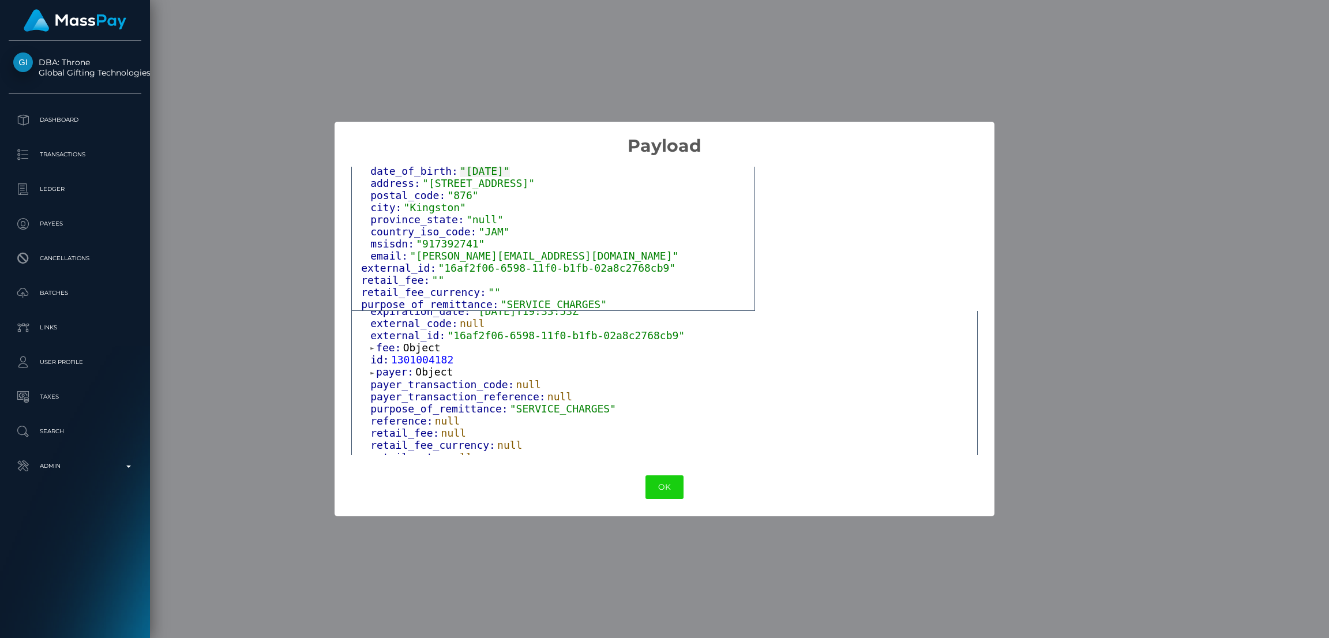
click at [417, 351] on span "Object" at bounding box center [421, 347] width 37 height 12
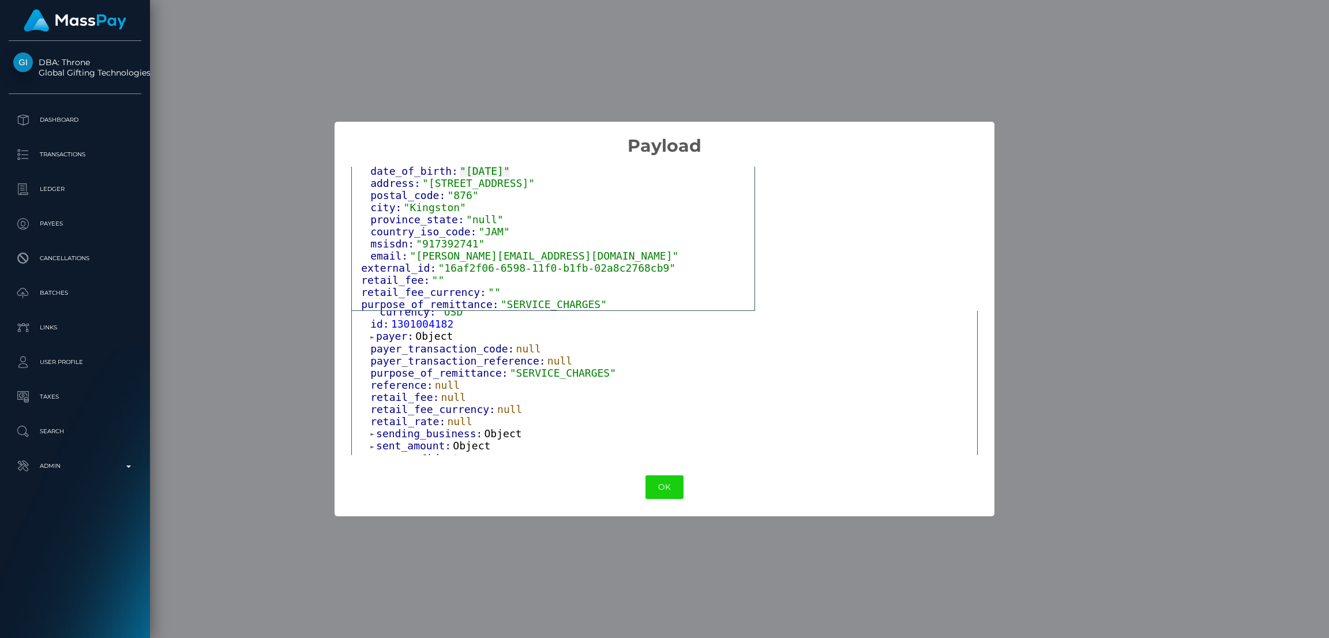
scroll to position [259, 0]
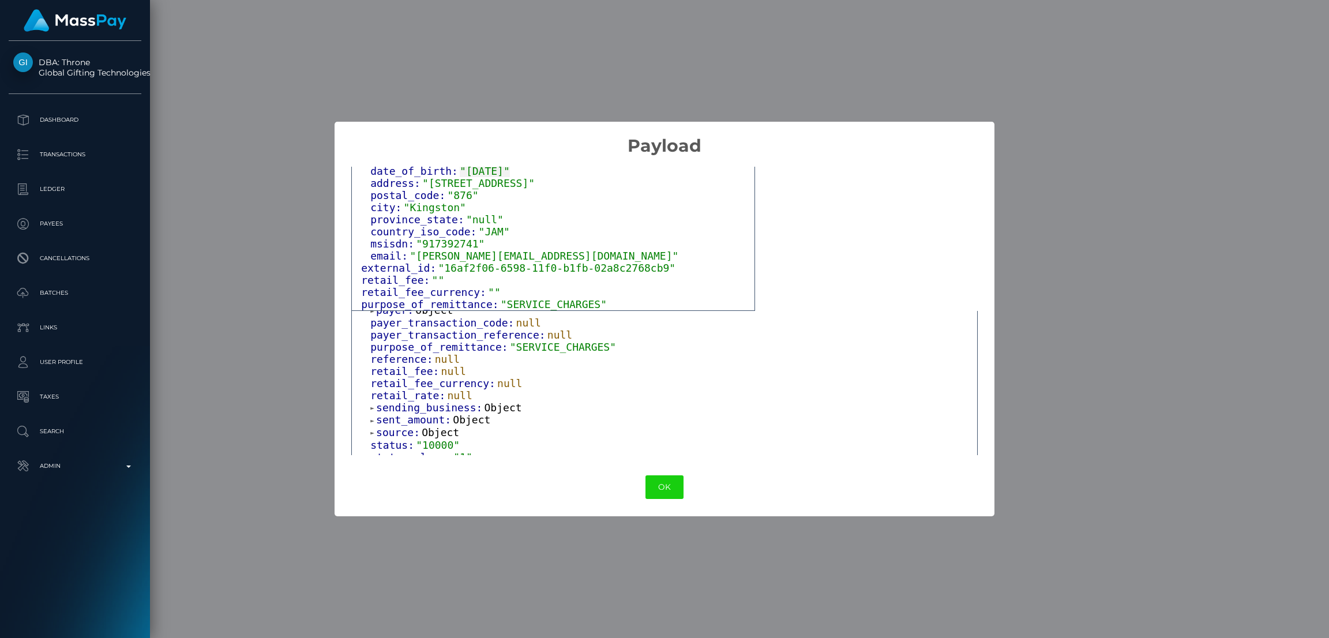
click at [423, 316] on span "Object" at bounding box center [433, 310] width 37 height 12
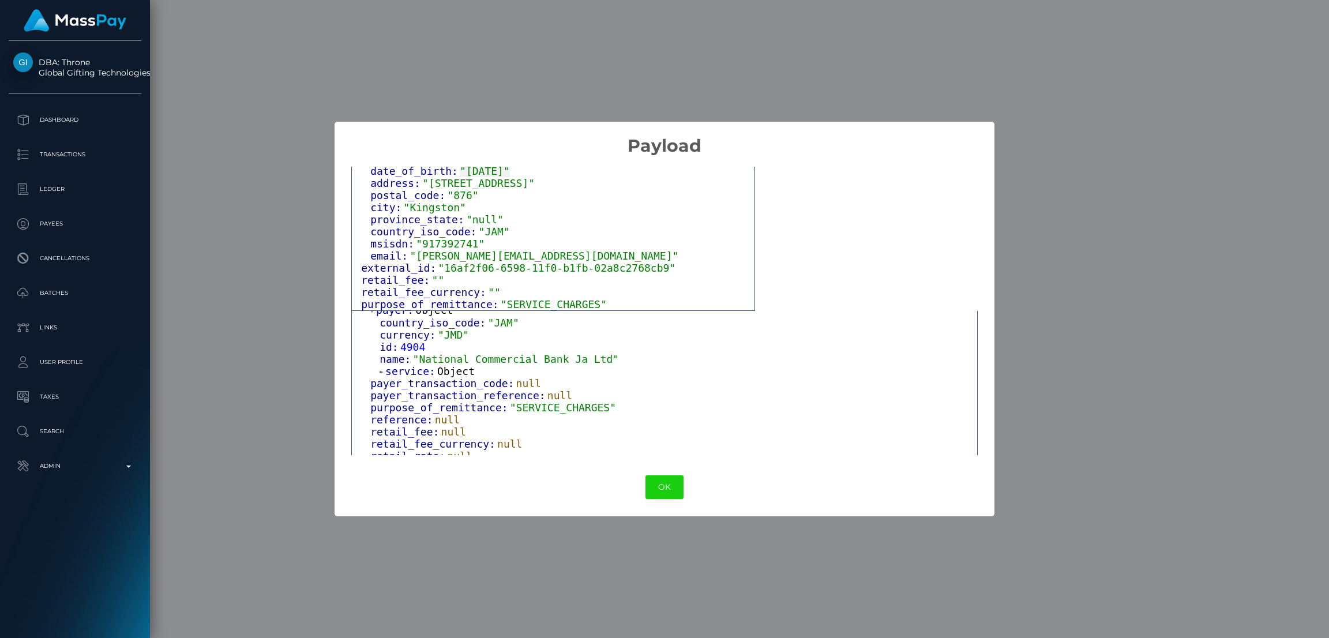
click at [444, 375] on span "Object" at bounding box center [455, 371] width 37 height 12
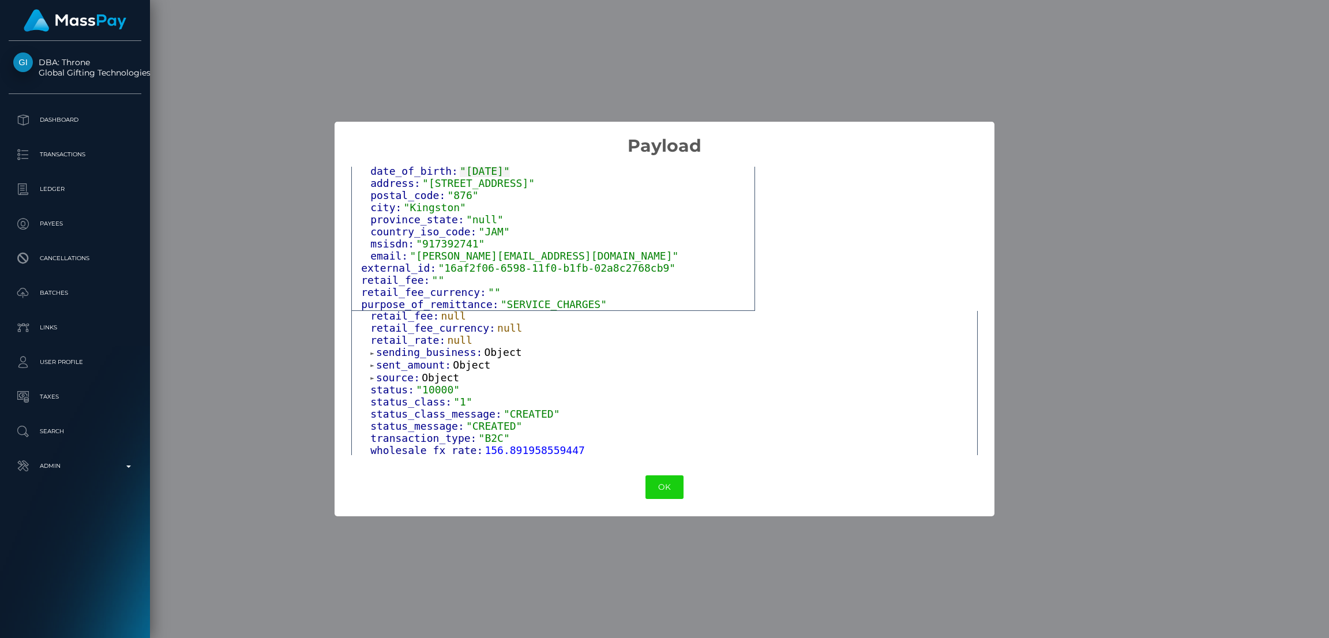
scroll to position [427, 0]
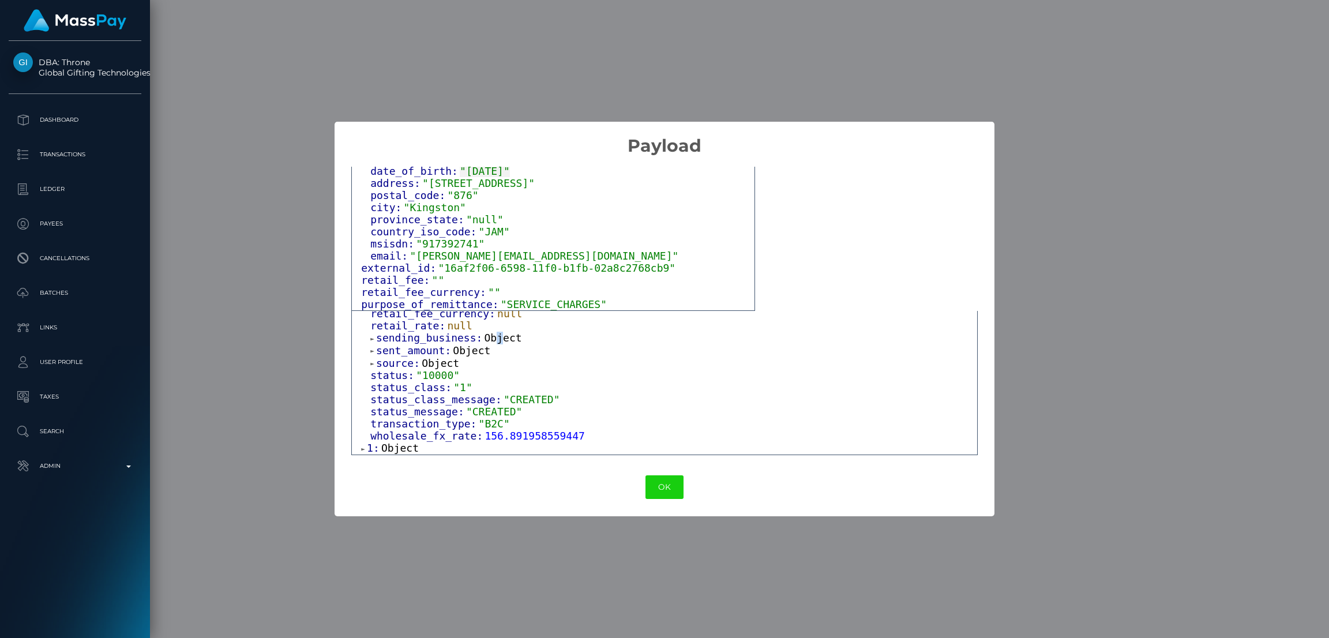
click at [489, 334] on span "Object" at bounding box center [502, 338] width 37 height 12
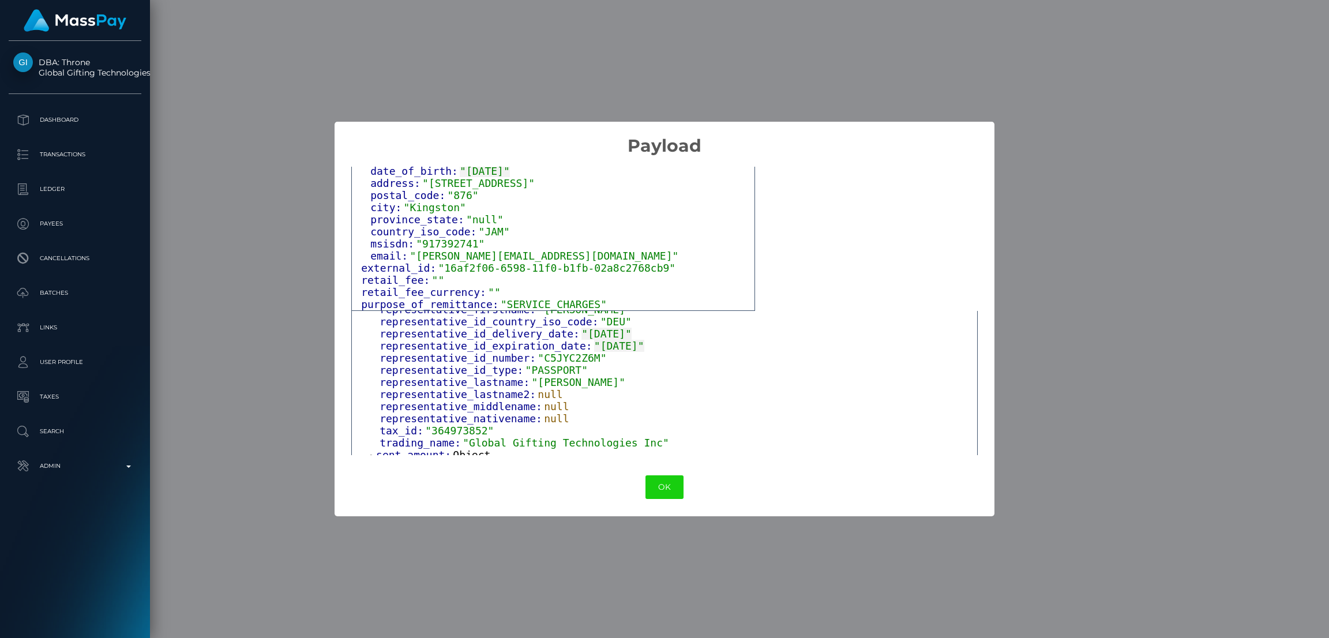
scroll to position [686, 0]
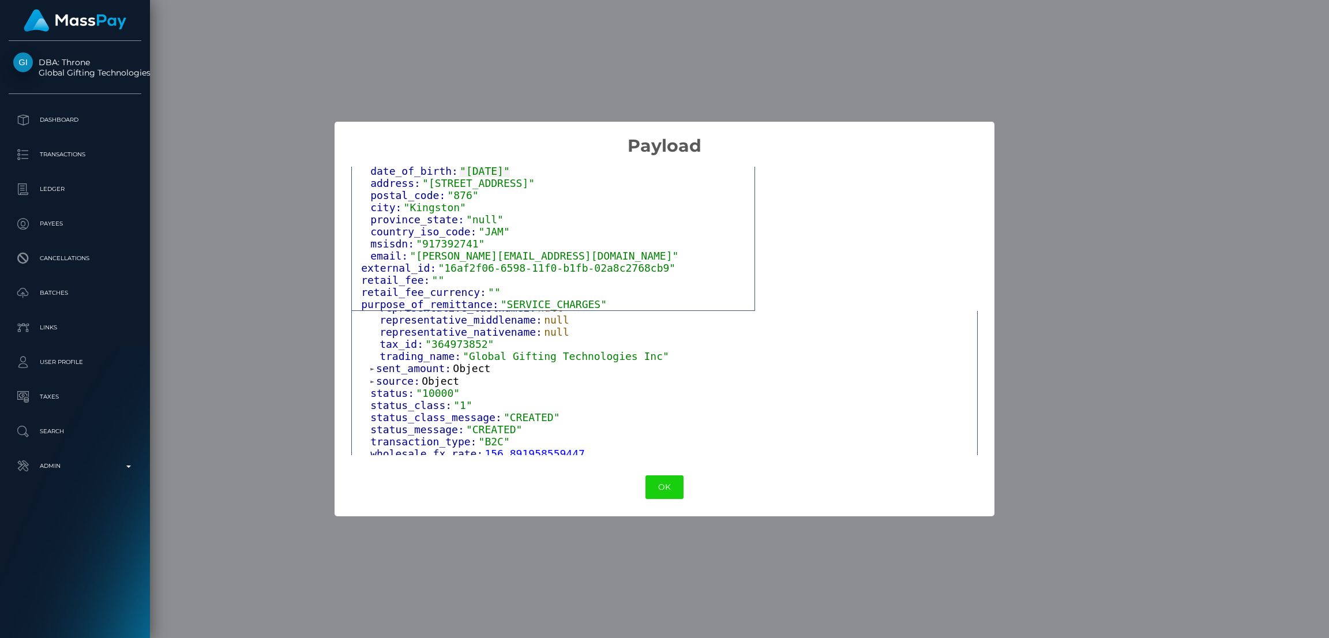
click at [464, 374] on span "Object" at bounding box center [471, 368] width 37 height 12
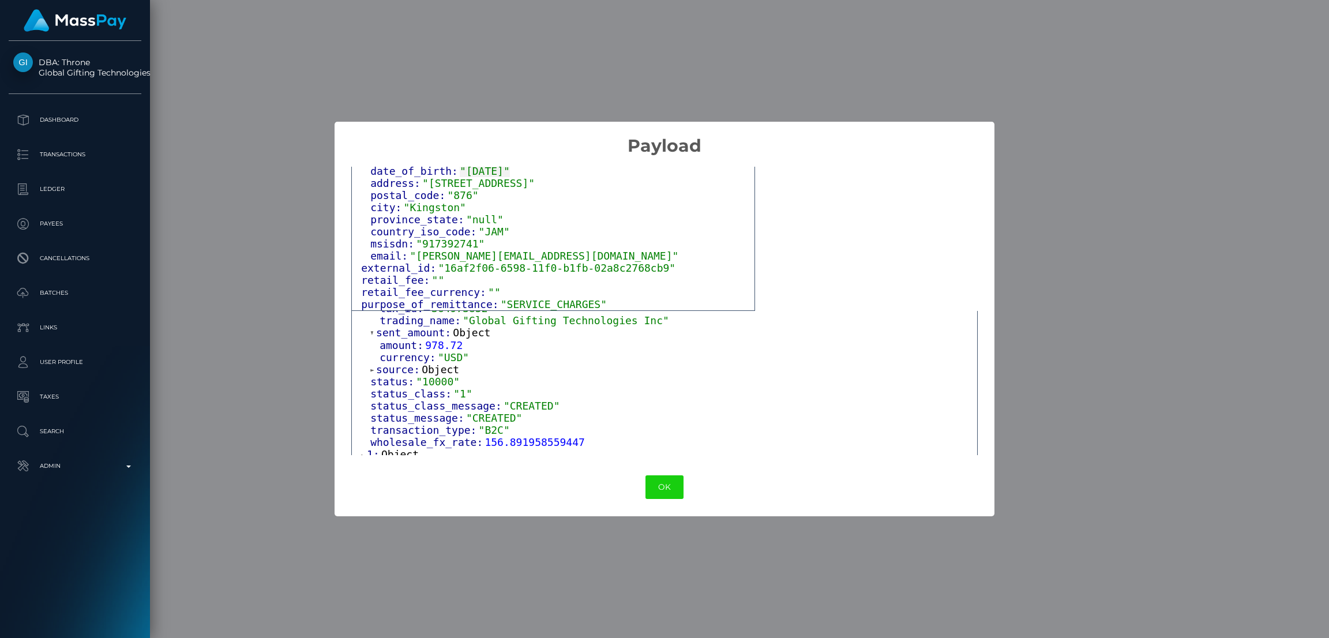
scroll to position [750, 0]
click at [430, 360] on span "Object" at bounding box center [440, 363] width 37 height 12
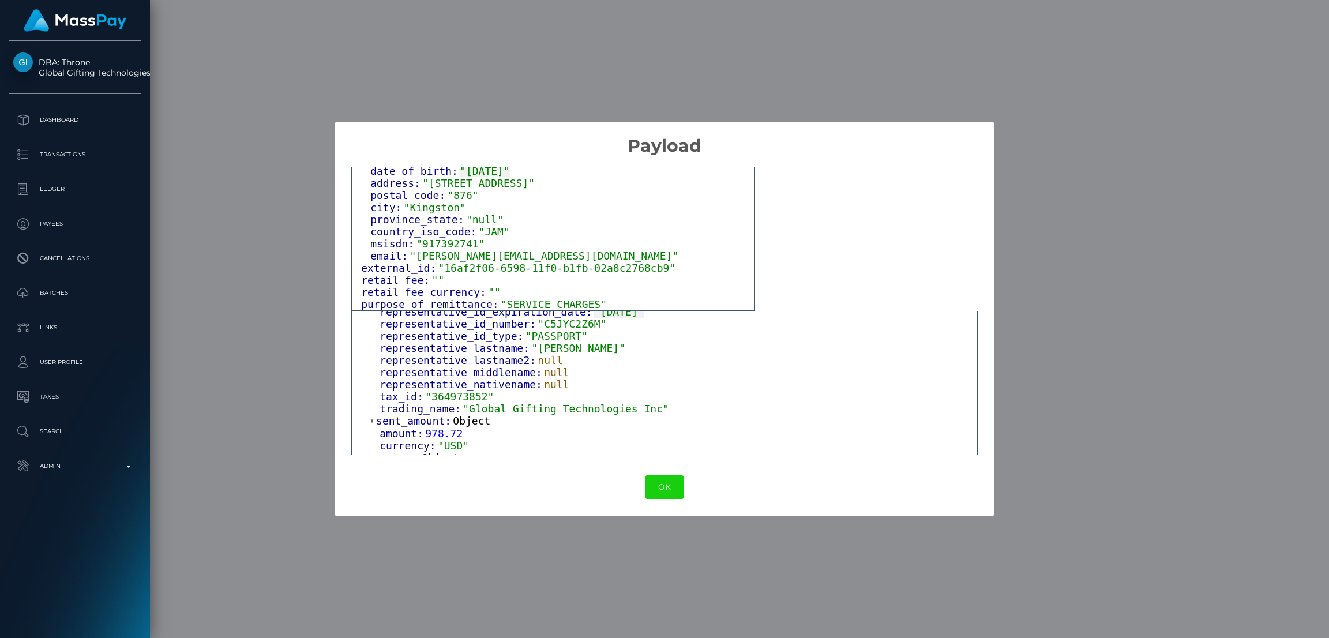
scroll to position [788, 0]
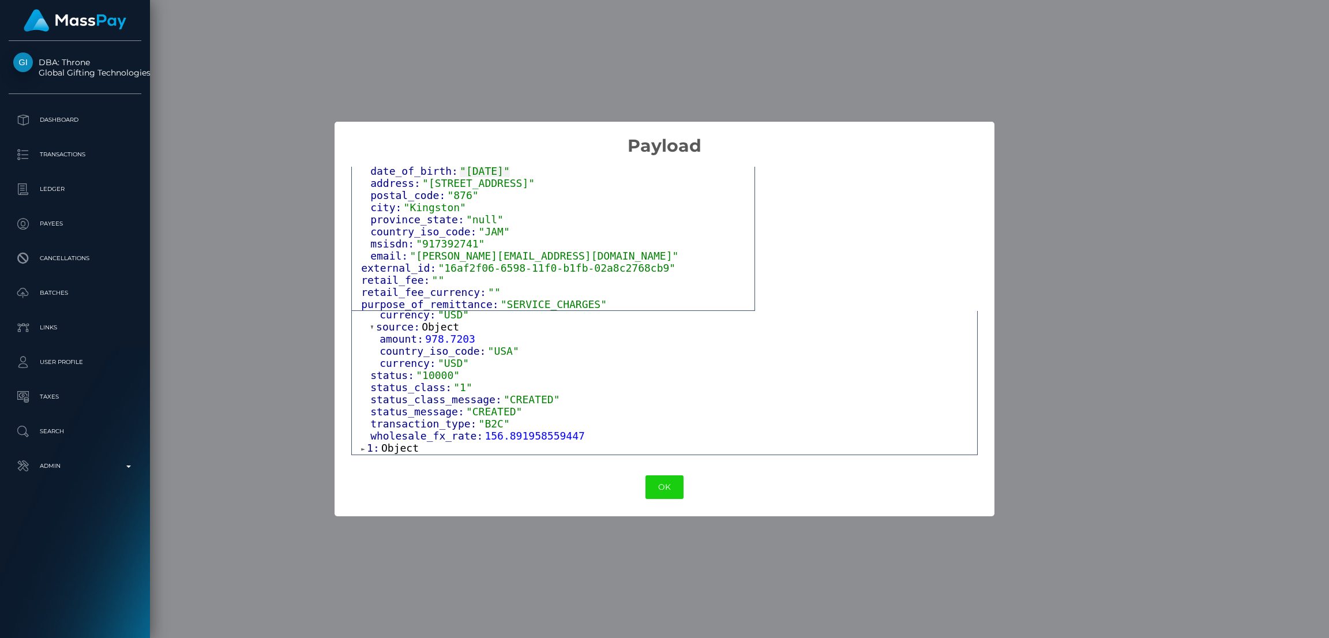
click at [403, 446] on span "Object" at bounding box center [399, 448] width 37 height 12
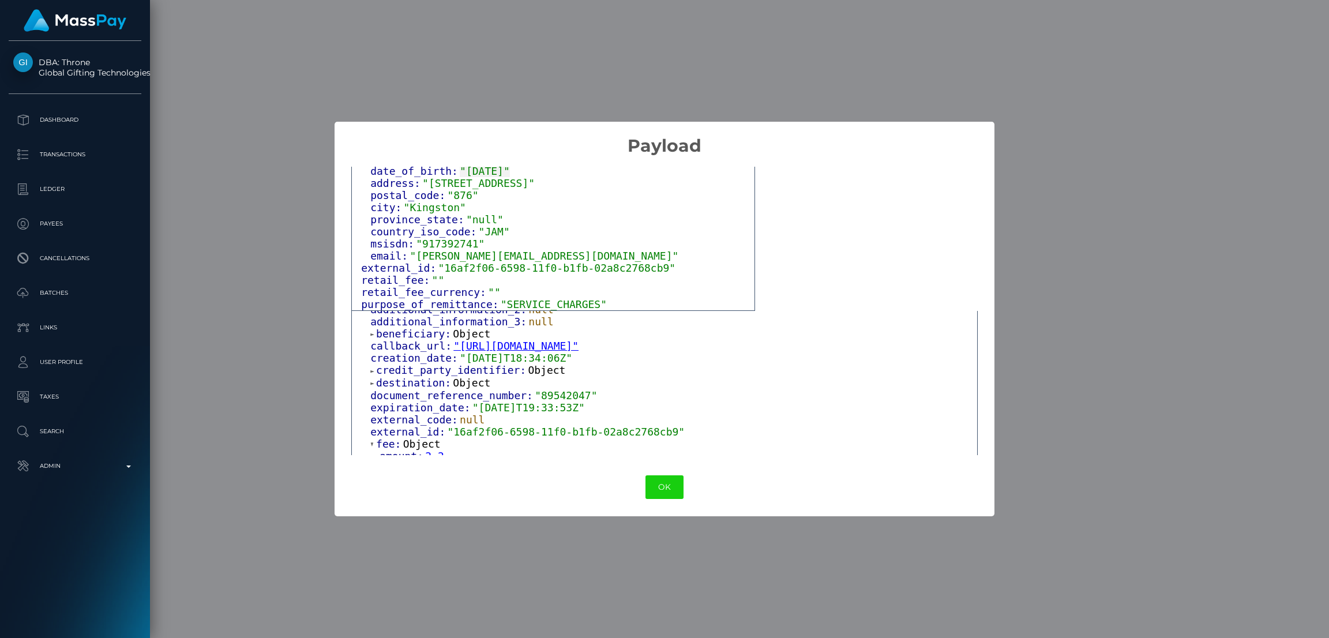
scroll to position [0, 0]
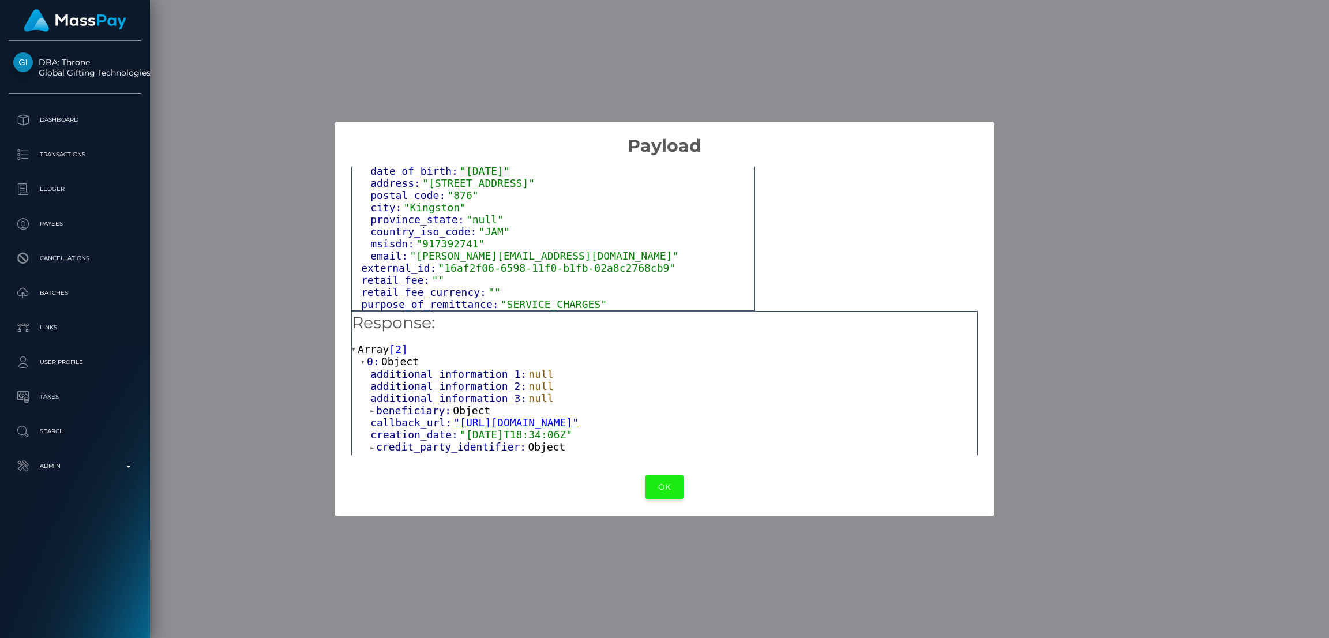
click at [662, 483] on button "OK" at bounding box center [664, 487] width 38 height 24
